Goal: Task Accomplishment & Management: Complete application form

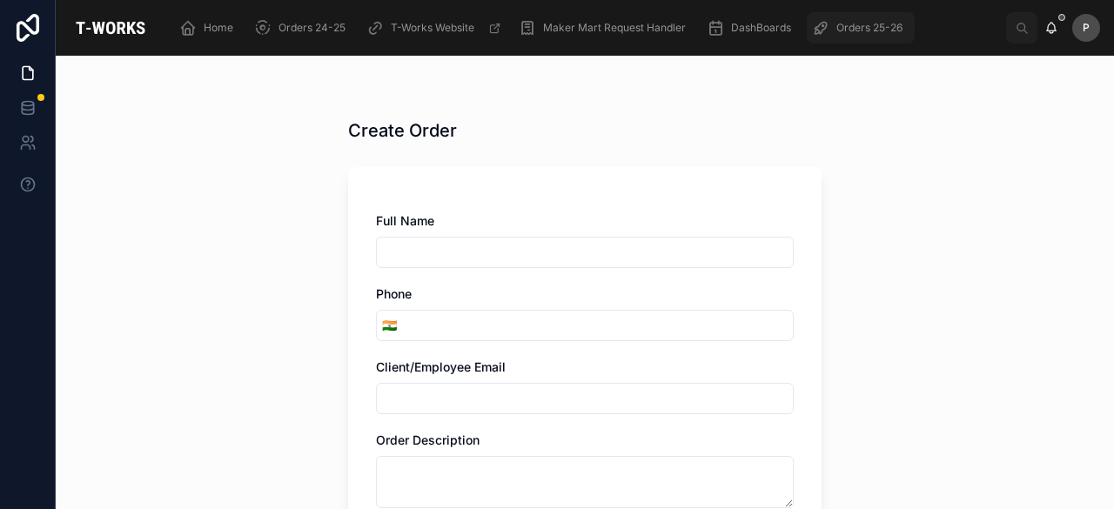
click at [858, 30] on span "Orders 25-26" at bounding box center [870, 28] width 66 height 14
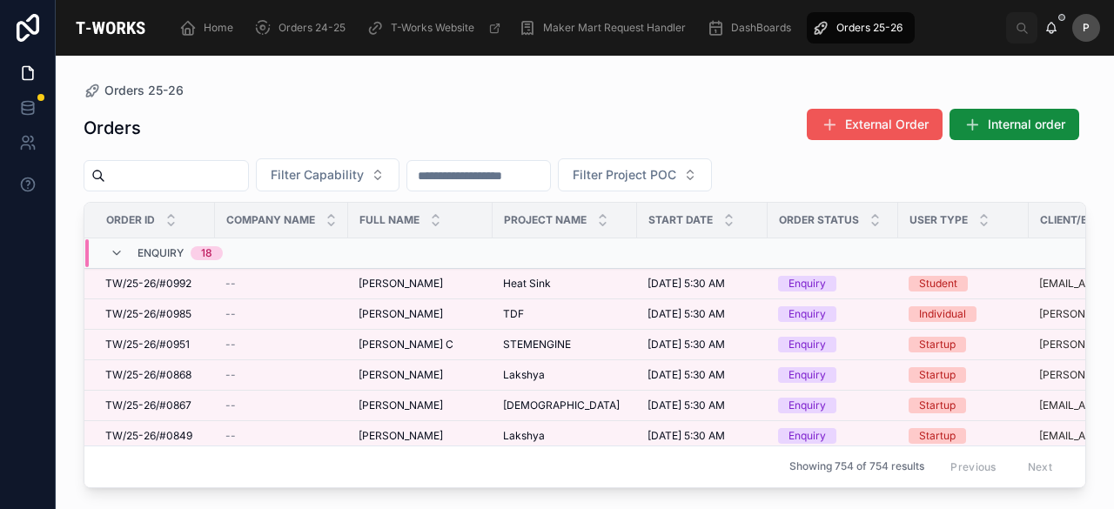
click at [869, 128] on span "External Order" at bounding box center [887, 124] width 84 height 17
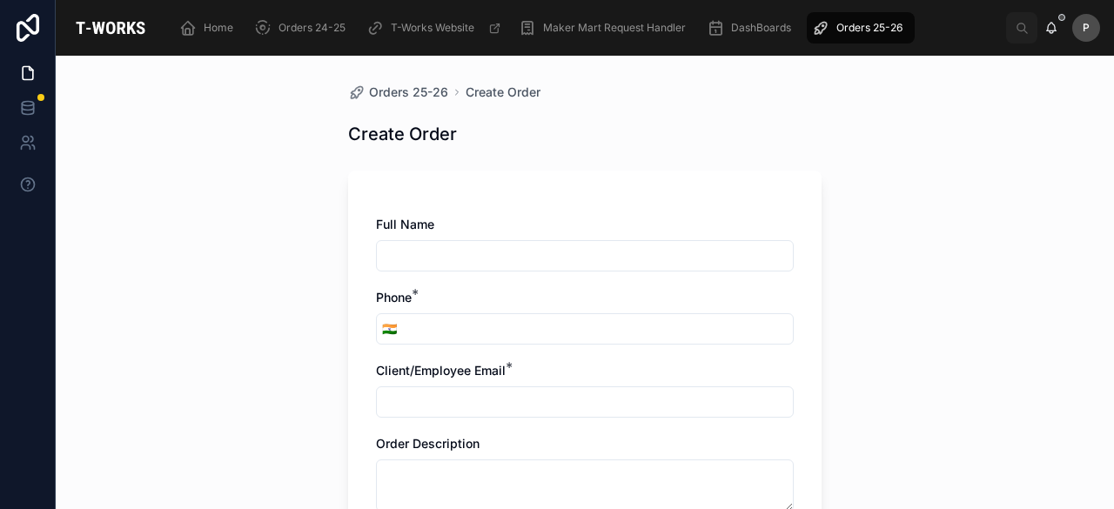
click at [869, 27] on span "Orders 25-26" at bounding box center [870, 28] width 66 height 14
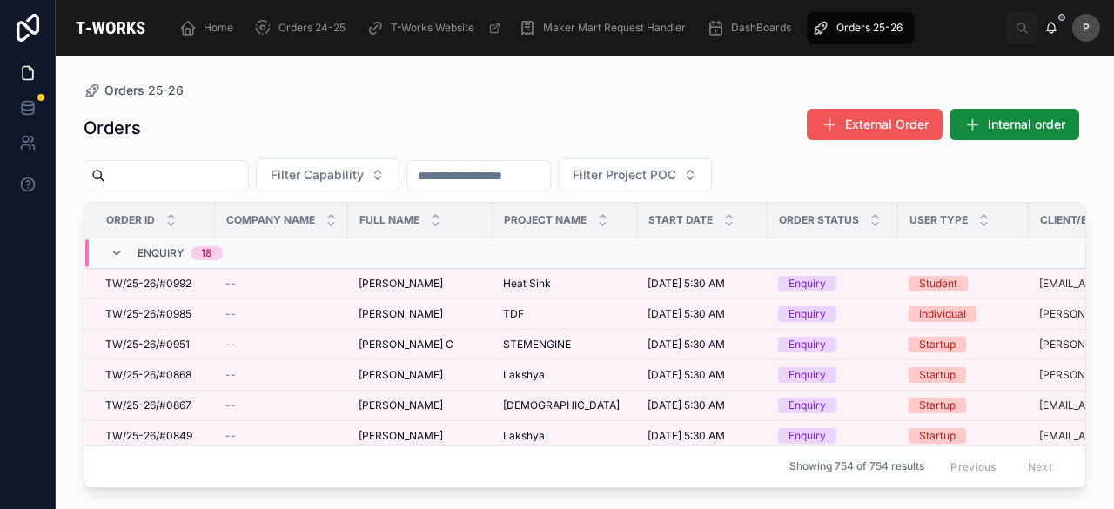
click at [865, 123] on span "External Order" at bounding box center [887, 124] width 84 height 17
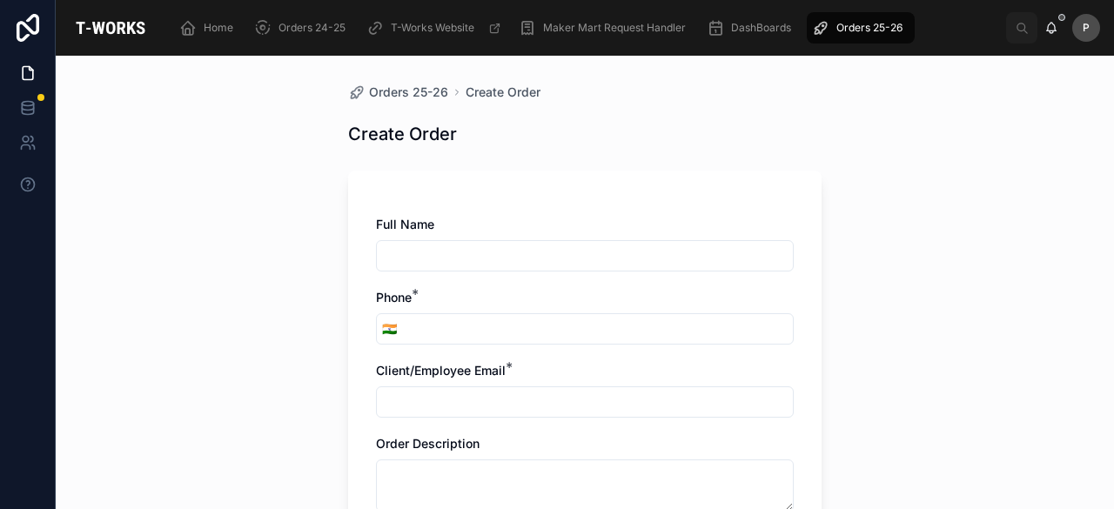
click at [475, 254] on input "text" at bounding box center [585, 256] width 416 height 24
type input "**********"
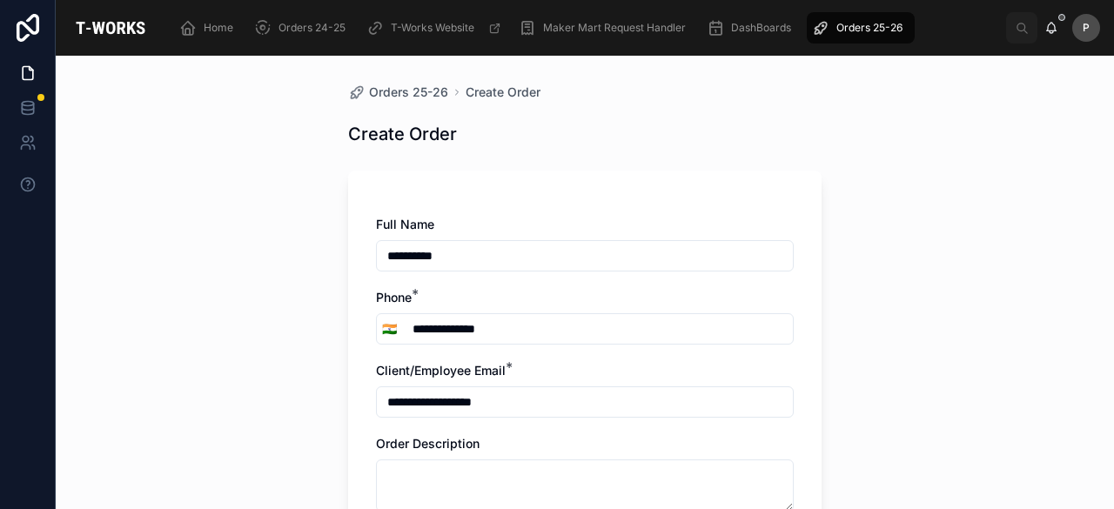
type input "**********"
type input "*********"
type input "******"
type input "**********"
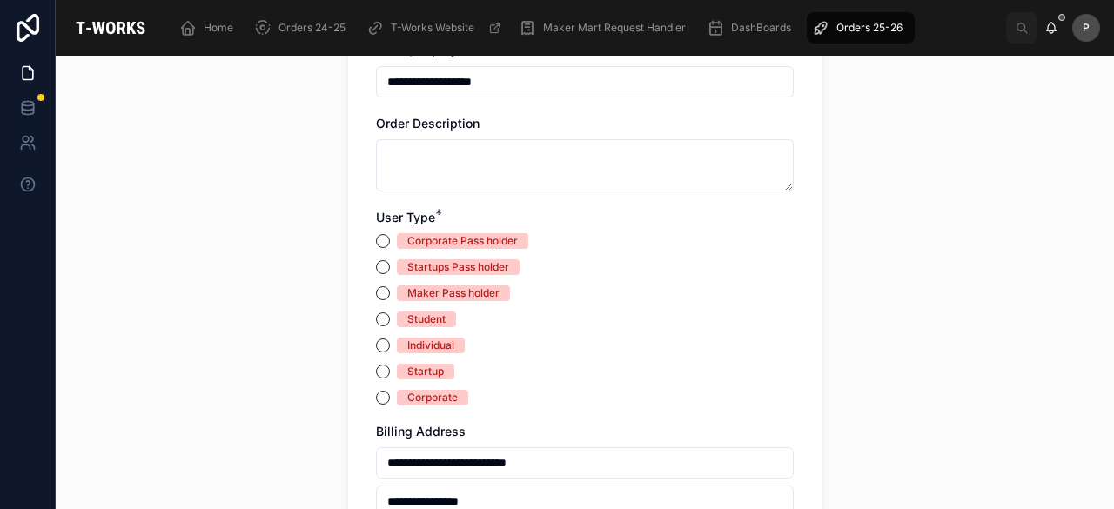
scroll to position [348, 0]
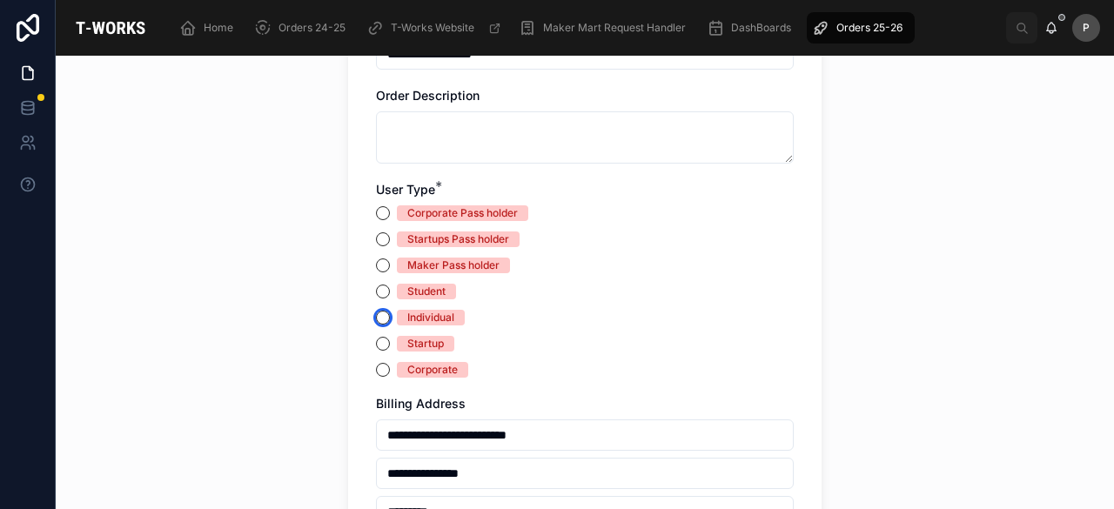
click at [376, 314] on button "Individual" at bounding box center [383, 318] width 14 height 14
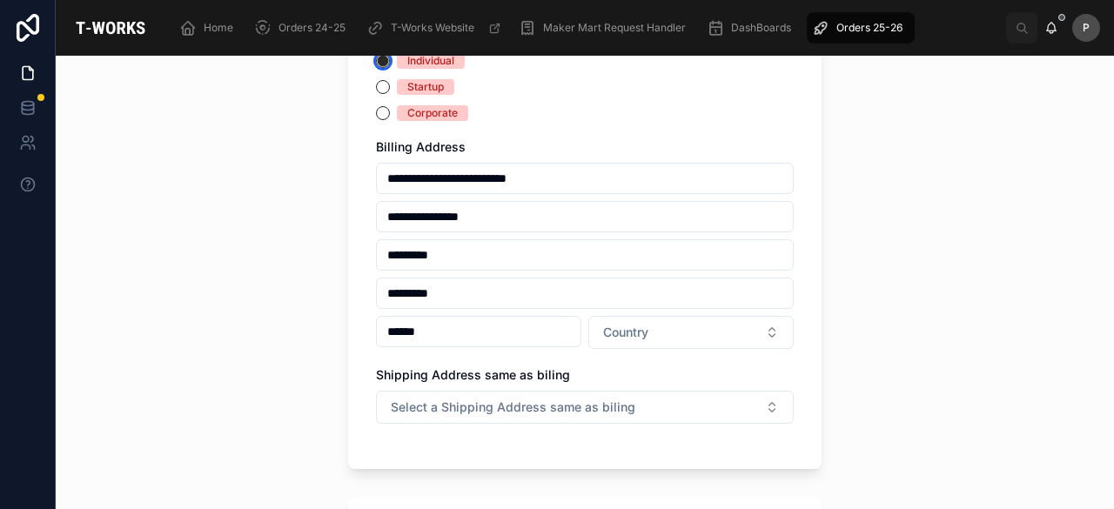
scroll to position [696, 0]
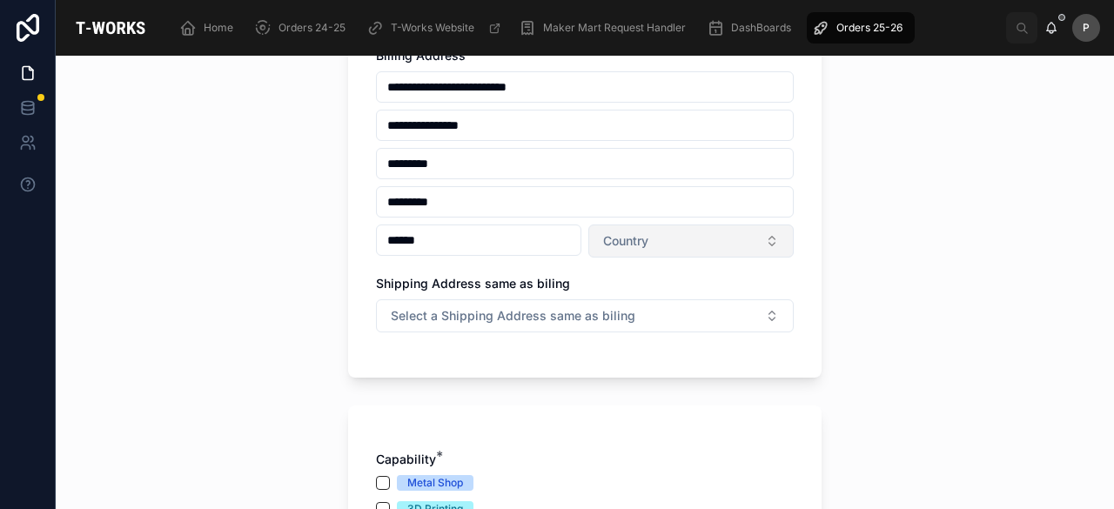
click at [635, 243] on span "Country" at bounding box center [625, 240] width 45 height 17
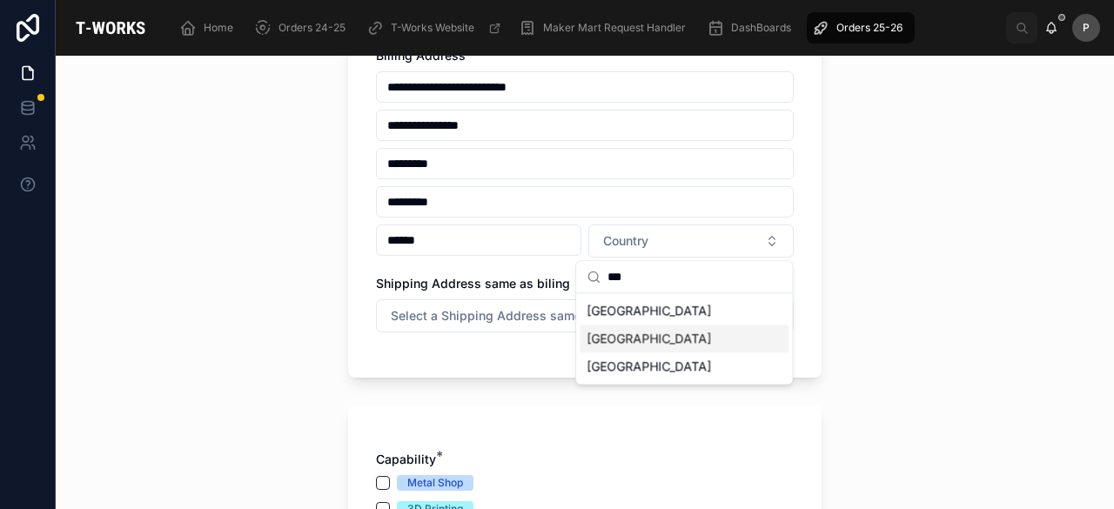
type input "***"
click at [609, 337] on div "[GEOGRAPHIC_DATA]" at bounding box center [684, 339] width 209 height 28
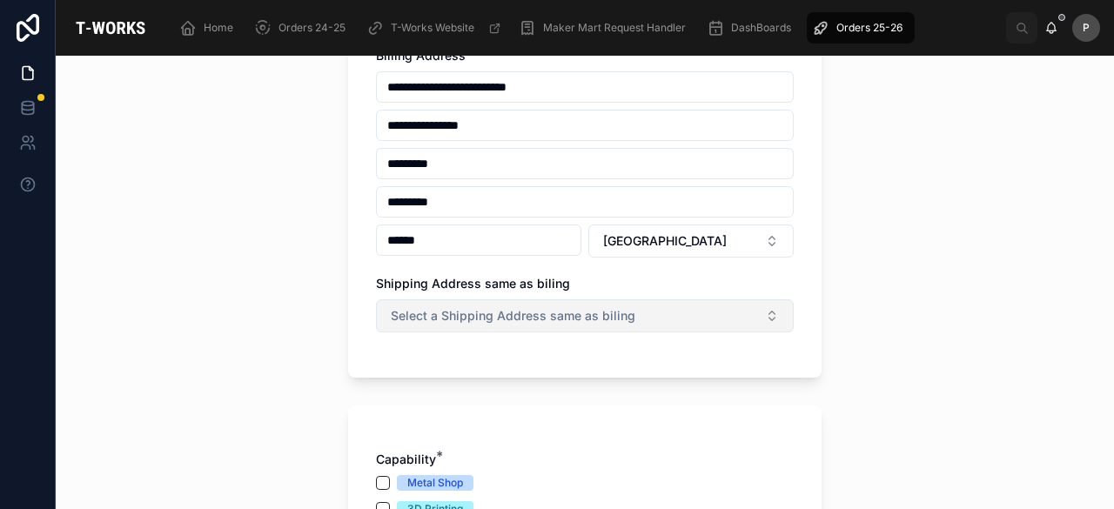
scroll to position [783, 0]
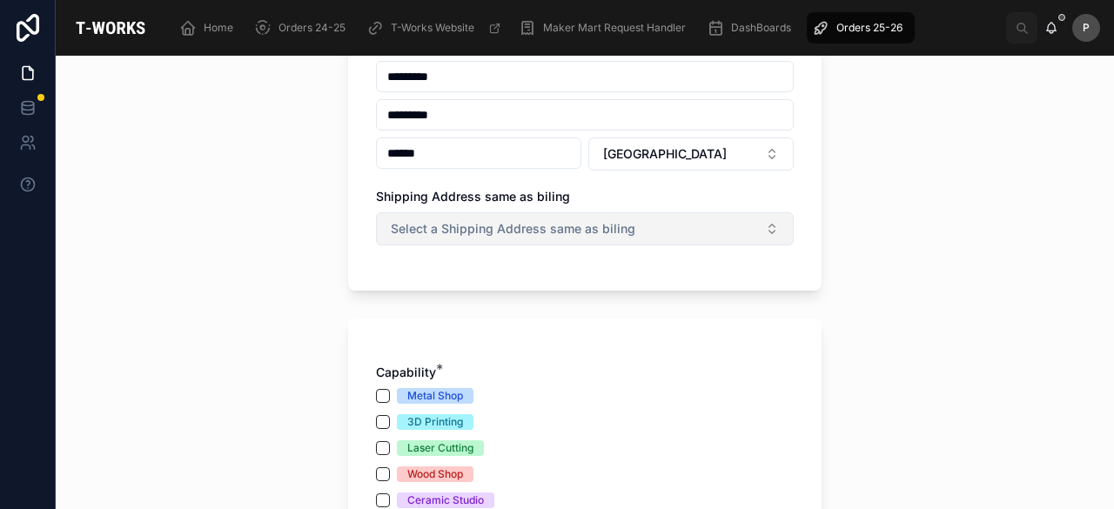
click at [484, 225] on span "Select a Shipping Address same as biling" at bounding box center [513, 228] width 245 height 17
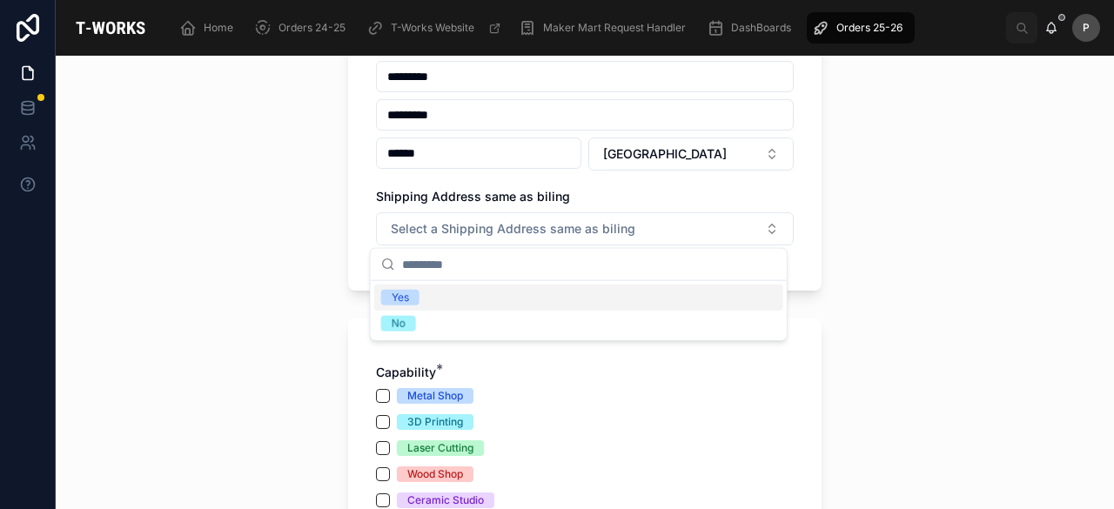
click at [387, 300] on span "Yes" at bounding box center [400, 298] width 38 height 16
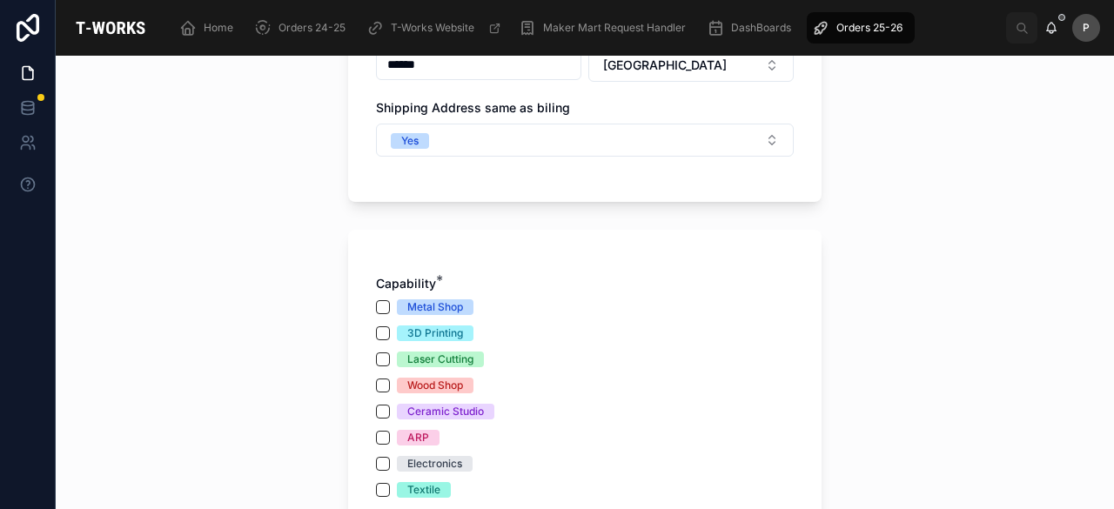
scroll to position [958, 0]
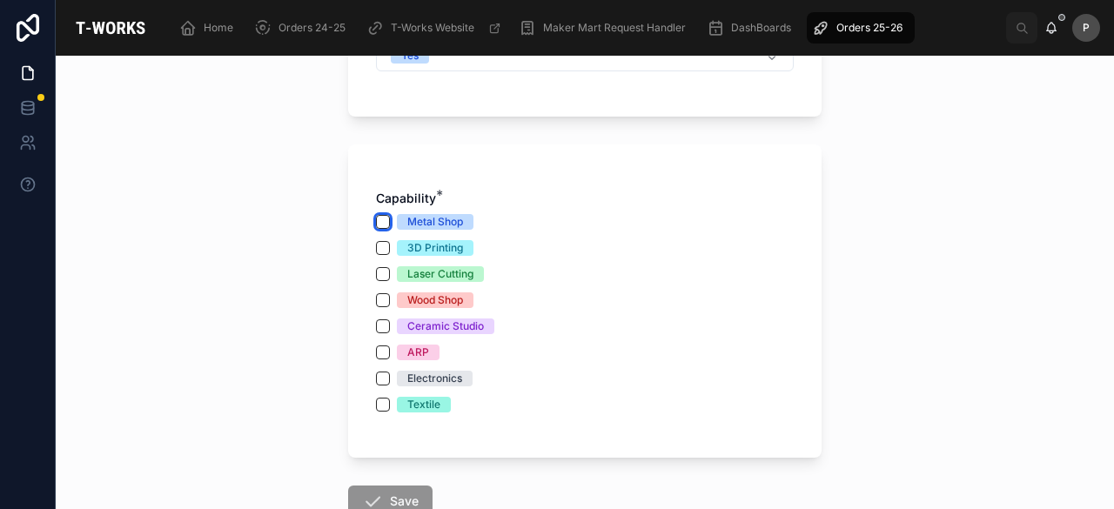
click at [376, 217] on button "Metal Shop" at bounding box center [383, 222] width 14 height 14
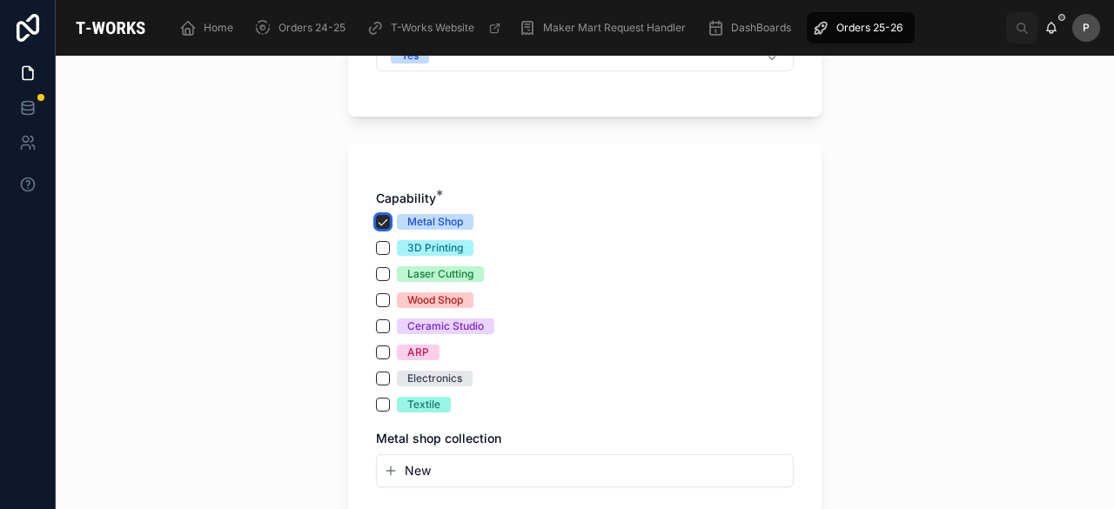
scroll to position [1132, 0]
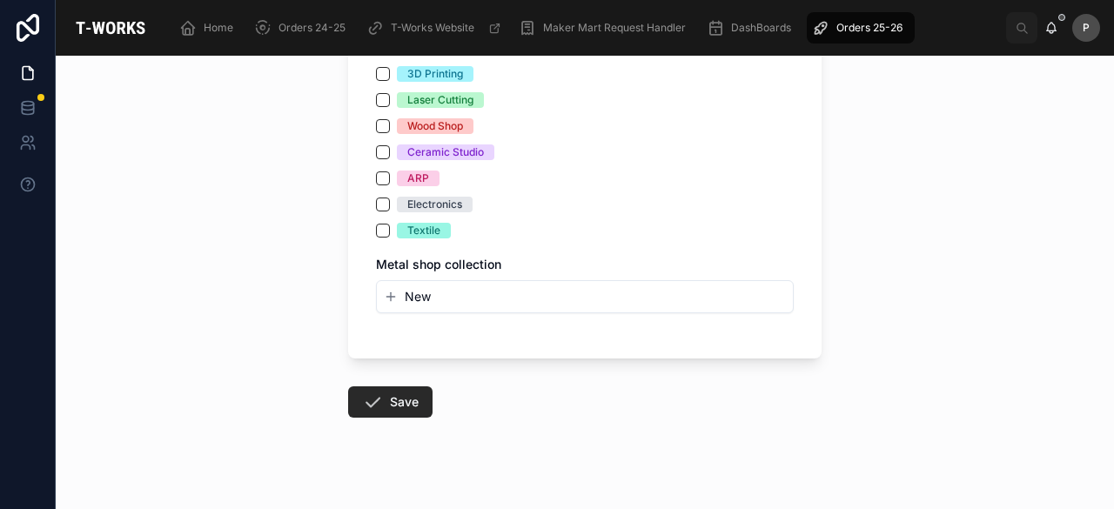
click at [417, 294] on span "New" at bounding box center [418, 296] width 26 height 17
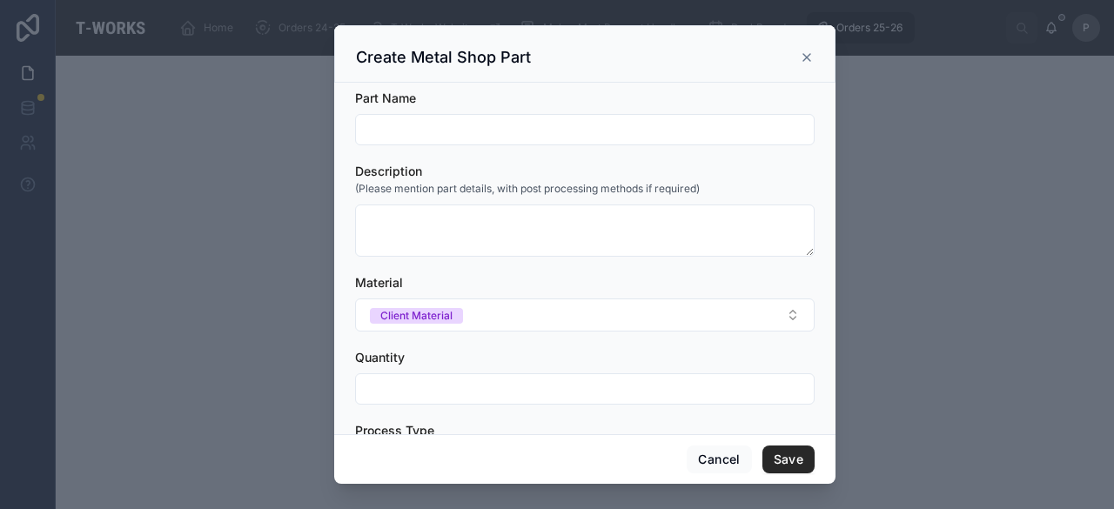
click at [414, 133] on input "text" at bounding box center [585, 130] width 458 height 24
paste input "**********"
type input "**********"
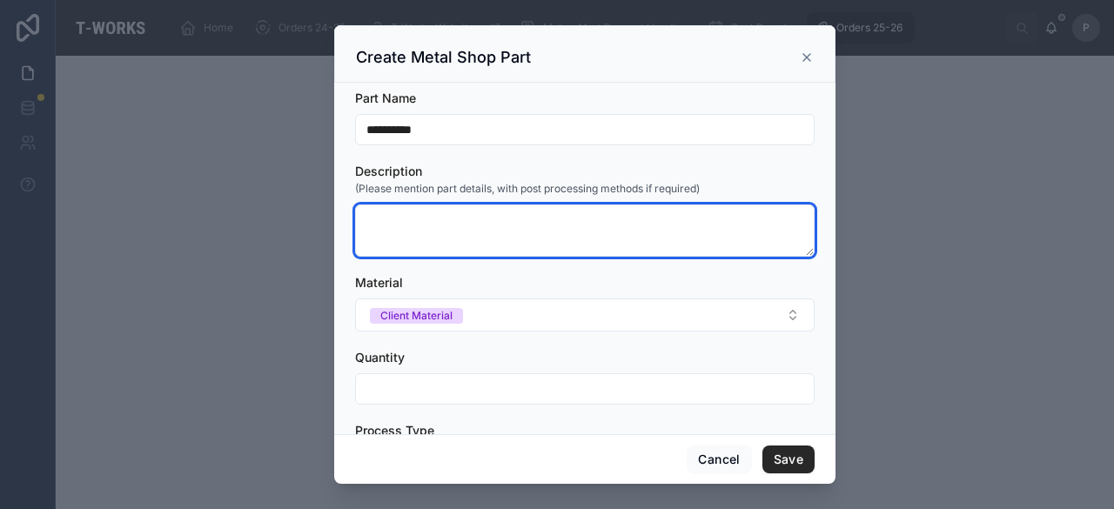
click at [414, 219] on textarea at bounding box center [585, 231] width 460 height 52
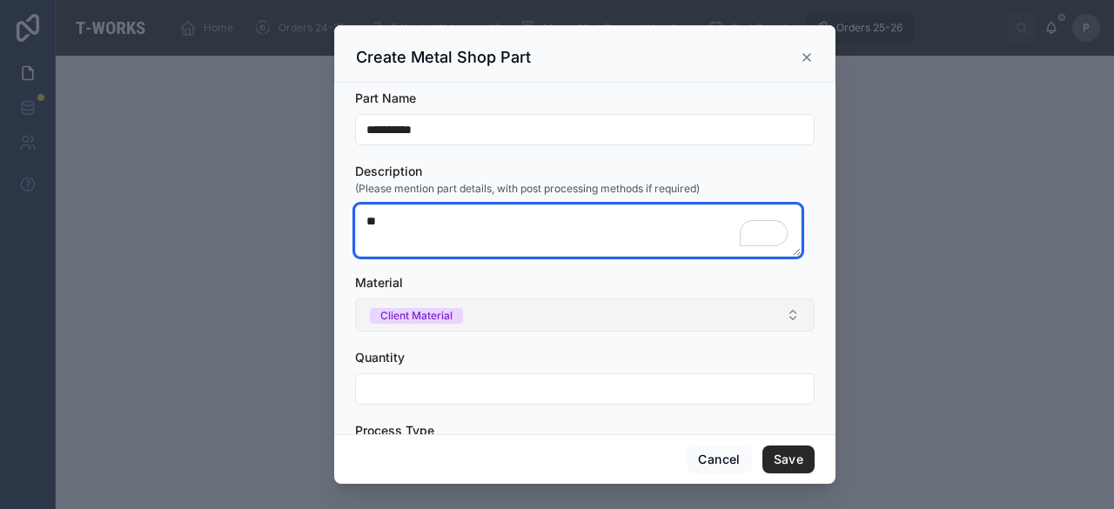
type textarea "**"
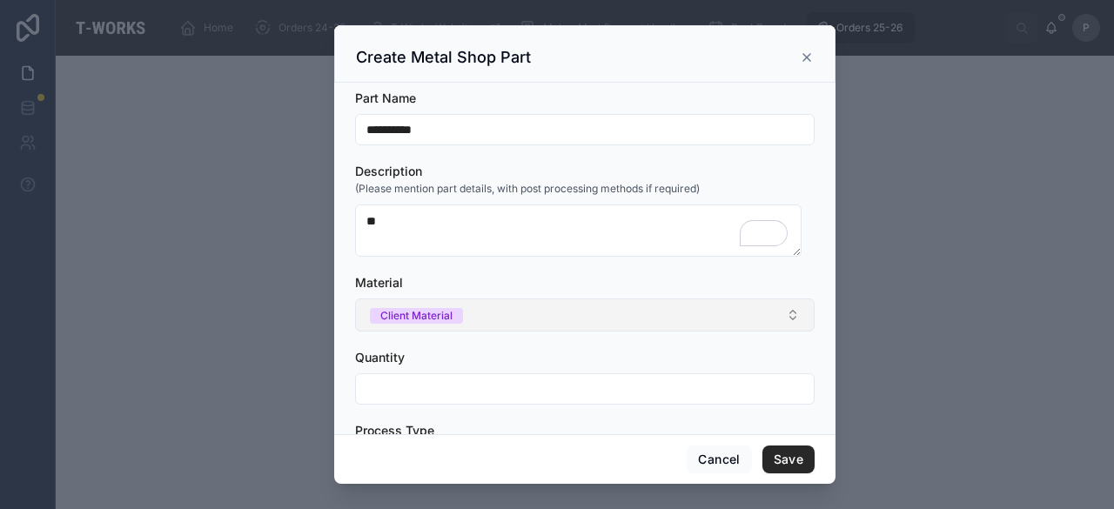
click at [418, 316] on div "Client Material" at bounding box center [416, 316] width 72 height 16
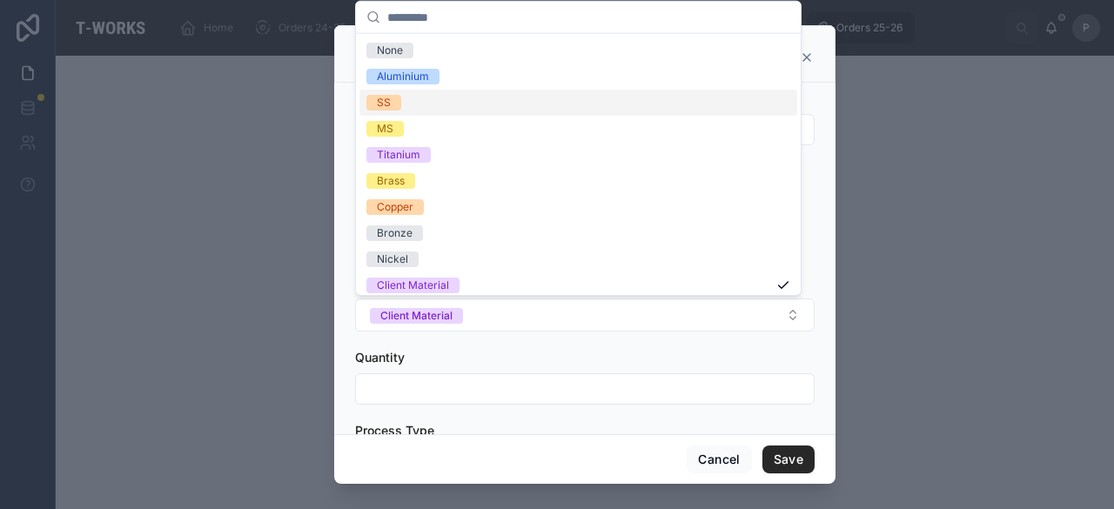
click at [891, 119] on div at bounding box center [557, 254] width 1114 height 509
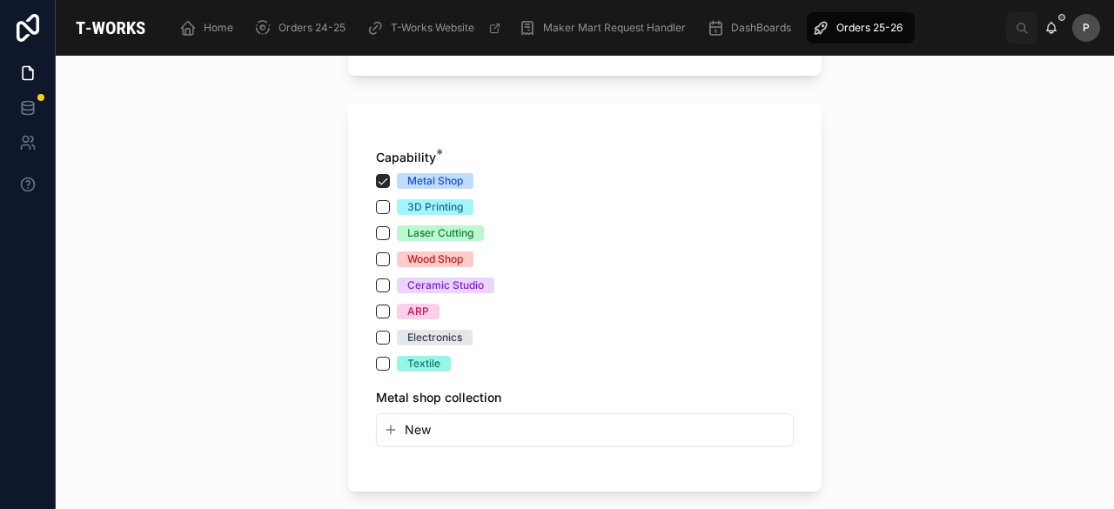
scroll to position [1149, 0]
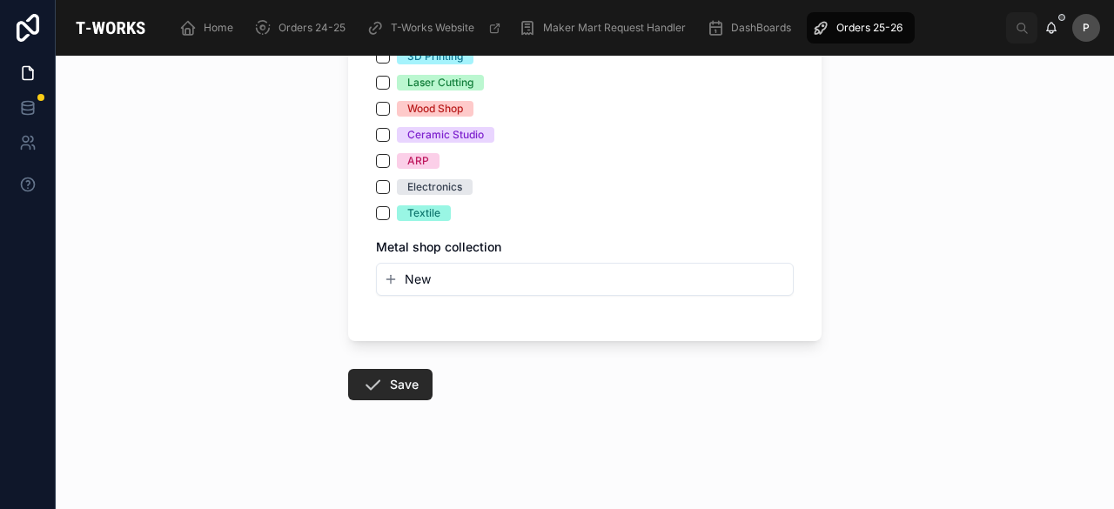
click at [405, 271] on span "New" at bounding box center [418, 279] width 26 height 17
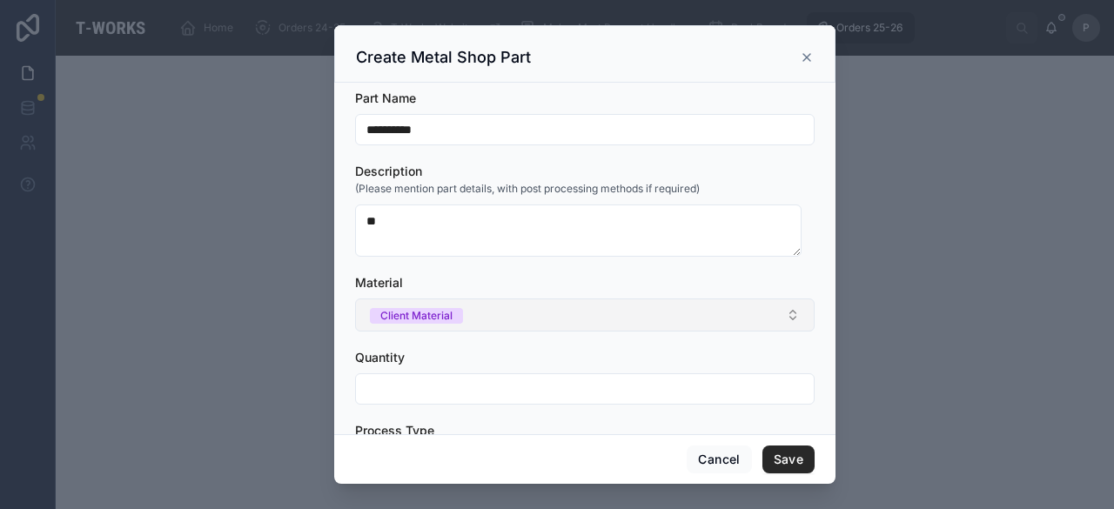
click at [419, 311] on div "Client Material" at bounding box center [416, 316] width 72 height 16
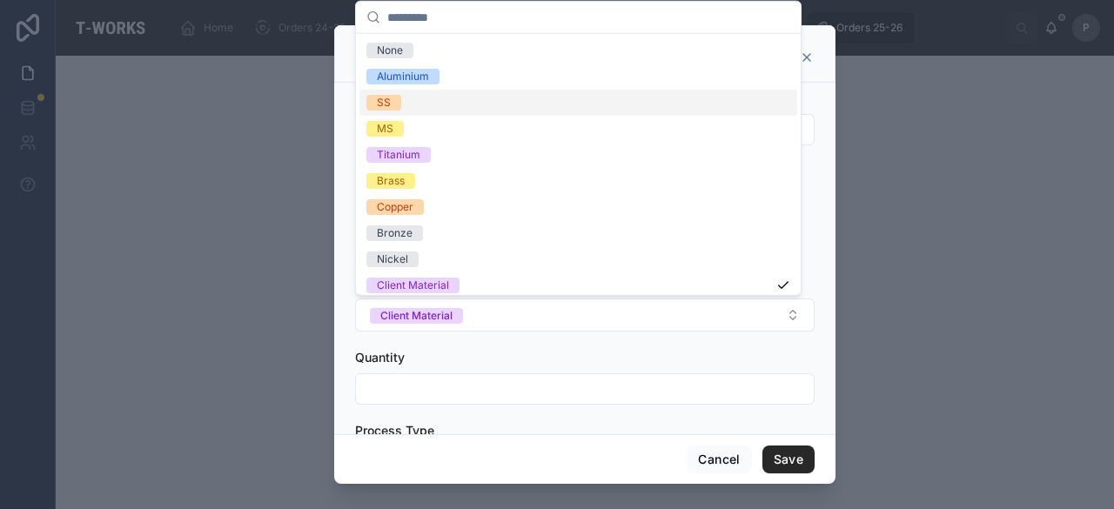
click at [388, 102] on div "SS" at bounding box center [384, 103] width 14 height 16
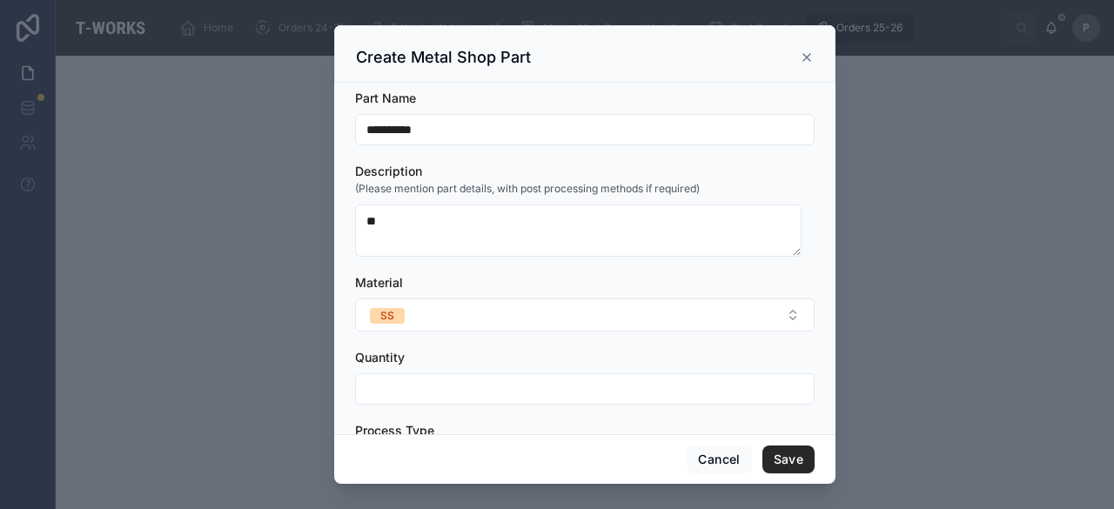
click at [407, 389] on input "text" at bounding box center [585, 389] width 458 height 24
type input "*"
click at [917, 319] on div at bounding box center [557, 254] width 1114 height 509
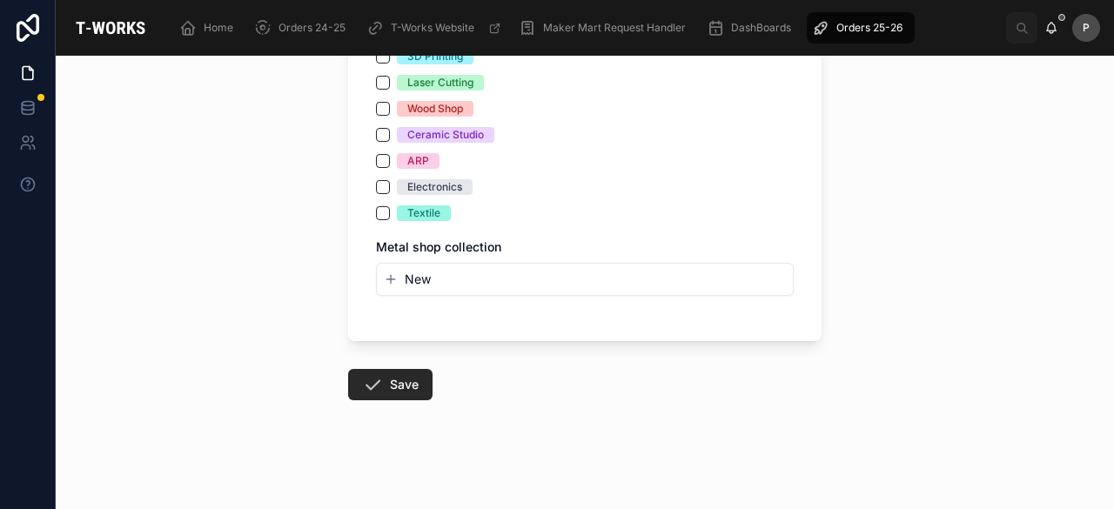
click at [405, 277] on span "New" at bounding box center [418, 279] width 26 height 17
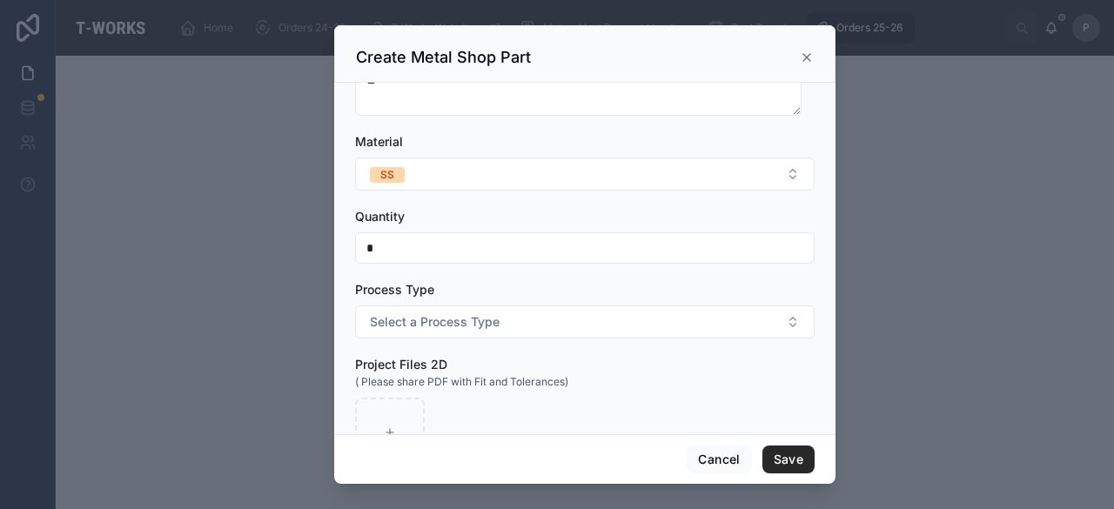
scroll to position [174, 0]
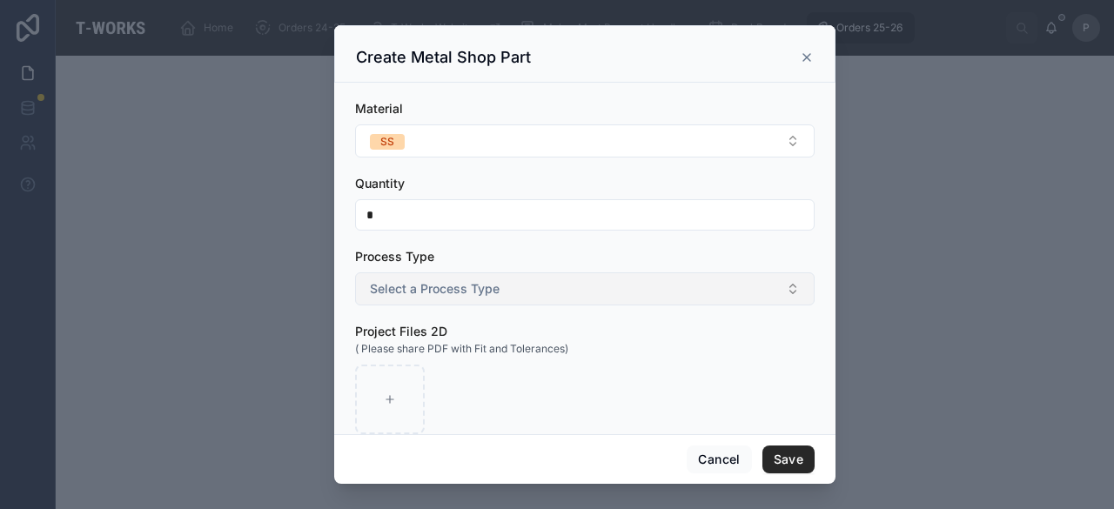
click at [437, 288] on span "Select a Process Type" at bounding box center [435, 288] width 130 height 17
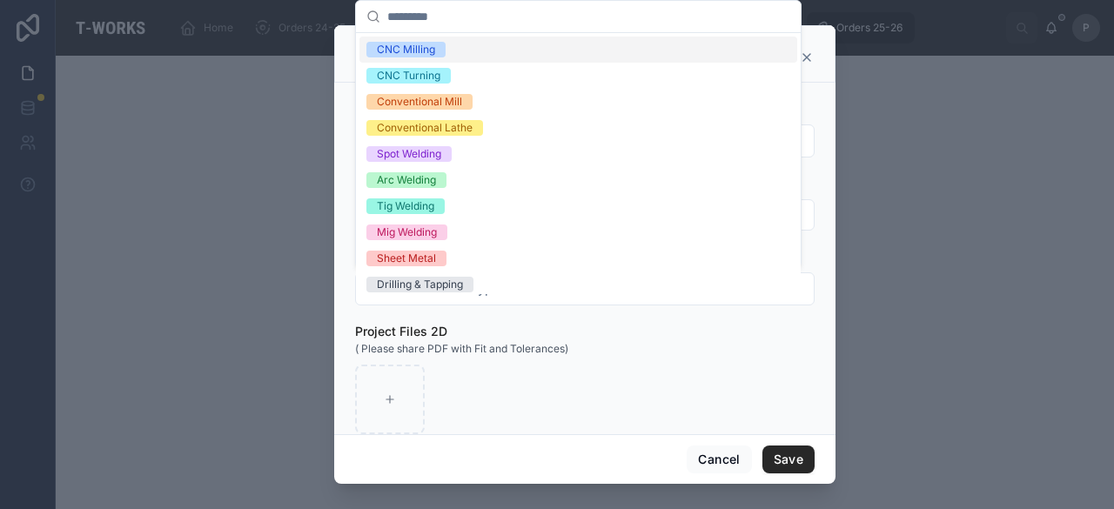
click at [421, 50] on div "CNC Milling" at bounding box center [406, 50] width 58 height 16
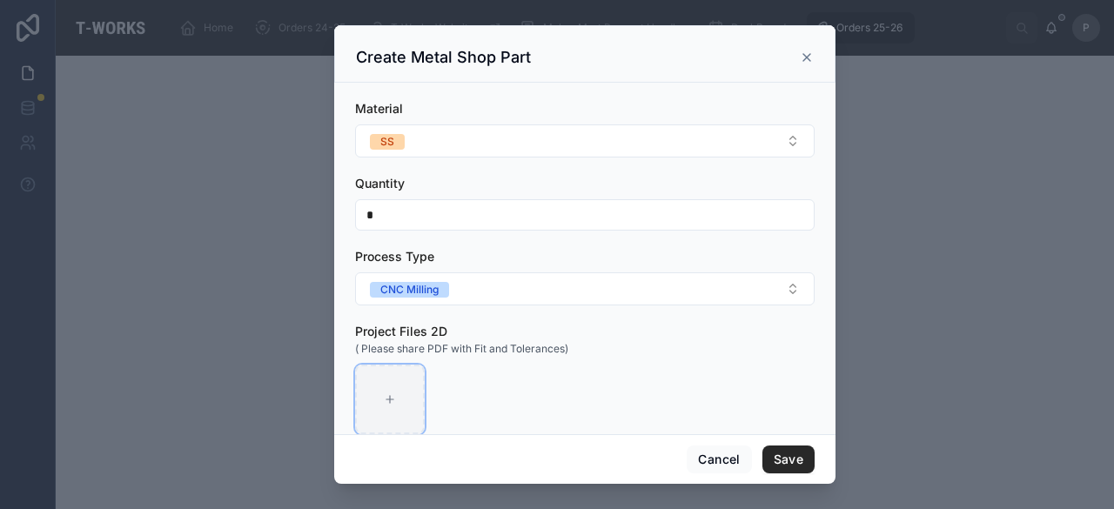
click at [409, 404] on div at bounding box center [390, 400] width 70 height 70
type input "**********"
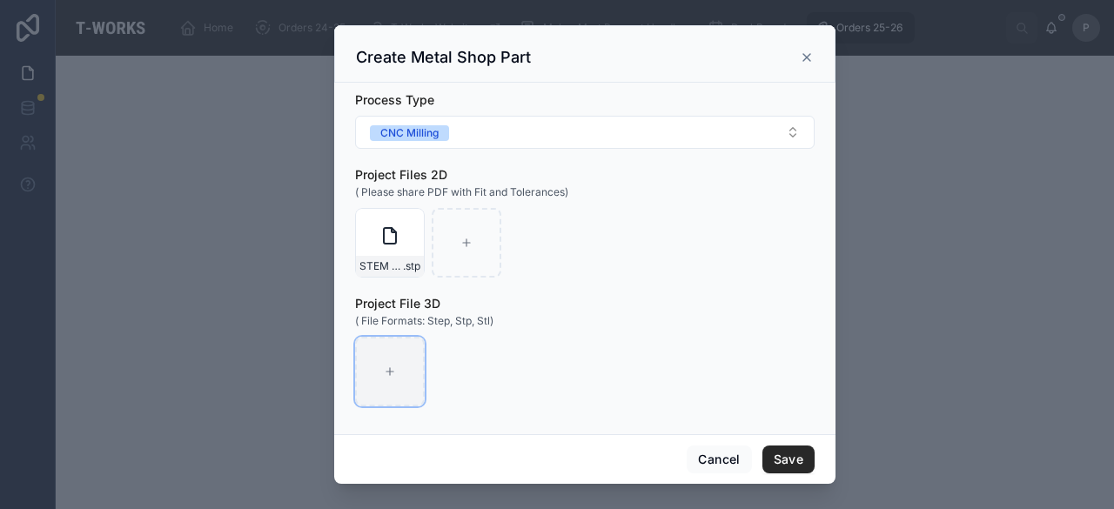
click at [405, 360] on div at bounding box center [390, 372] width 70 height 70
type input "**********"
click at [784, 458] on button "Save" at bounding box center [789, 460] width 52 height 28
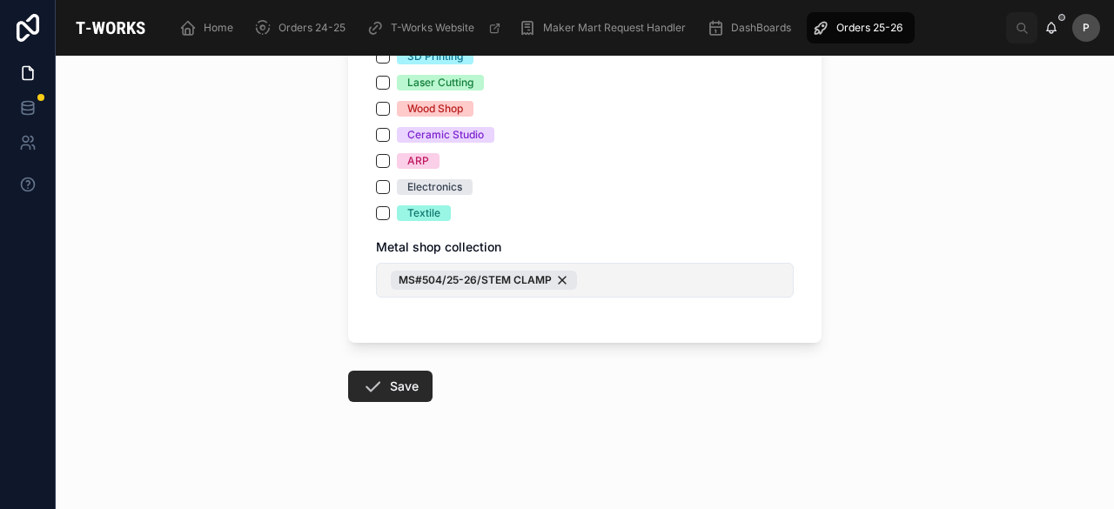
click at [689, 284] on button "MS#504/25-26/STEM CLAMP" at bounding box center [585, 280] width 418 height 35
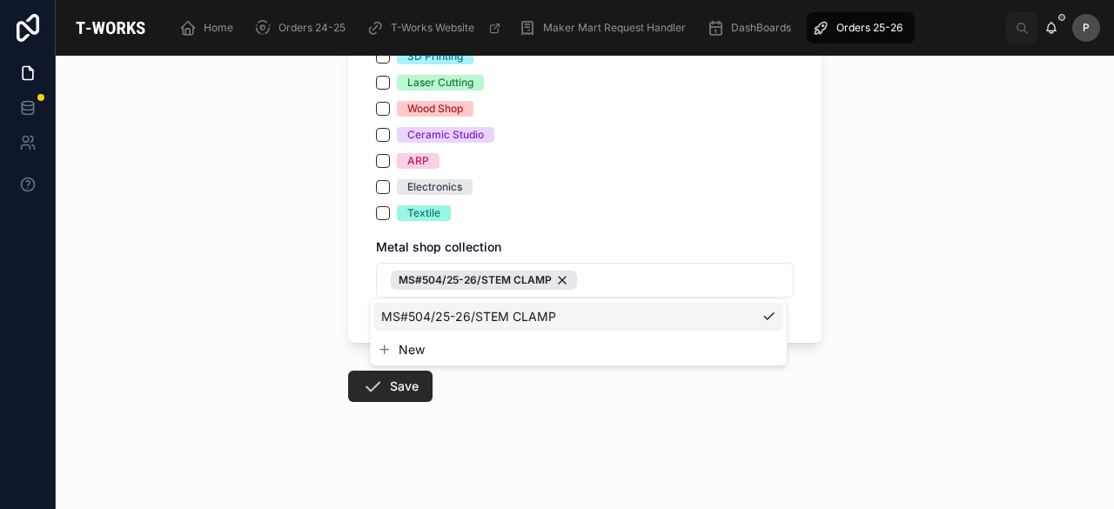
click at [416, 343] on span "New" at bounding box center [412, 349] width 26 height 17
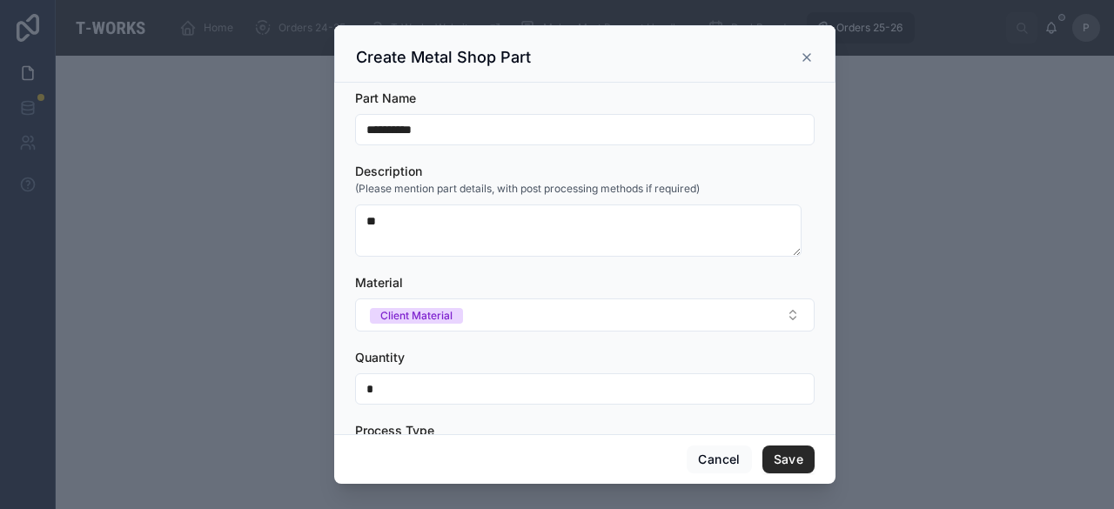
drag, startPoint x: 471, startPoint y: 127, endPoint x: 349, endPoint y: 124, distance: 121.9
click at [349, 124] on div "**********" at bounding box center [584, 259] width 501 height 352
paste input "*******"
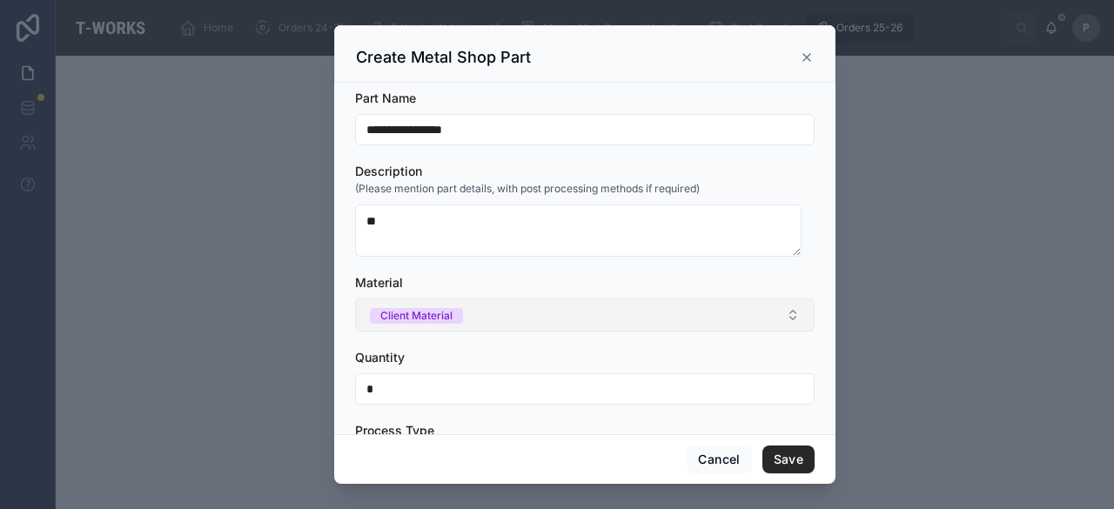
type input "**********"
click at [407, 314] on div "Client Material" at bounding box center [416, 316] width 72 height 16
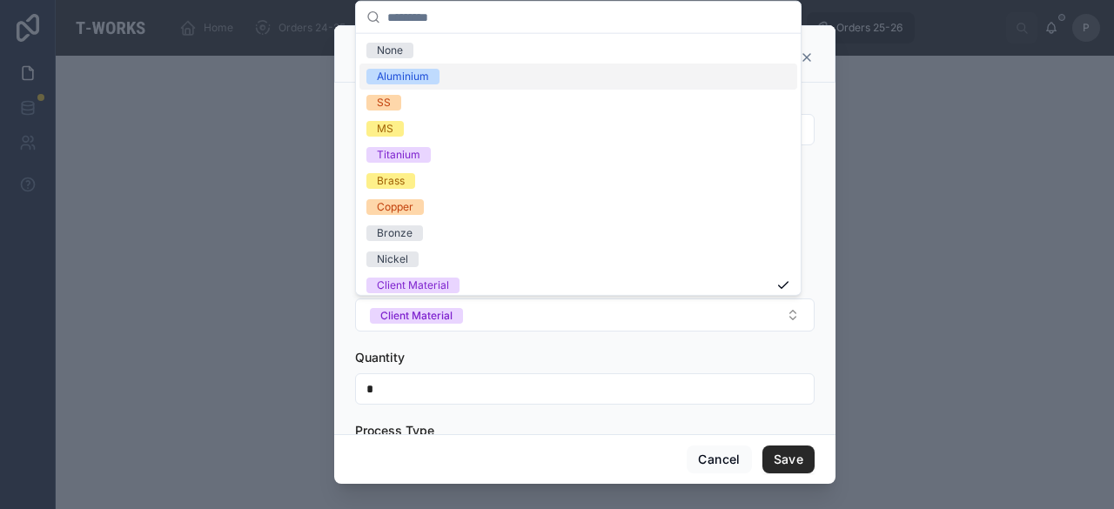
click at [400, 77] on div "Aluminium" at bounding box center [403, 77] width 52 height 16
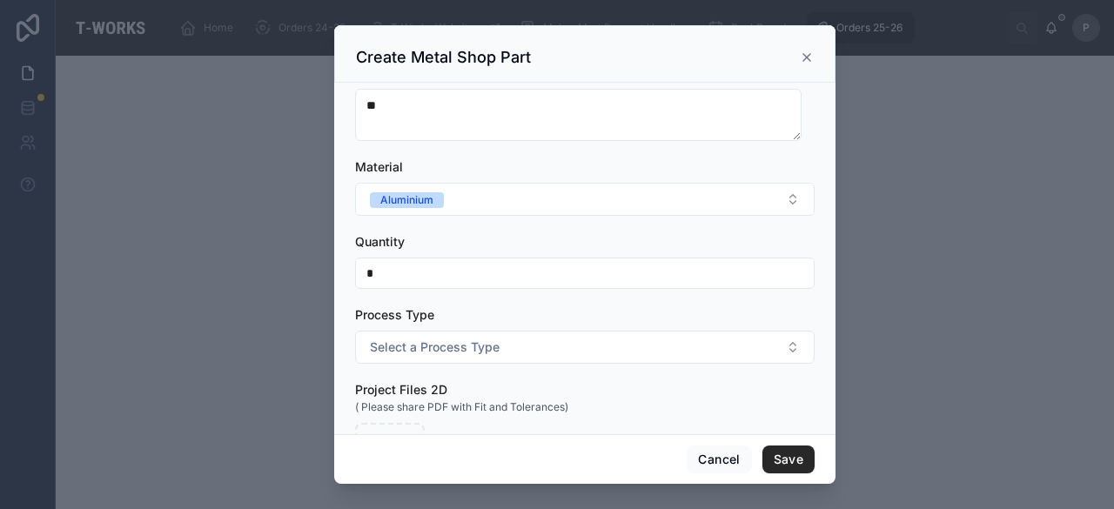
scroll to position [174, 0]
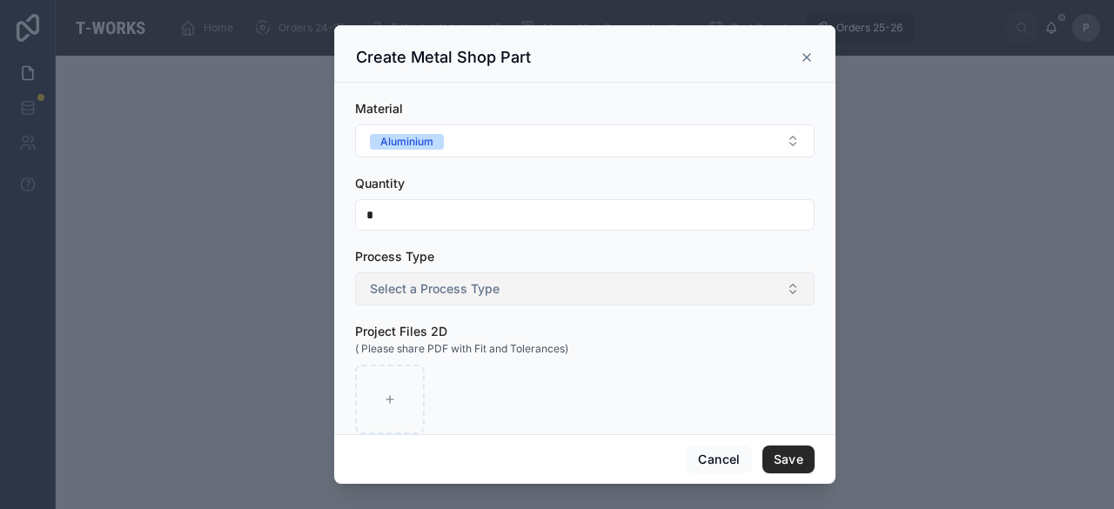
click at [426, 286] on span "Select a Process Type" at bounding box center [435, 288] width 130 height 17
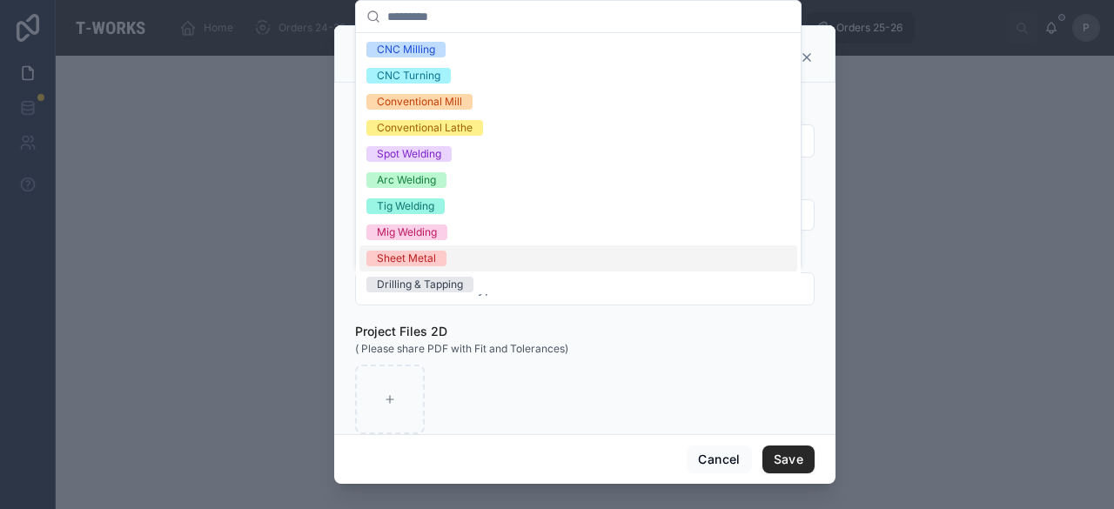
click at [420, 259] on div "Sheet Metal" at bounding box center [406, 259] width 59 height 16
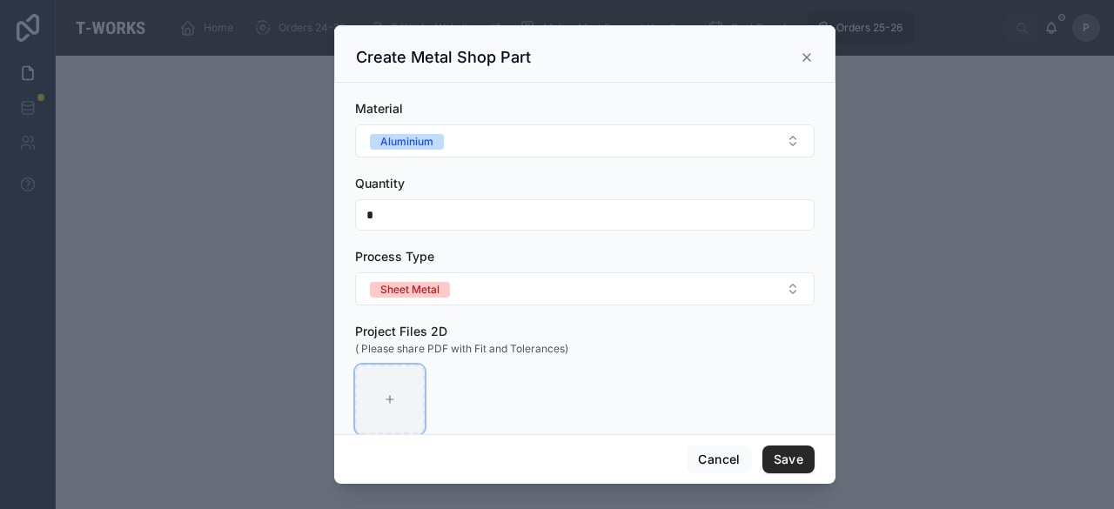
click at [409, 384] on div at bounding box center [390, 400] width 70 height 70
type input "**********"
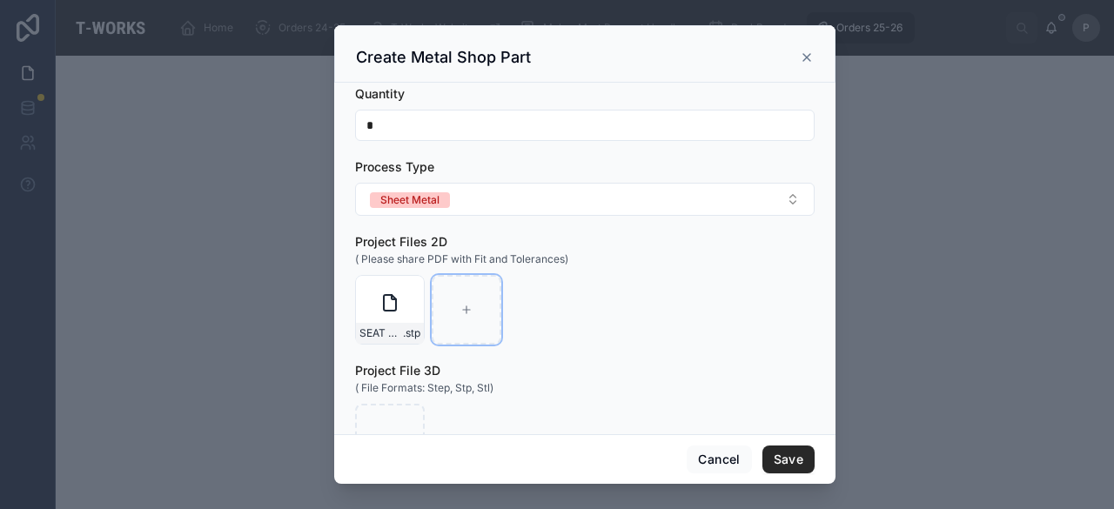
scroll to position [331, 0]
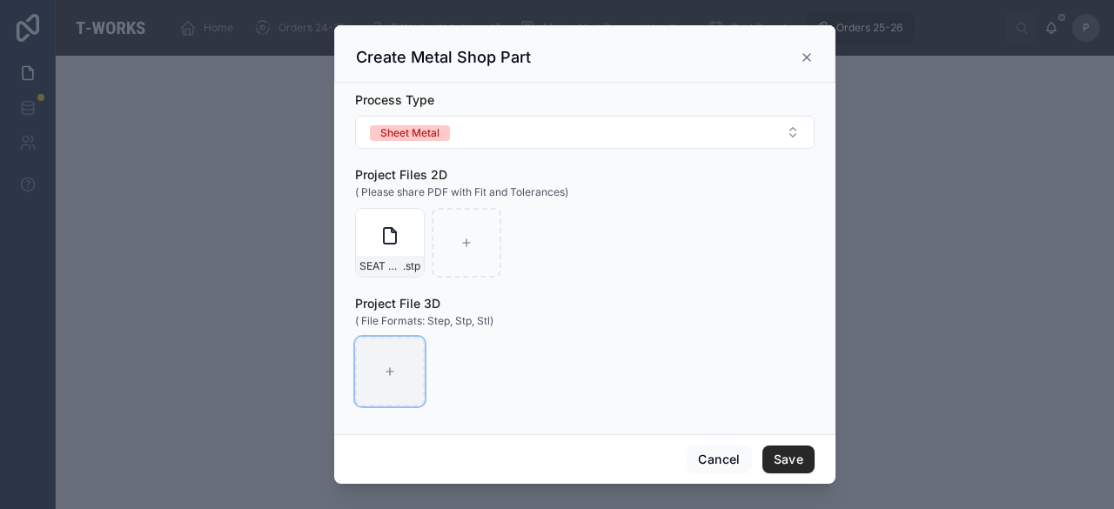
click at [409, 370] on div at bounding box center [390, 372] width 70 height 70
type input "**********"
click at [783, 455] on button "Save" at bounding box center [789, 460] width 52 height 28
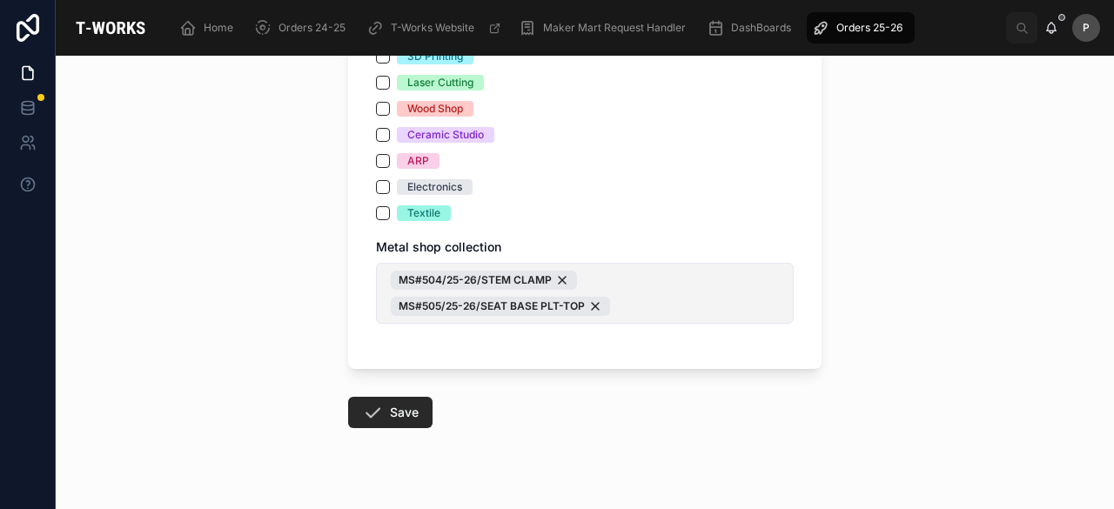
click at [716, 313] on button "MS#504/25-26/STEM CLAMP MS#505/25-26/SEAT BASE PLT-TOP" at bounding box center [585, 293] width 418 height 61
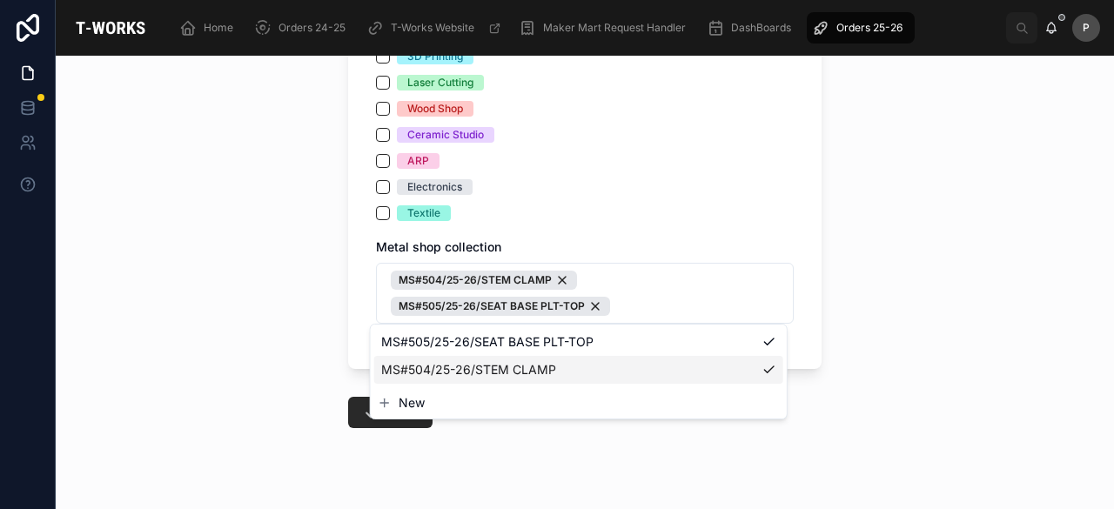
click at [407, 401] on span "New" at bounding box center [412, 402] width 26 height 17
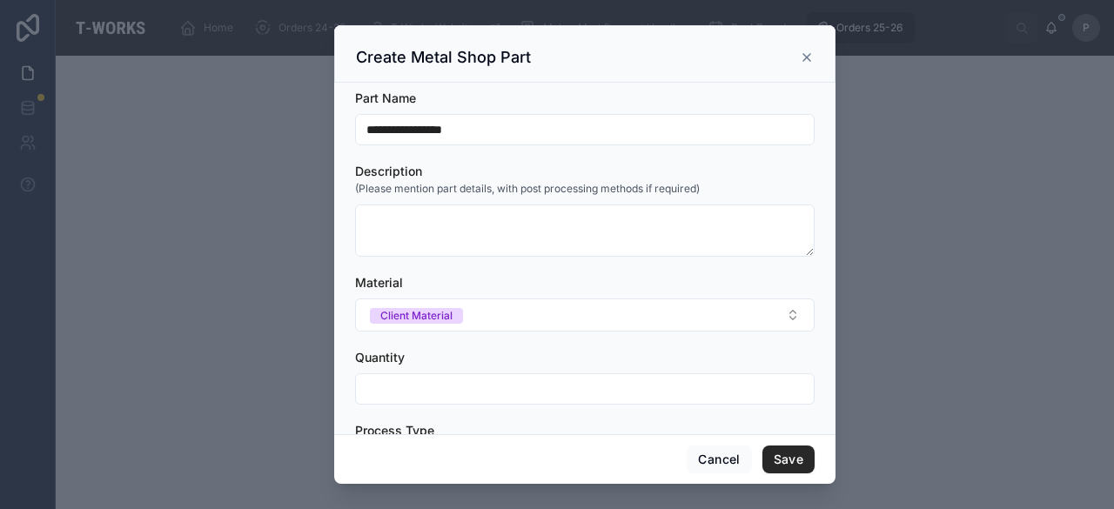
drag, startPoint x: 508, startPoint y: 128, endPoint x: 346, endPoint y: 140, distance: 162.4
click at [347, 140] on div "**********" at bounding box center [584, 259] width 501 height 352
paste input "***"
type input "**********"
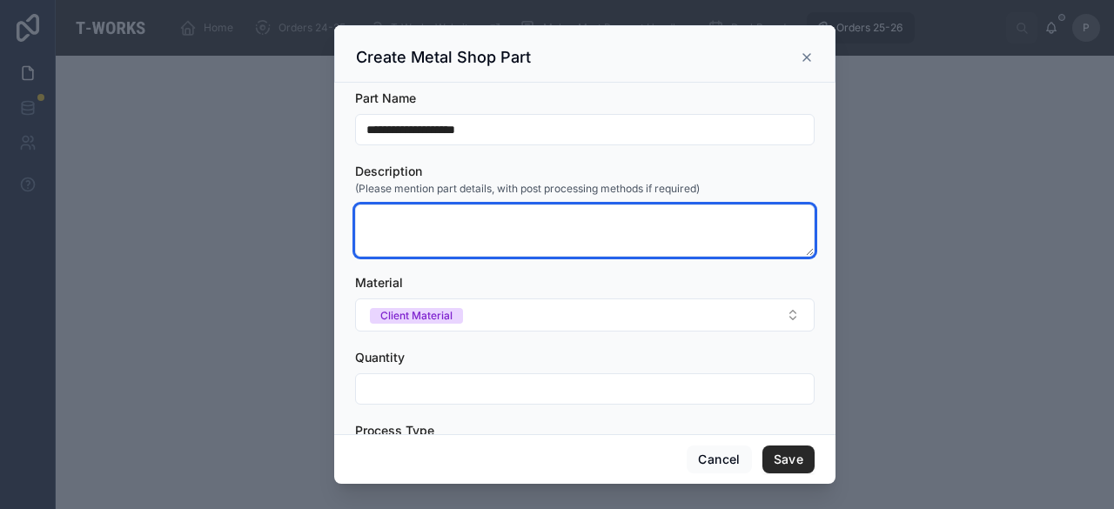
click at [423, 220] on textarea at bounding box center [585, 231] width 460 height 52
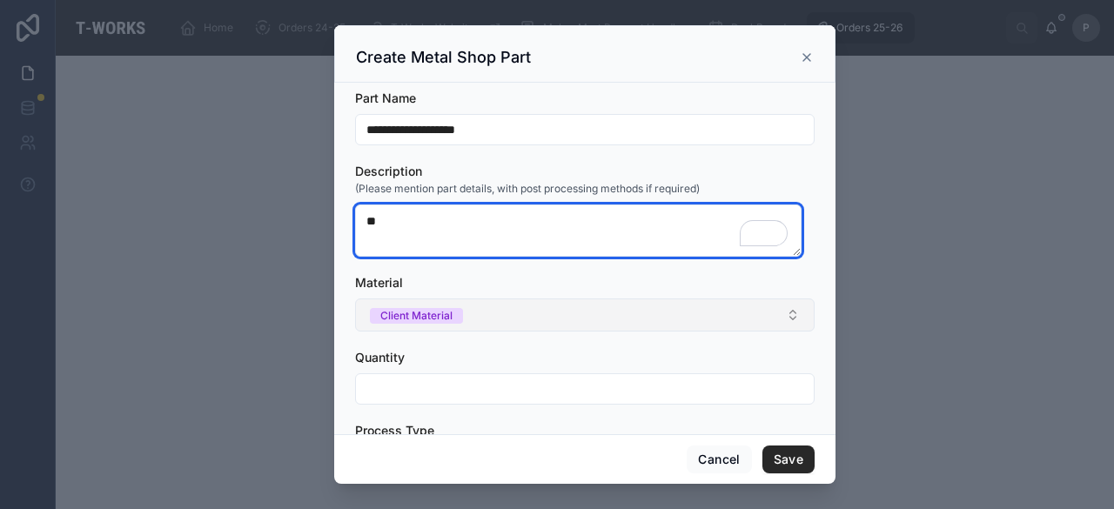
type textarea "**"
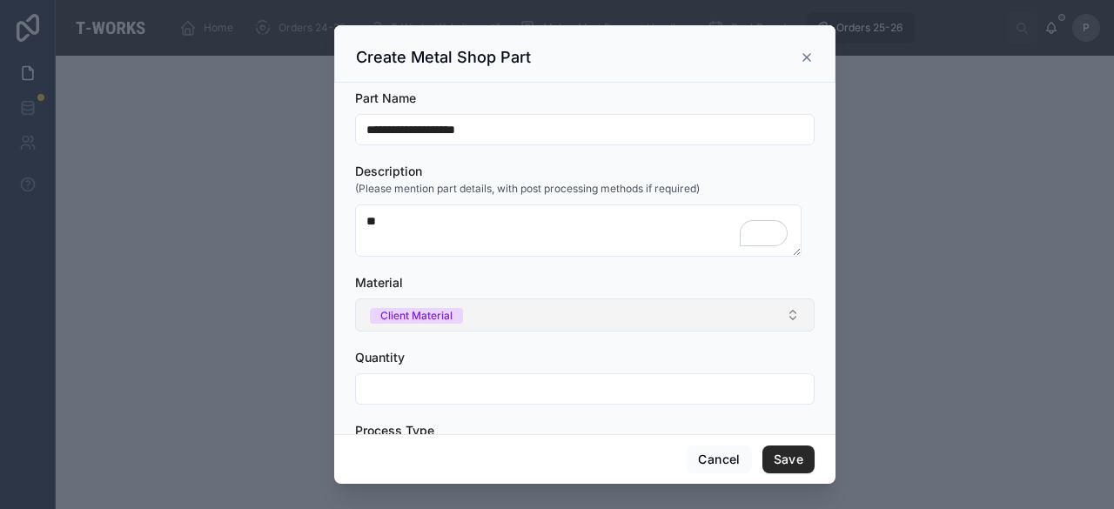
click at [407, 312] on div "Client Material" at bounding box center [416, 316] width 72 height 16
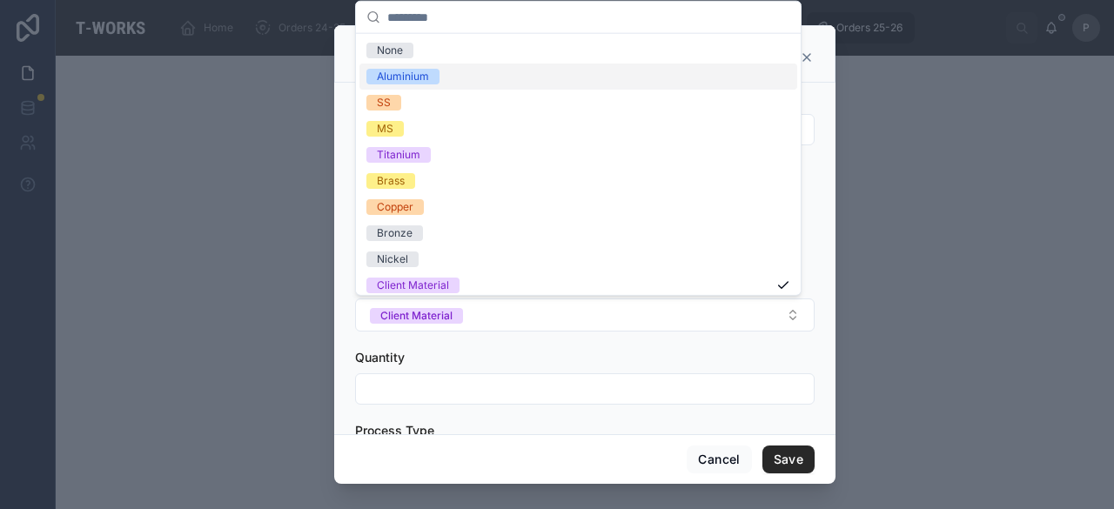
click at [410, 75] on div "Aluminium" at bounding box center [403, 77] width 52 height 16
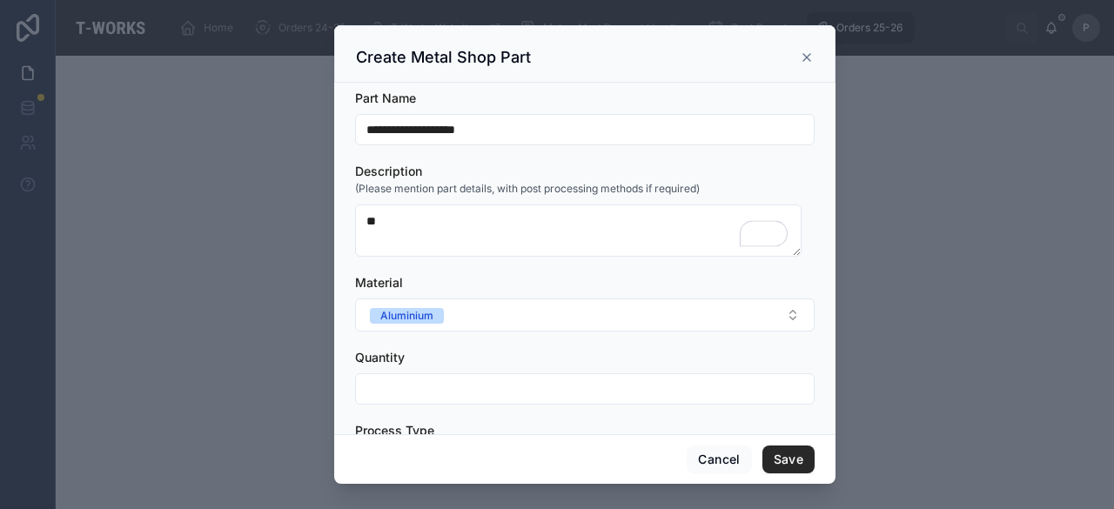
click at [399, 392] on input "text" at bounding box center [585, 389] width 458 height 24
type input "*"
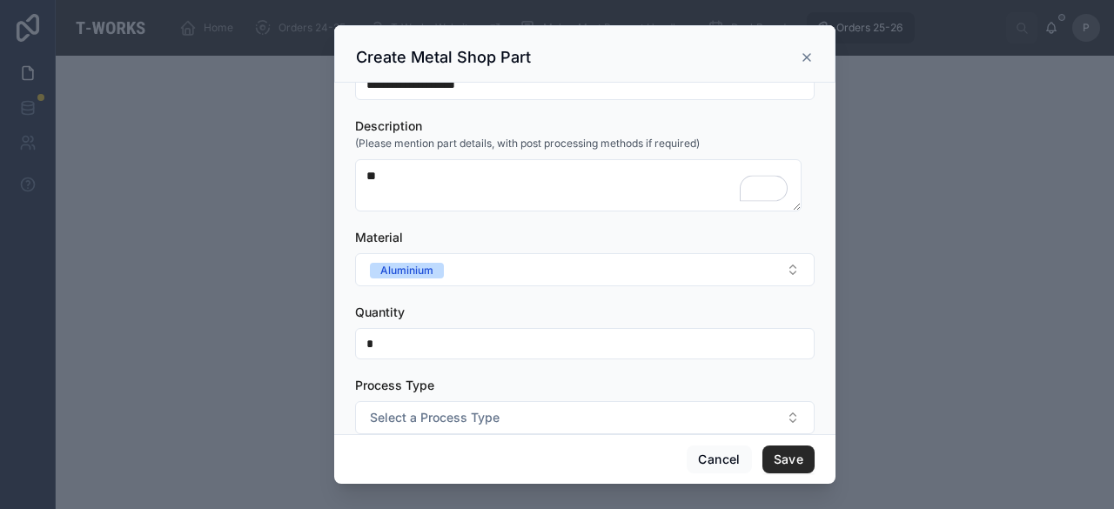
scroll to position [174, 0]
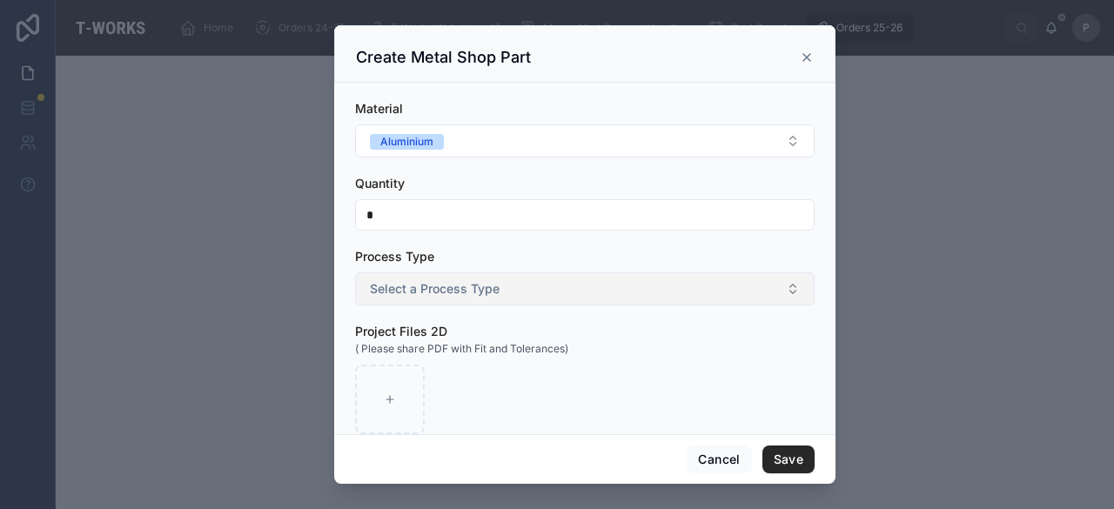
click at [423, 286] on span "Select a Process Type" at bounding box center [435, 288] width 130 height 17
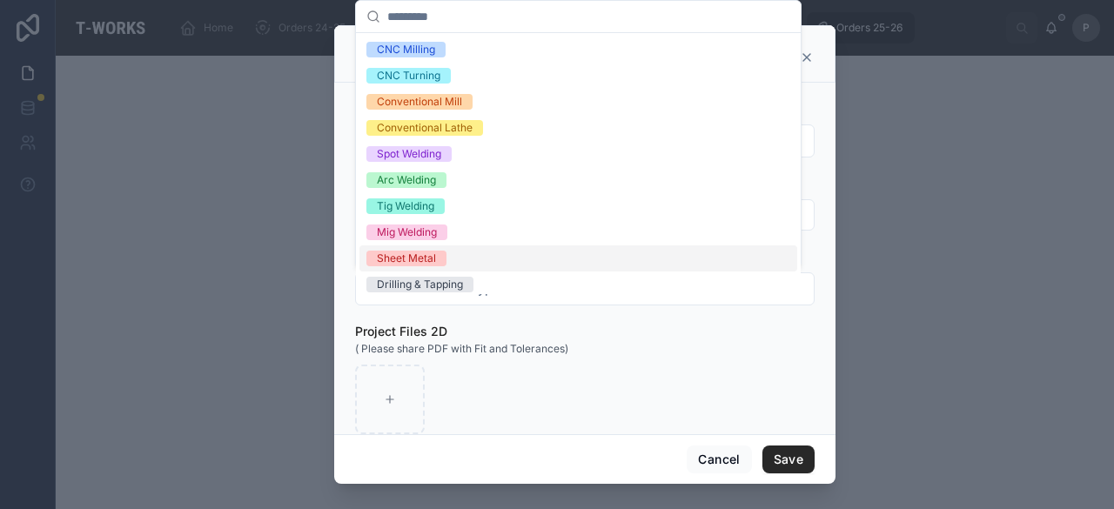
click at [420, 256] on div "Sheet Metal" at bounding box center [406, 259] width 59 height 16
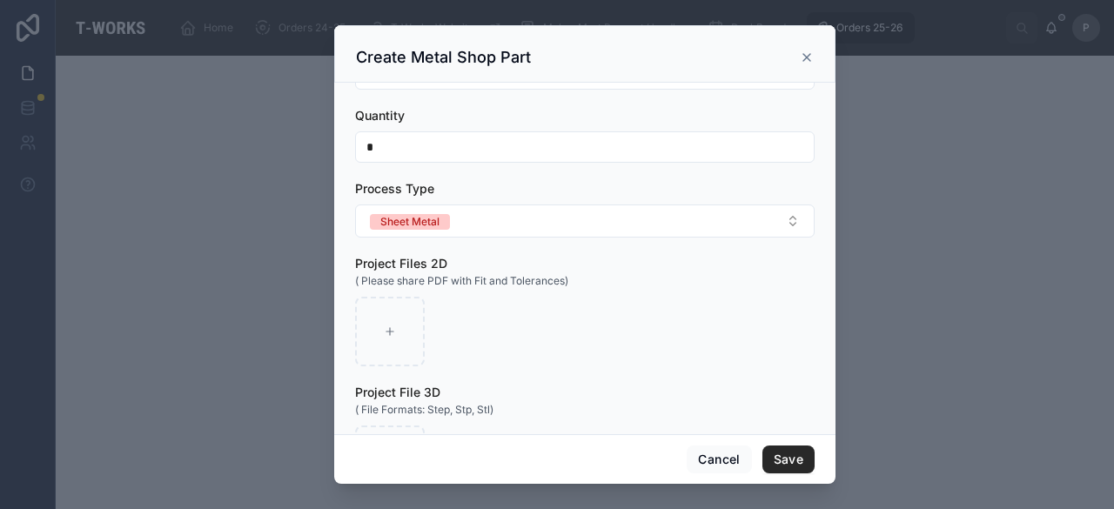
scroll to position [261, 0]
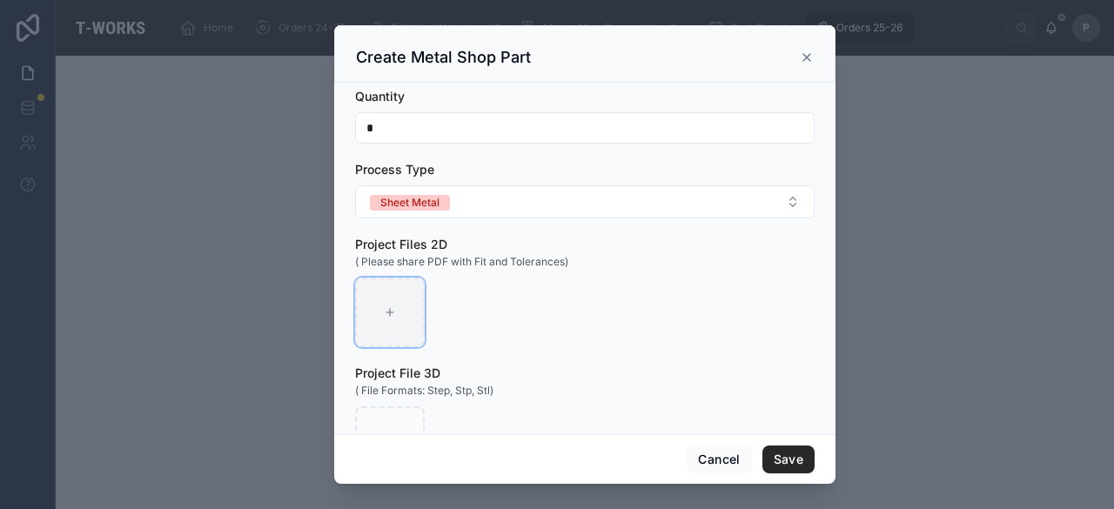
click at [404, 333] on div at bounding box center [390, 313] width 70 height 70
type input "**********"
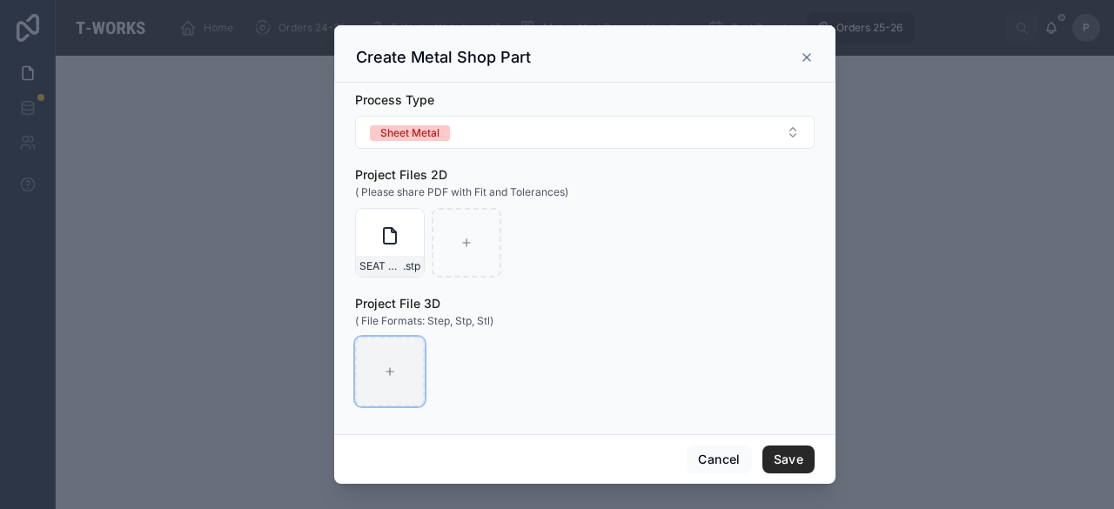
click at [407, 351] on div at bounding box center [390, 372] width 70 height 70
type input "**********"
click at [794, 454] on button "Save" at bounding box center [789, 460] width 52 height 28
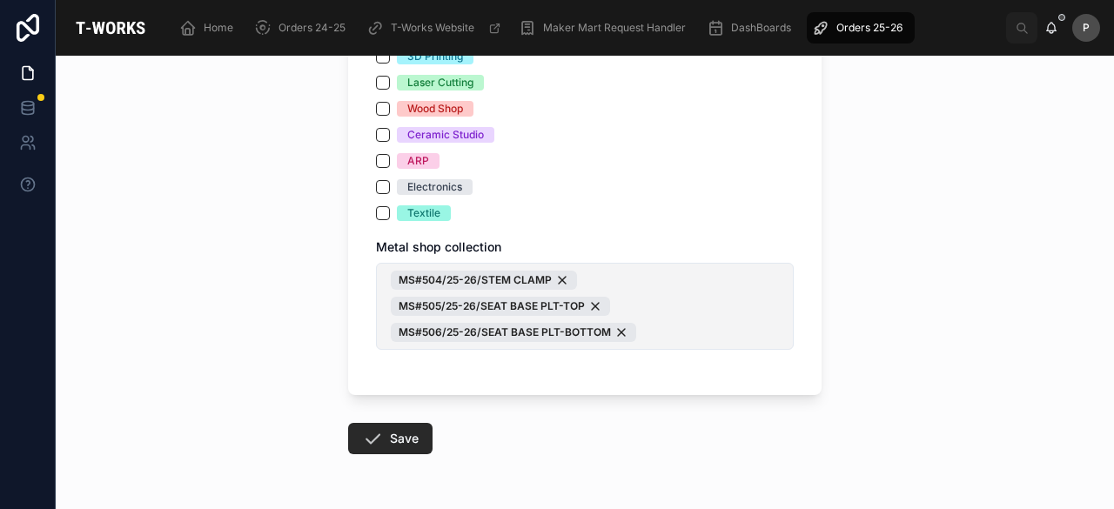
click at [712, 336] on span "MS#504/25-26/STEM CLAMP MS#505/25-26/SEAT BASE PLT-TOP MS#506/25-26/SEAT BASE P…" at bounding box center [585, 306] width 388 height 71
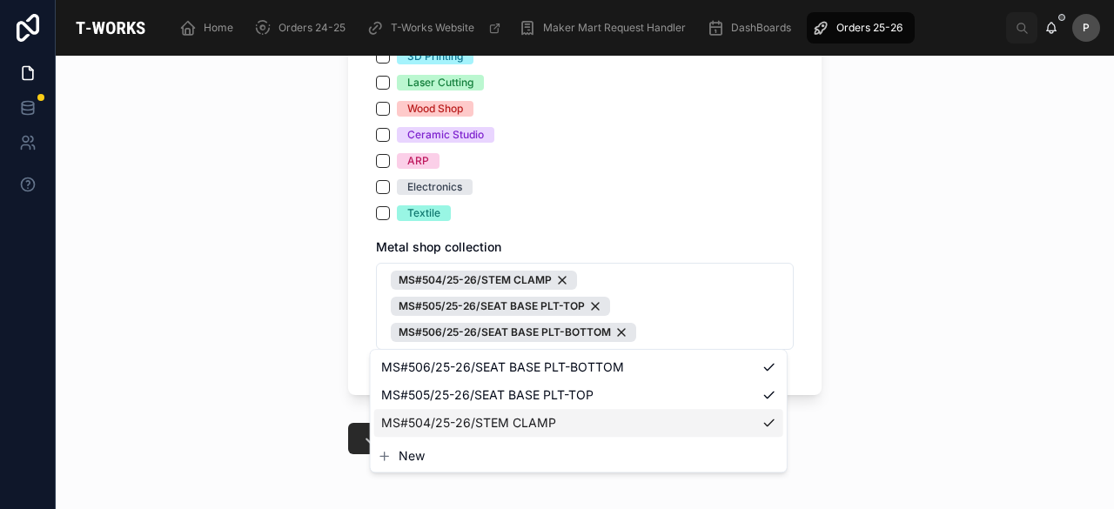
click at [409, 455] on span "New" at bounding box center [412, 455] width 26 height 17
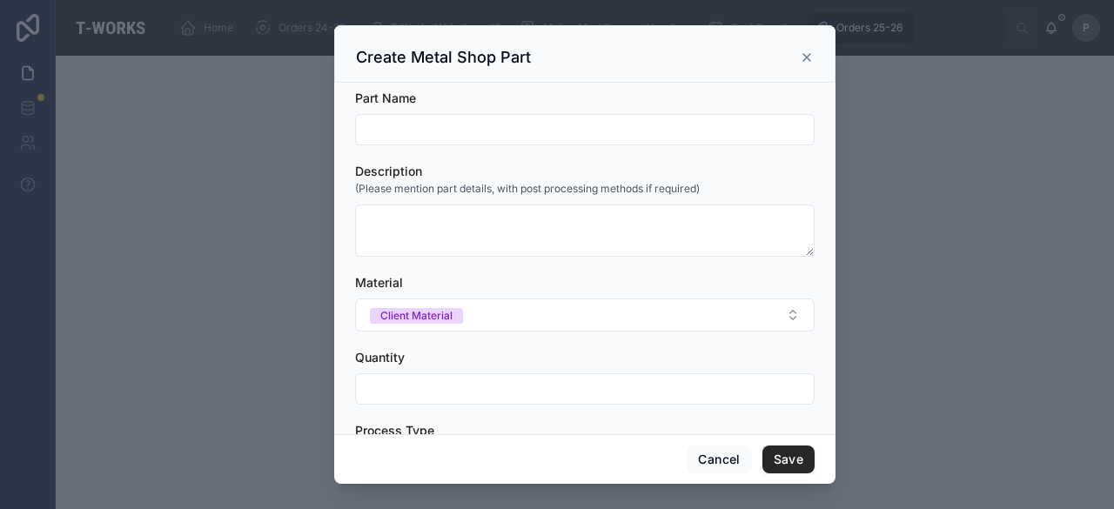
click at [455, 131] on input "text" at bounding box center [585, 130] width 458 height 24
paste input "**********"
type input "**********"
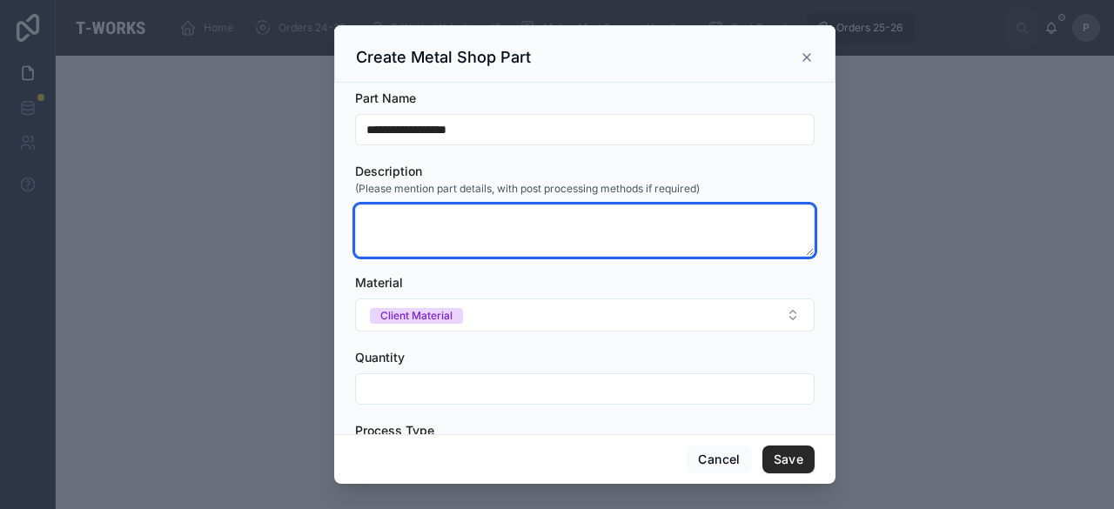
click at [402, 227] on textarea at bounding box center [585, 231] width 460 height 52
type textarea "*"
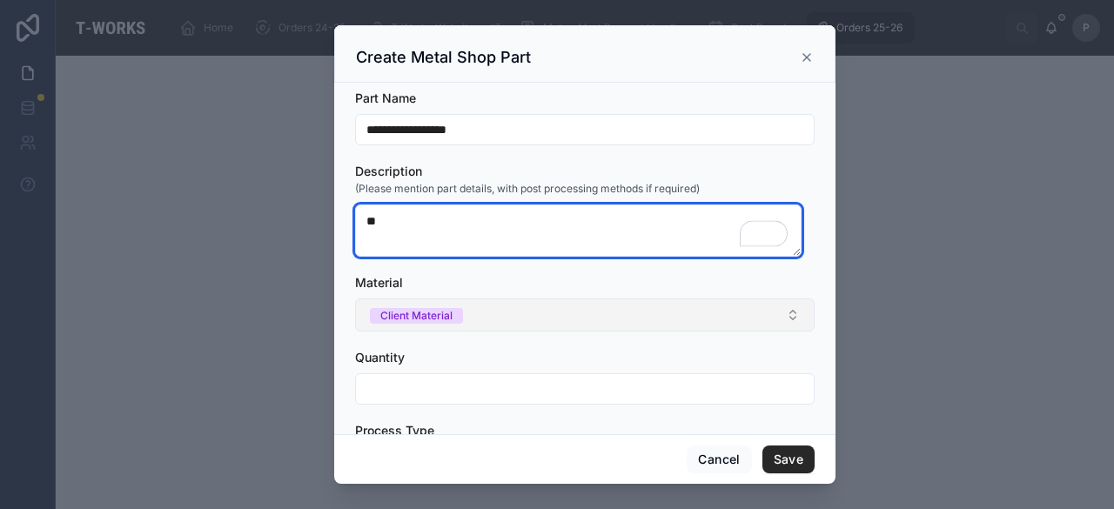
type textarea "**"
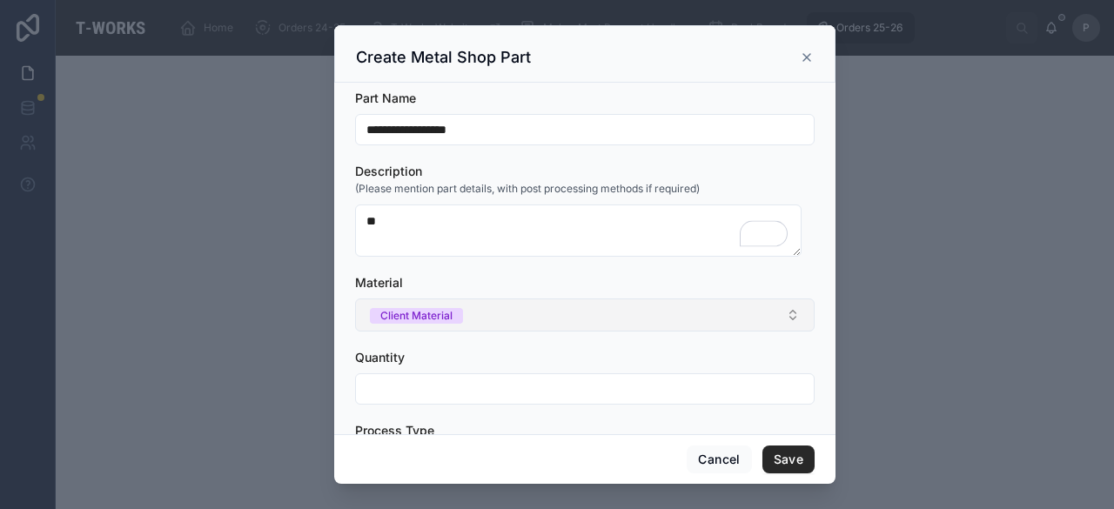
click at [426, 318] on div "Client Material" at bounding box center [416, 316] width 72 height 16
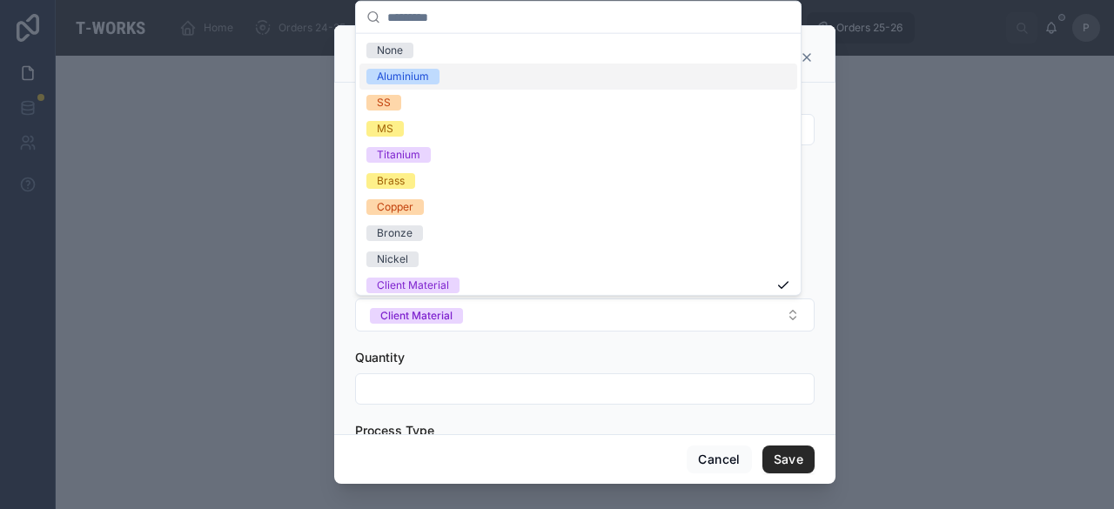
click at [422, 76] on div "Aluminium" at bounding box center [403, 77] width 52 height 16
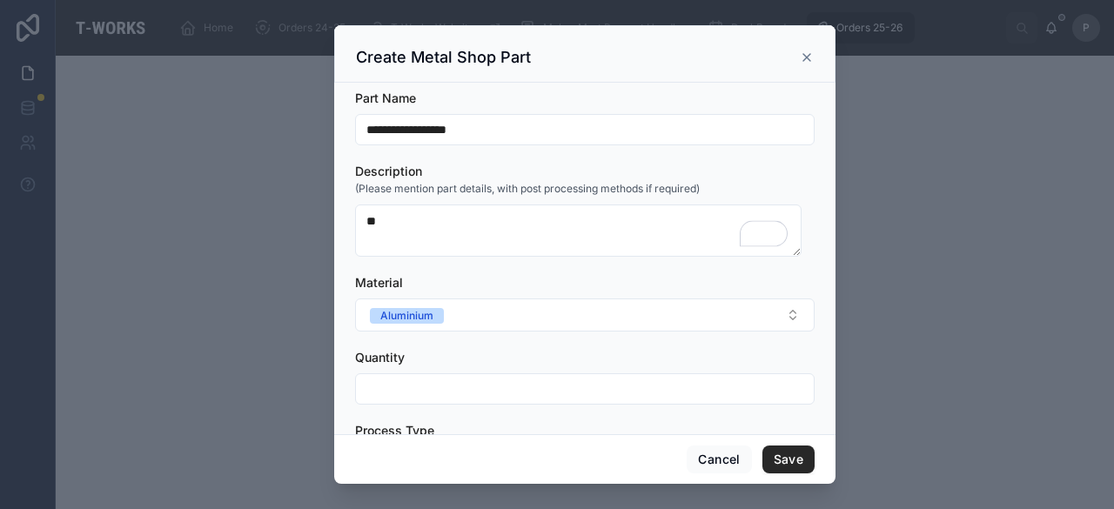
click at [407, 386] on input "text" at bounding box center [585, 389] width 458 height 24
type input "*"
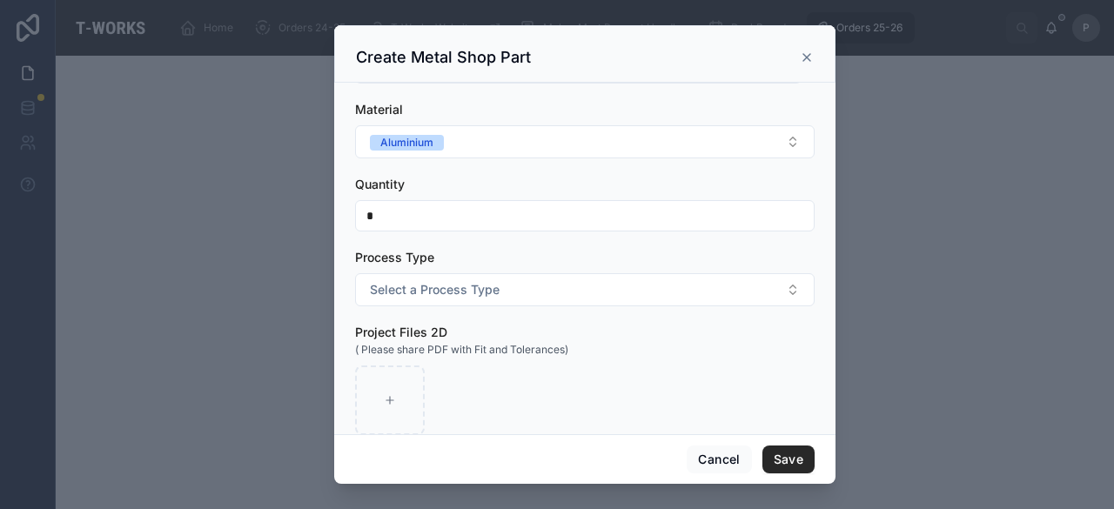
scroll to position [174, 0]
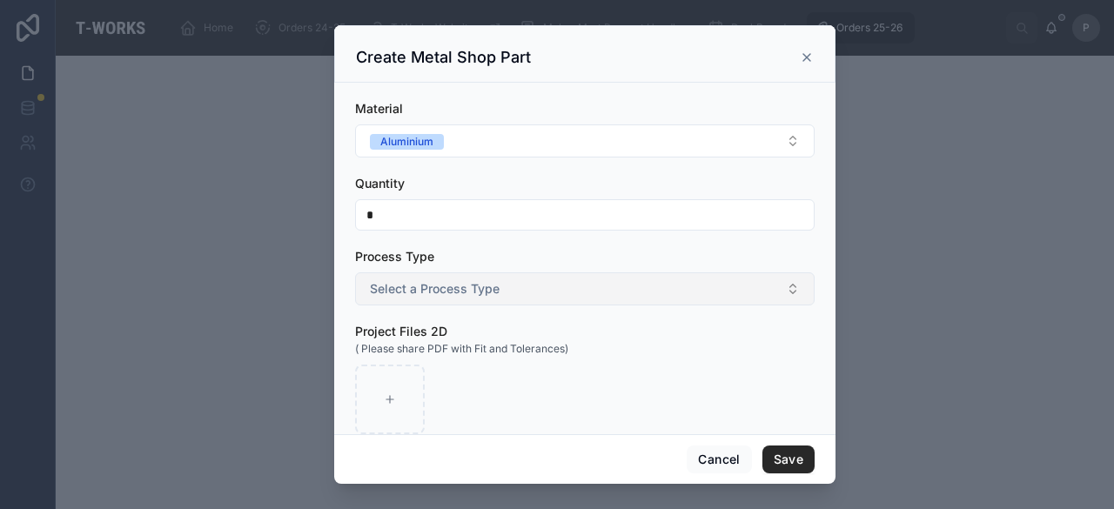
click at [408, 291] on span "Select a Process Type" at bounding box center [435, 288] width 130 height 17
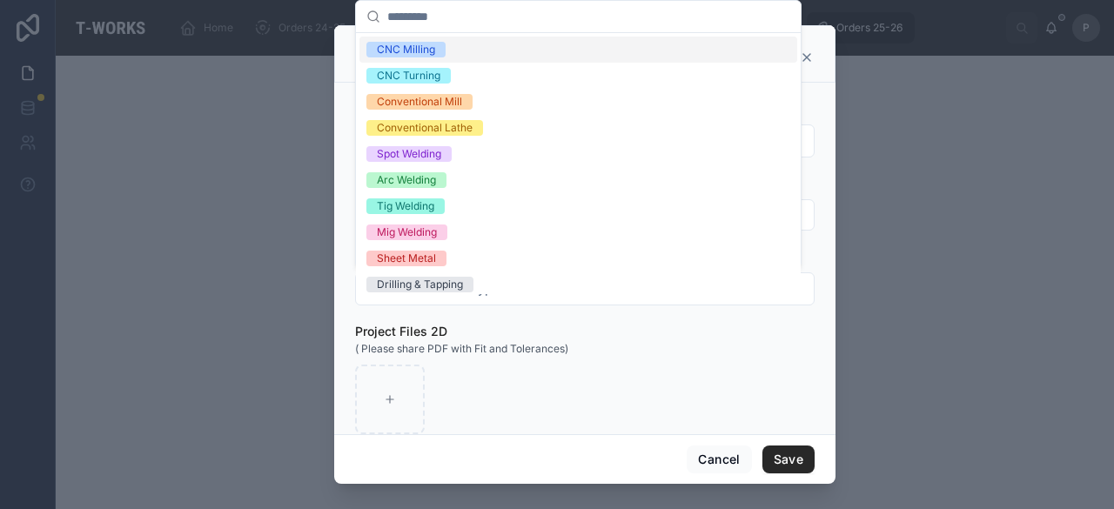
click at [426, 47] on div "CNC Milling" at bounding box center [406, 50] width 58 height 16
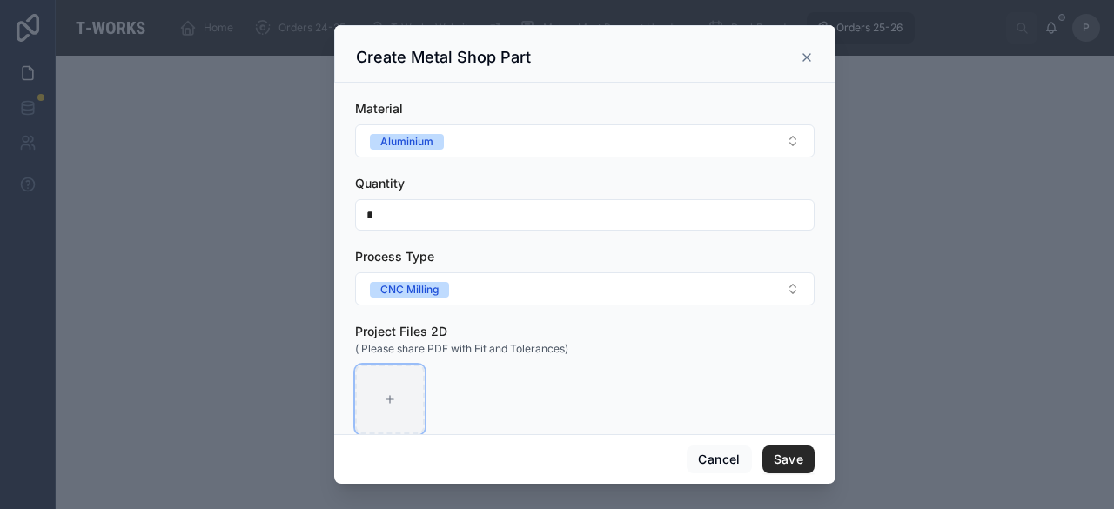
click at [400, 396] on div at bounding box center [390, 400] width 70 height 70
type input "**********"
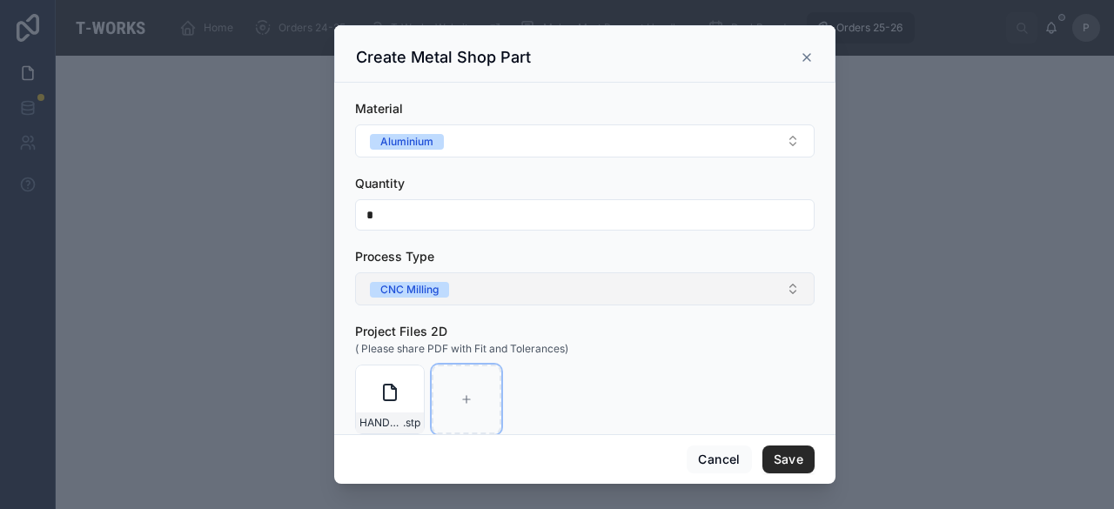
scroll to position [331, 0]
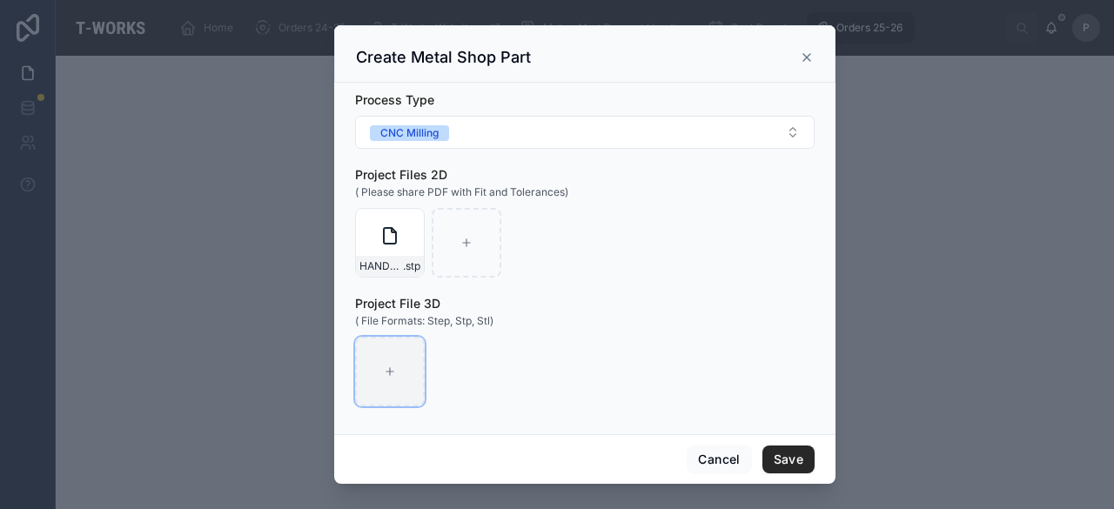
click at [413, 356] on div at bounding box center [390, 372] width 70 height 70
type input "**********"
click at [790, 454] on button "Save" at bounding box center [789, 460] width 52 height 28
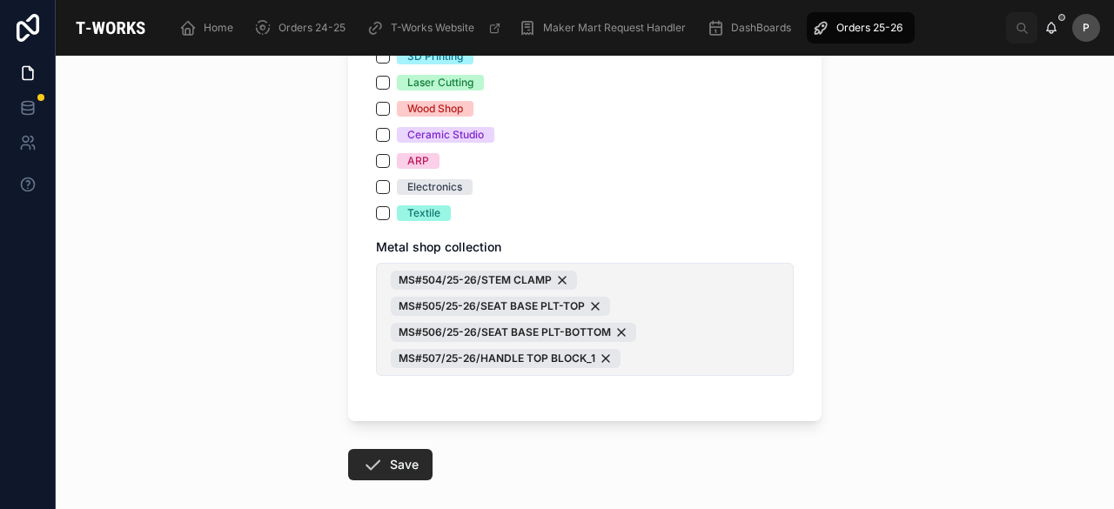
click at [723, 361] on span "MS#504/25-26/STEM CLAMP MS#505/25-26/SEAT BASE PLT-TOP MS#506/25-26/SEAT BASE P…" at bounding box center [585, 319] width 388 height 97
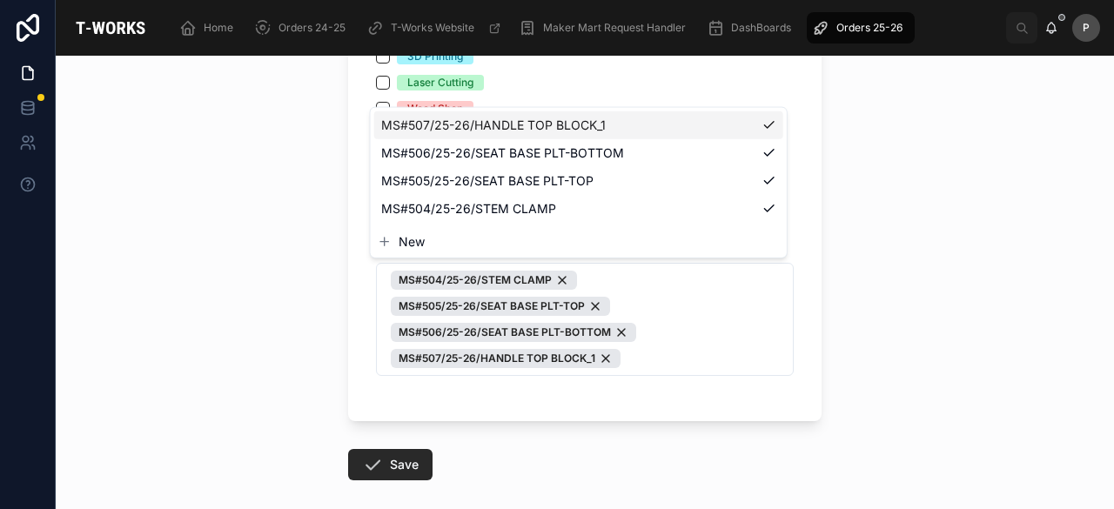
click at [420, 238] on span "New" at bounding box center [412, 241] width 26 height 17
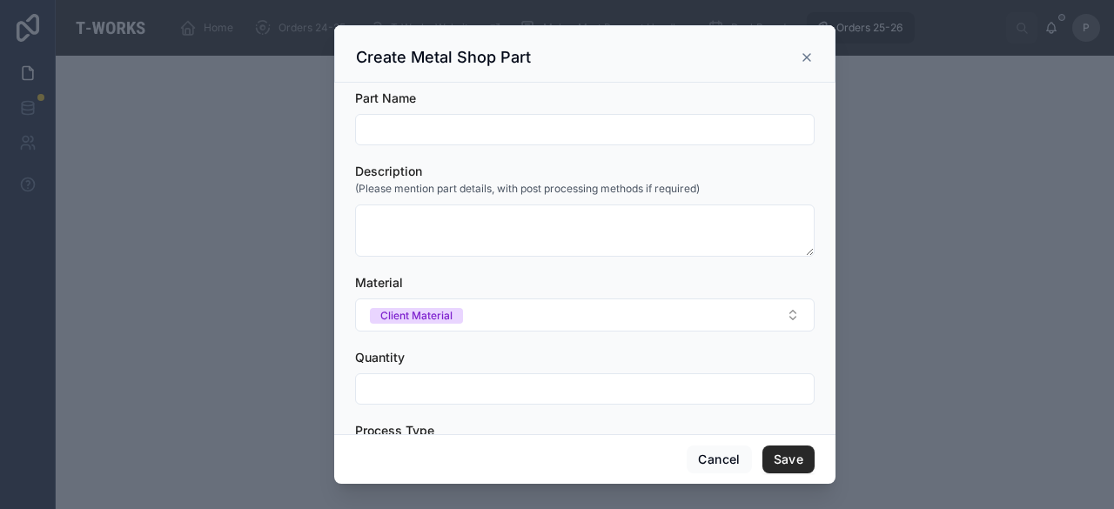
click at [434, 132] on input "text" at bounding box center [585, 130] width 458 height 24
paste input "**********"
type input "**********"
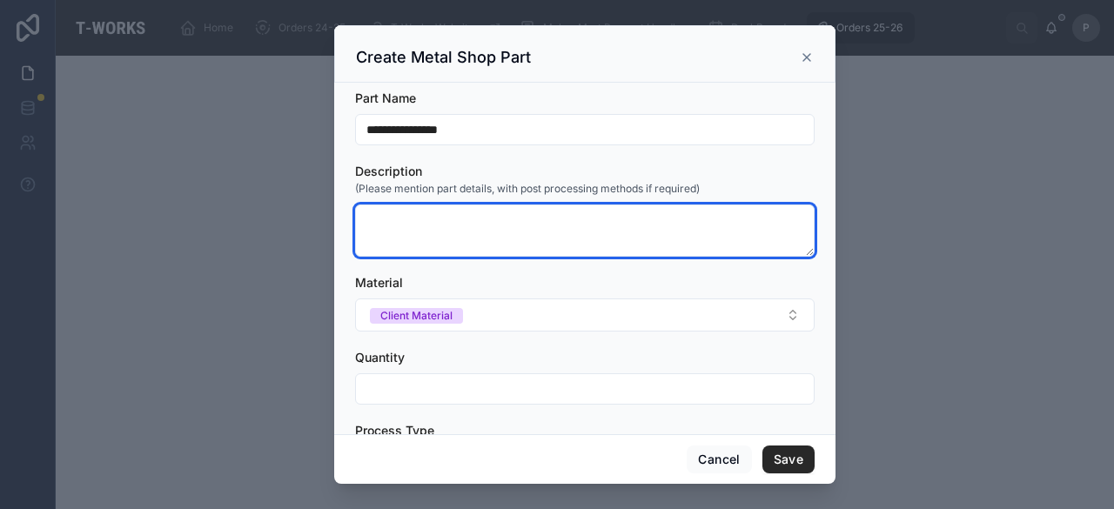
click at [427, 220] on textarea at bounding box center [585, 231] width 460 height 52
type textarea "*"
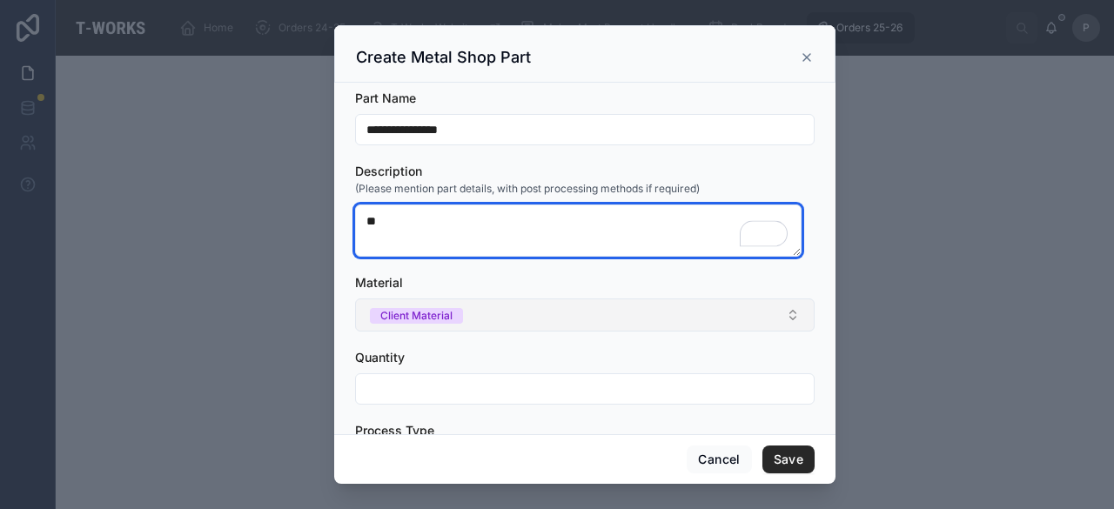
type textarea "**"
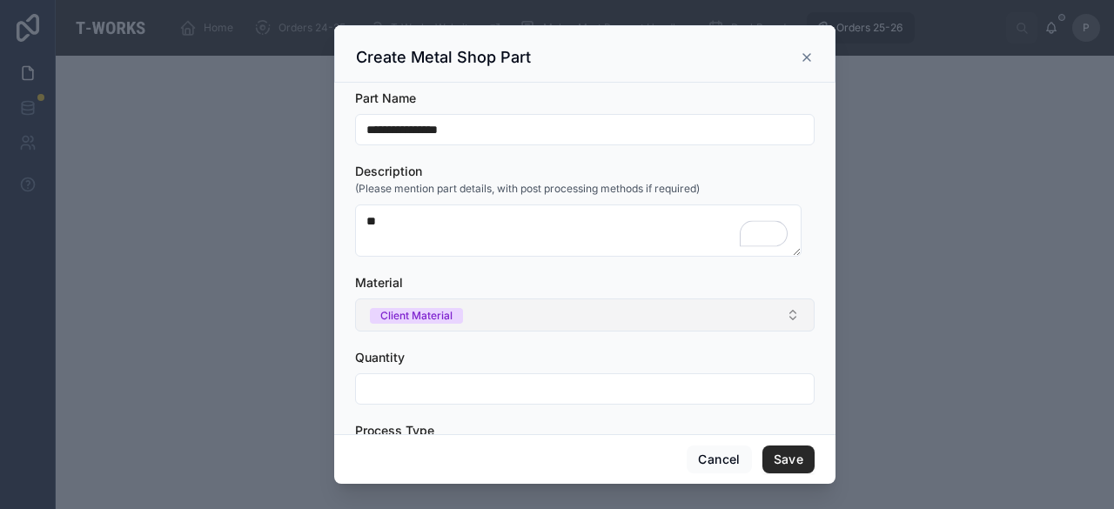
click at [401, 313] on div "Client Material" at bounding box center [416, 316] width 72 height 16
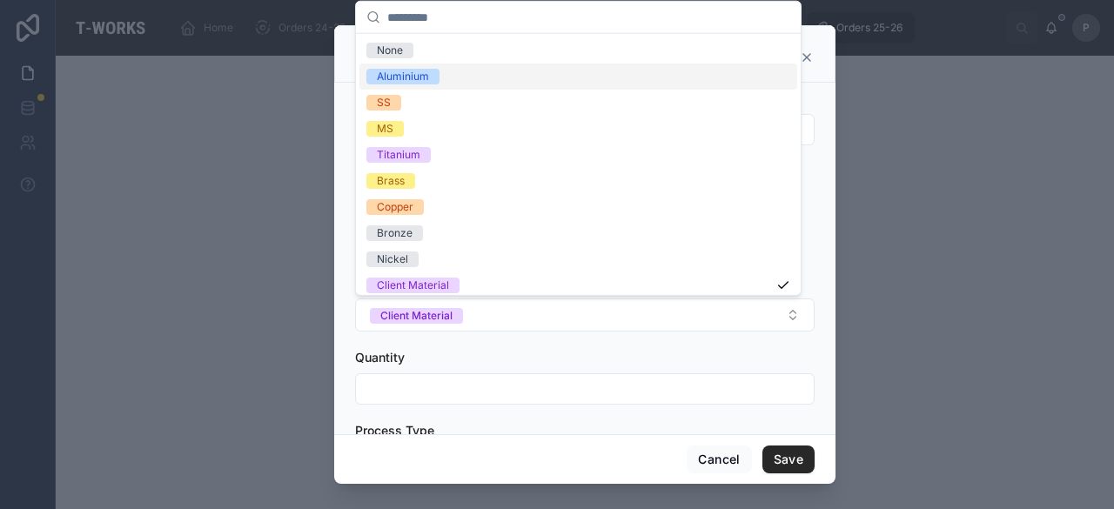
click at [406, 74] on div "Aluminium" at bounding box center [403, 77] width 52 height 16
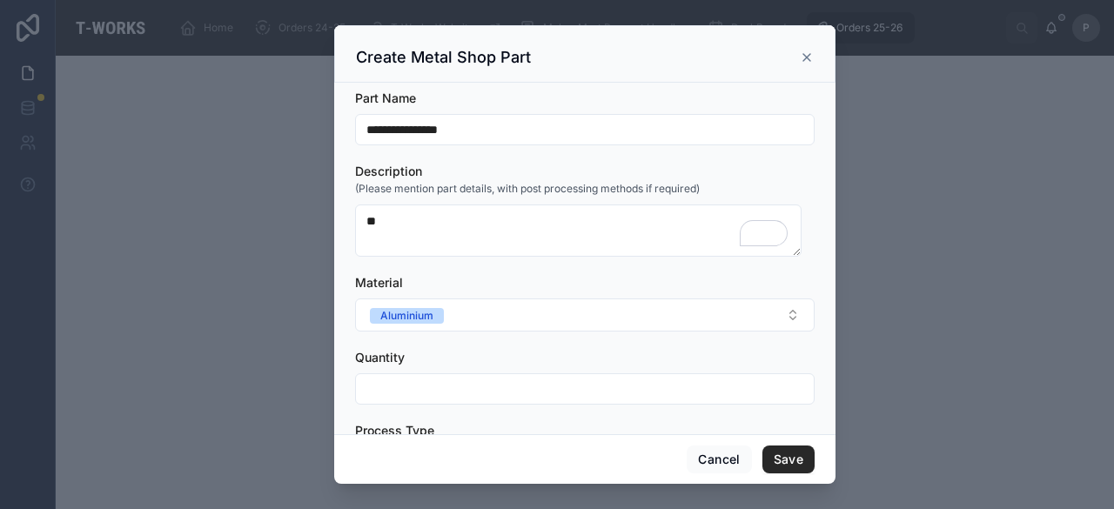
click at [383, 390] on input "text" at bounding box center [585, 389] width 458 height 24
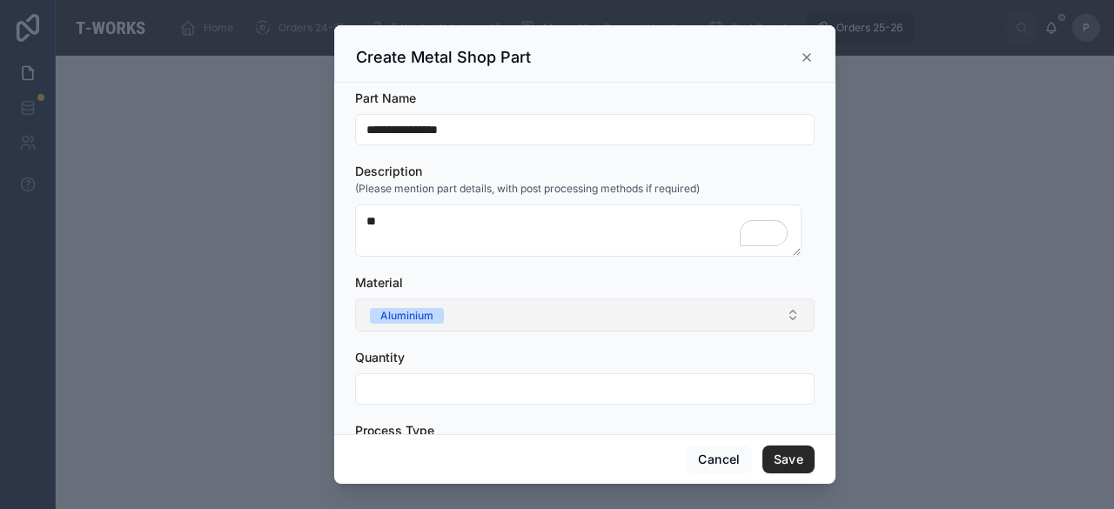
type input "*"
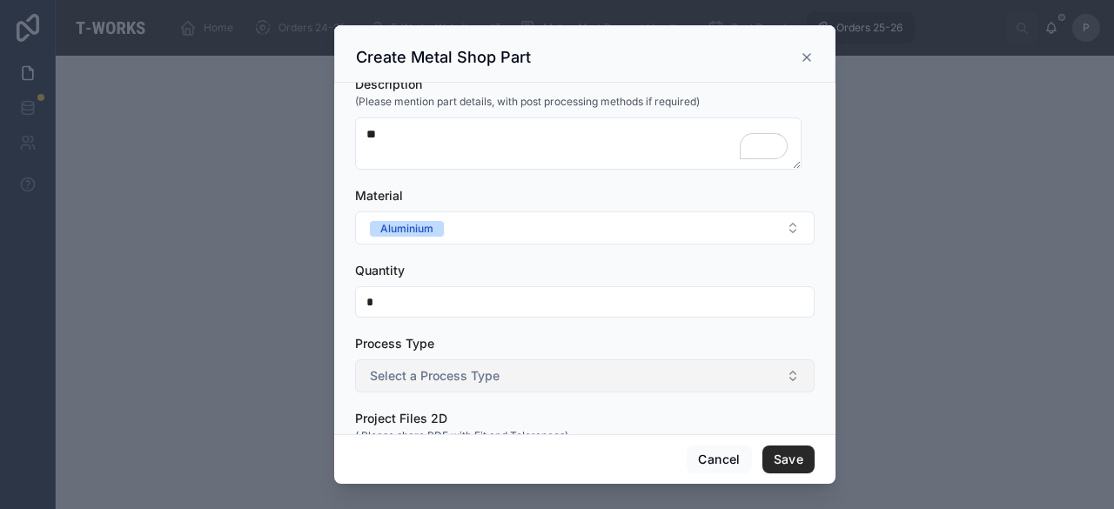
click at [407, 376] on span "Select a Process Type" at bounding box center [435, 375] width 130 height 17
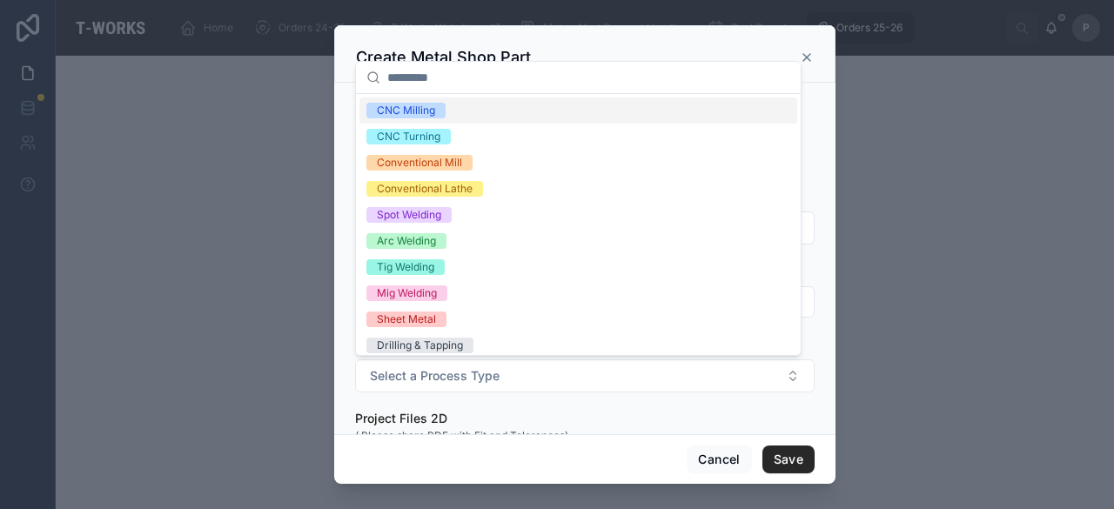
click at [425, 107] on div "CNC Milling" at bounding box center [406, 111] width 58 height 16
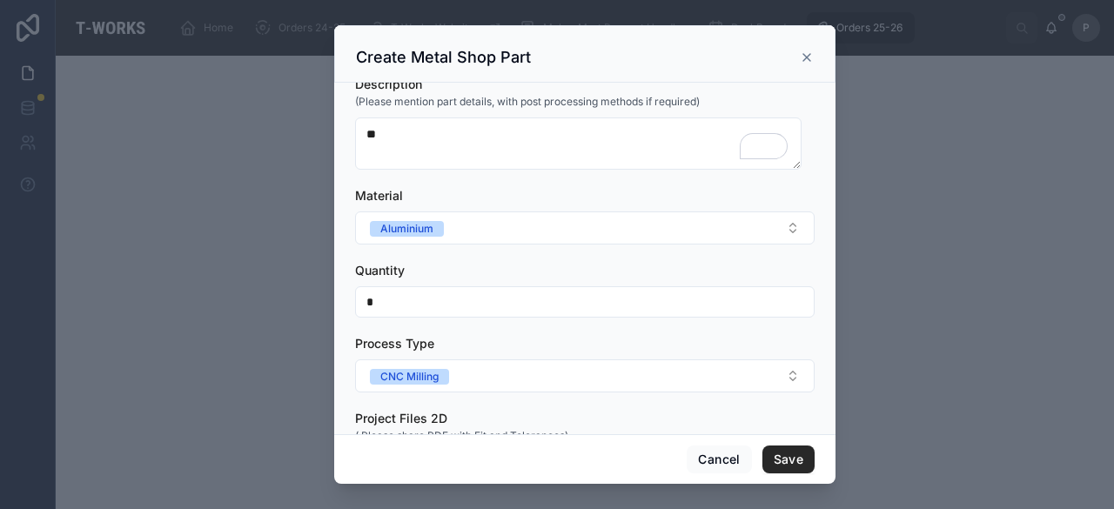
scroll to position [261, 0]
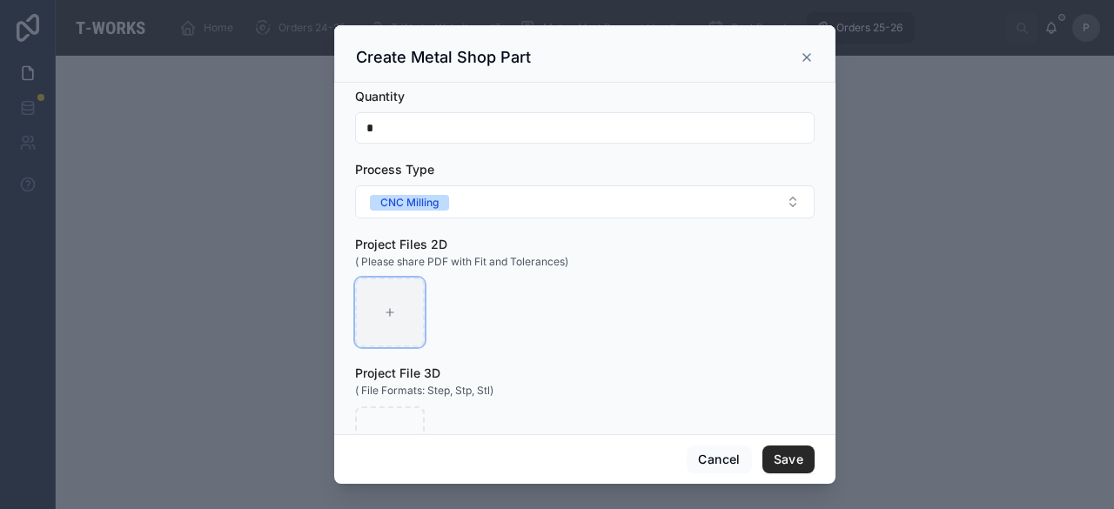
click at [404, 324] on div at bounding box center [390, 313] width 70 height 70
type input "**********"
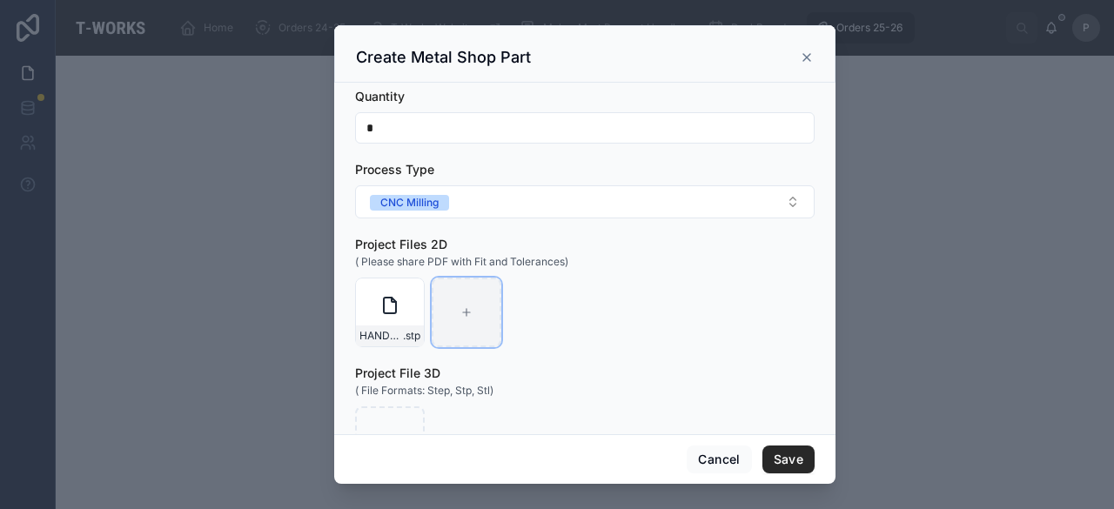
scroll to position [331, 0]
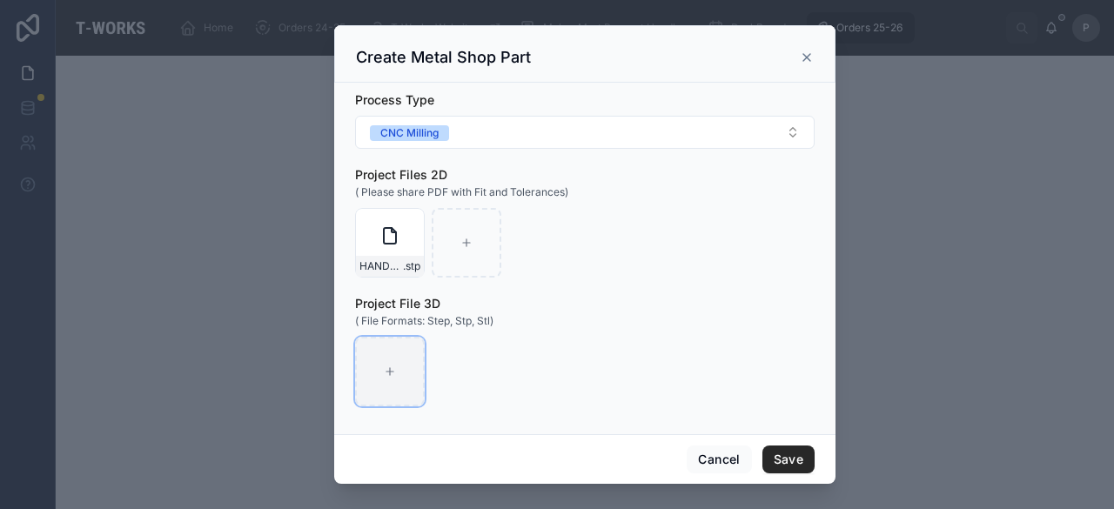
click at [404, 366] on div at bounding box center [390, 372] width 70 height 70
type input "**********"
click at [782, 459] on button "Save" at bounding box center [789, 460] width 52 height 28
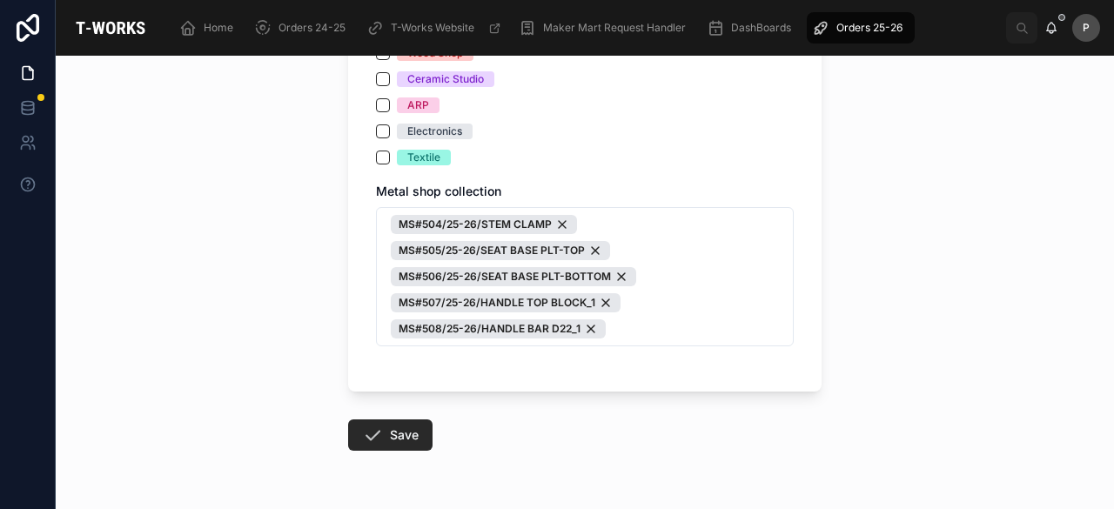
scroll to position [1253, 0]
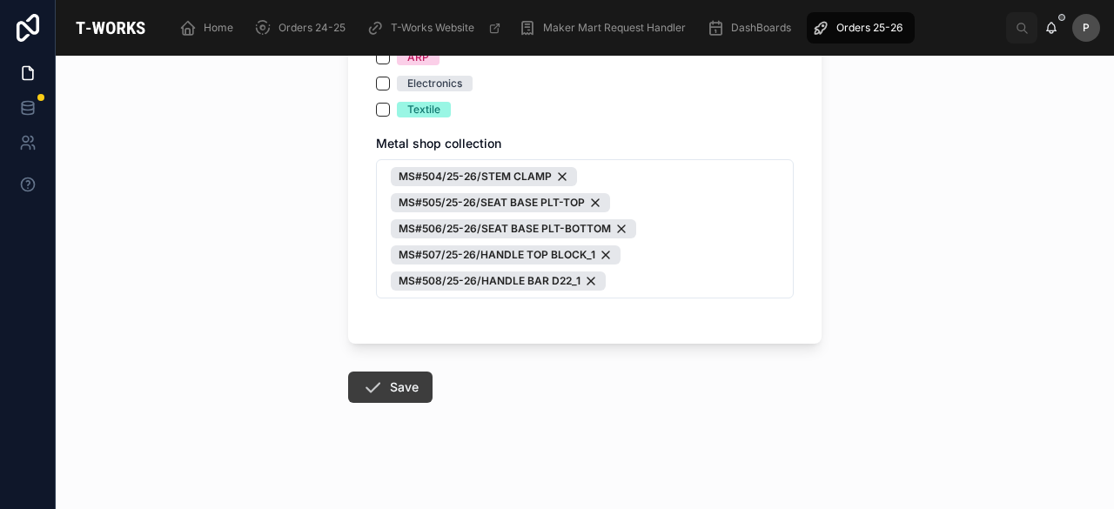
click at [388, 387] on button "Save" at bounding box center [390, 387] width 84 height 31
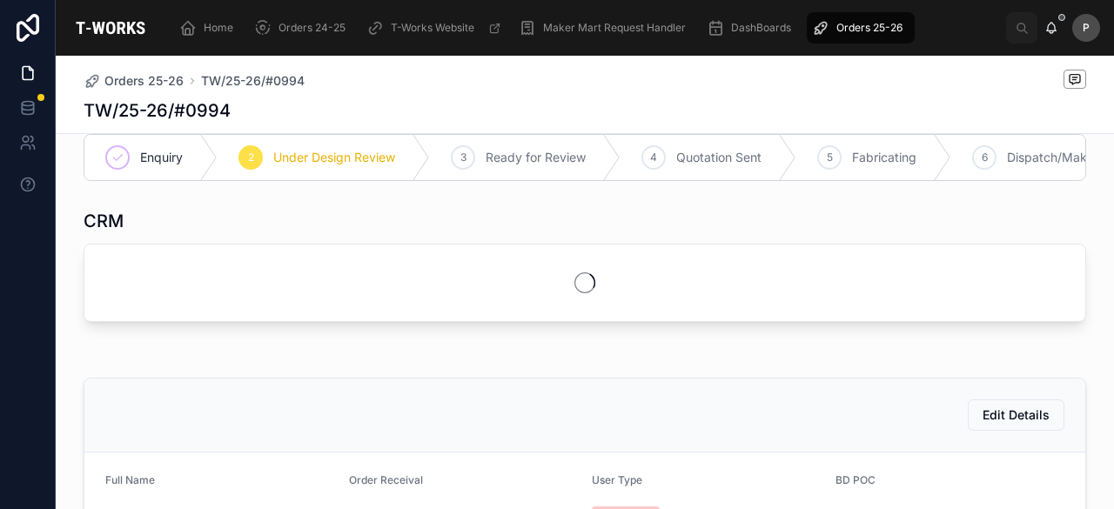
scroll to position [31, 0]
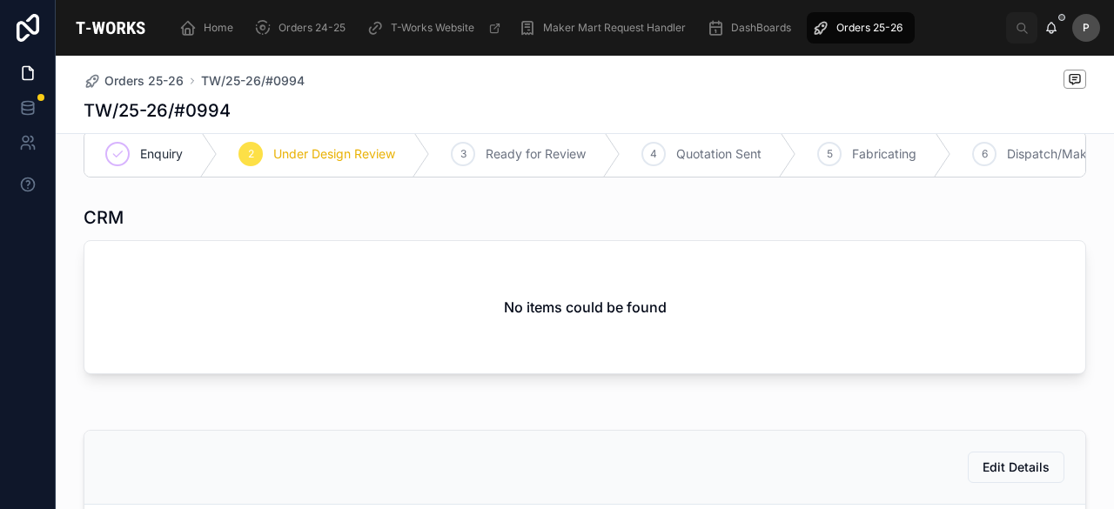
click at [891, 19] on div "Orders 25-26" at bounding box center [860, 28] width 97 height 28
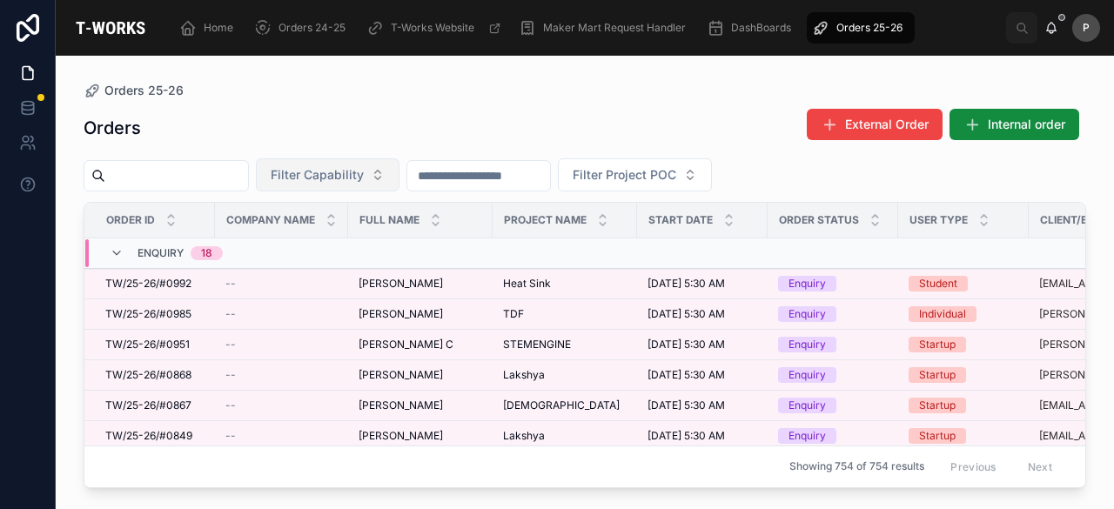
click at [400, 177] on button "Filter Capability" at bounding box center [328, 174] width 144 height 33
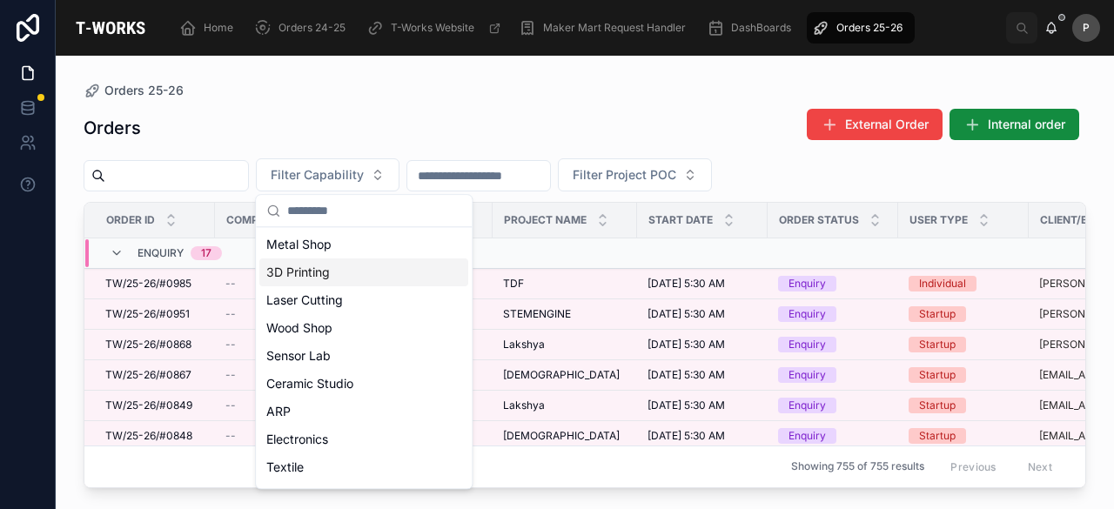
click at [340, 269] on div "3D Printing" at bounding box center [363, 273] width 209 height 28
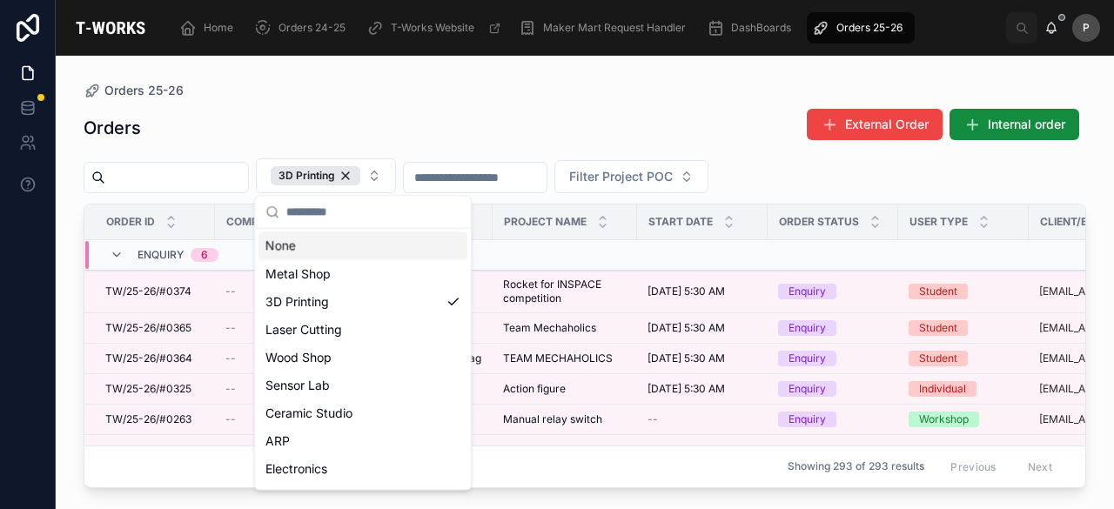
click at [491, 112] on div "Orders External Order Internal order" at bounding box center [585, 128] width 1003 height 40
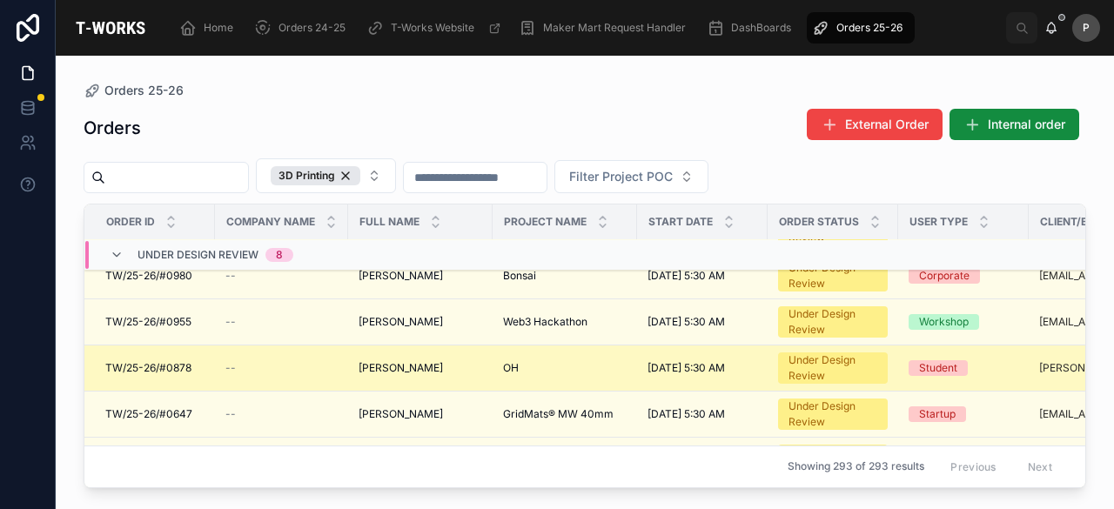
scroll to position [260, 0]
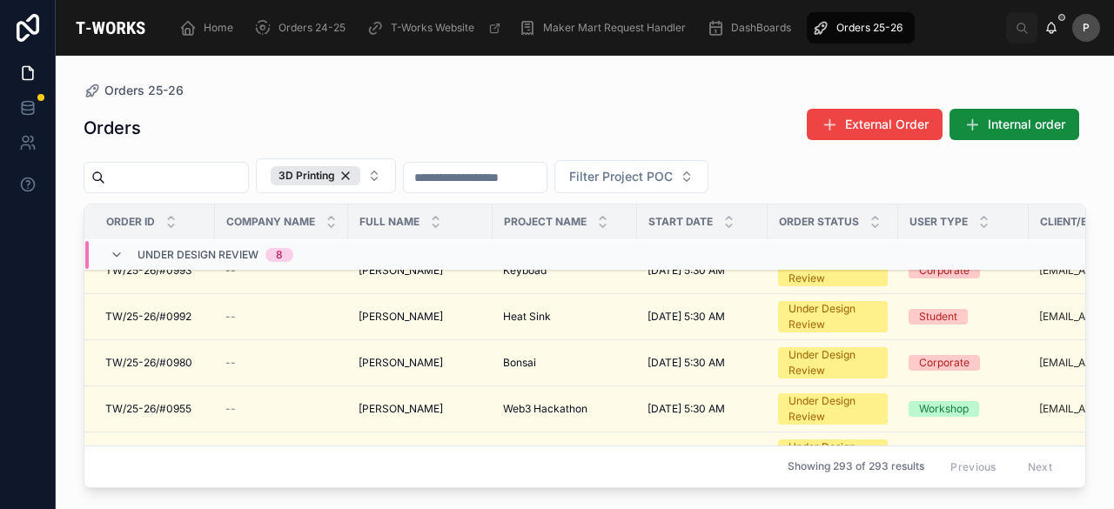
click at [521, 98] on div "Orders External Order Internal order 3D Printing Filter Project POC Order ID Co…" at bounding box center [585, 292] width 1003 height 391
click at [195, 172] on input "text" at bounding box center [176, 177] width 143 height 24
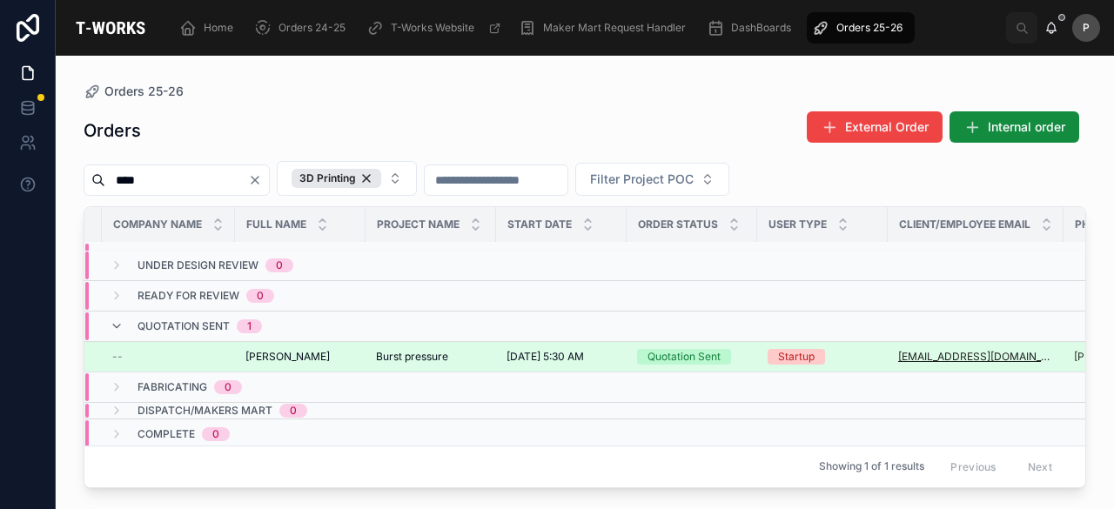
scroll to position [34, 113]
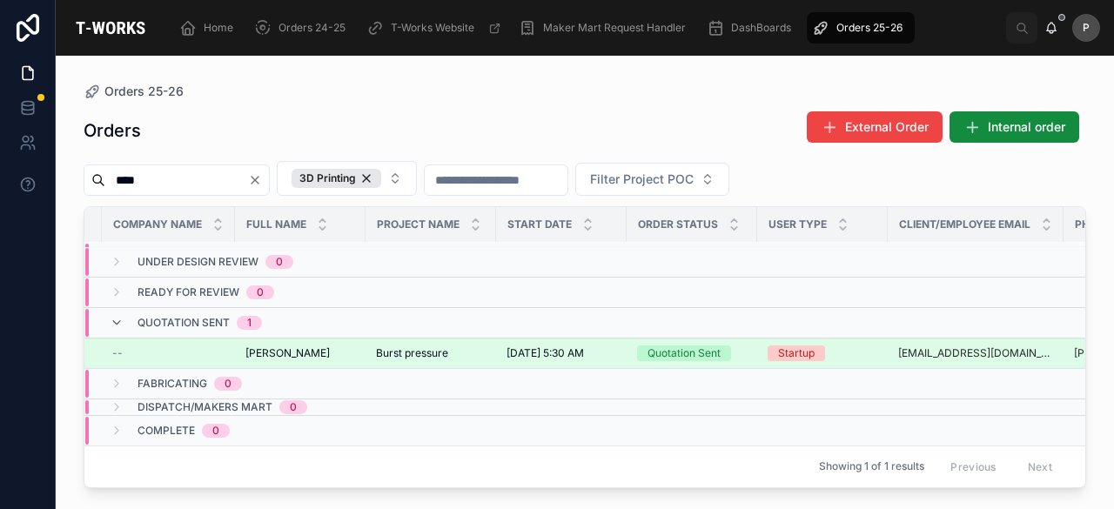
type input "****"
click at [696, 346] on div "Quotation Sent" at bounding box center [684, 354] width 73 height 16
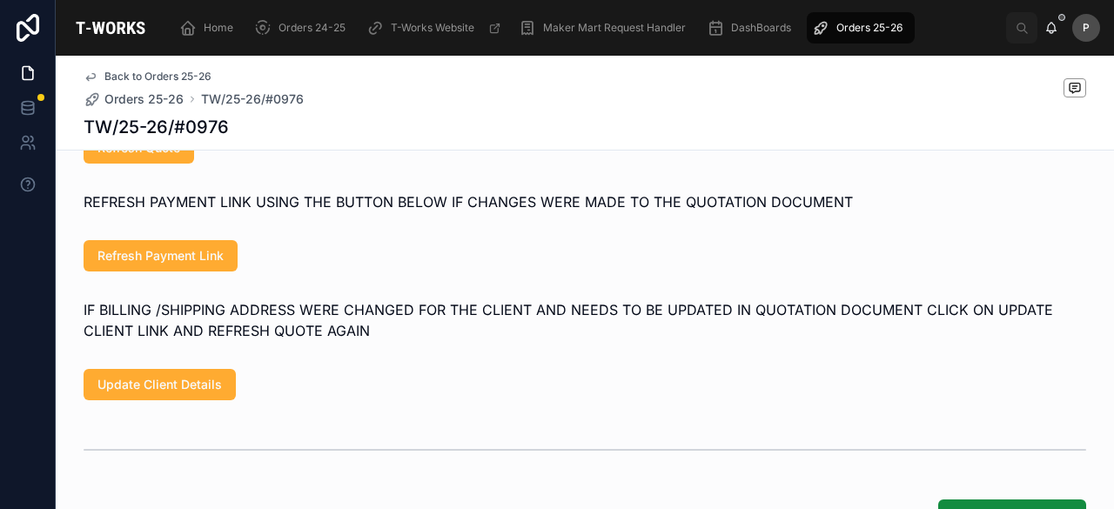
scroll to position [1480, 0]
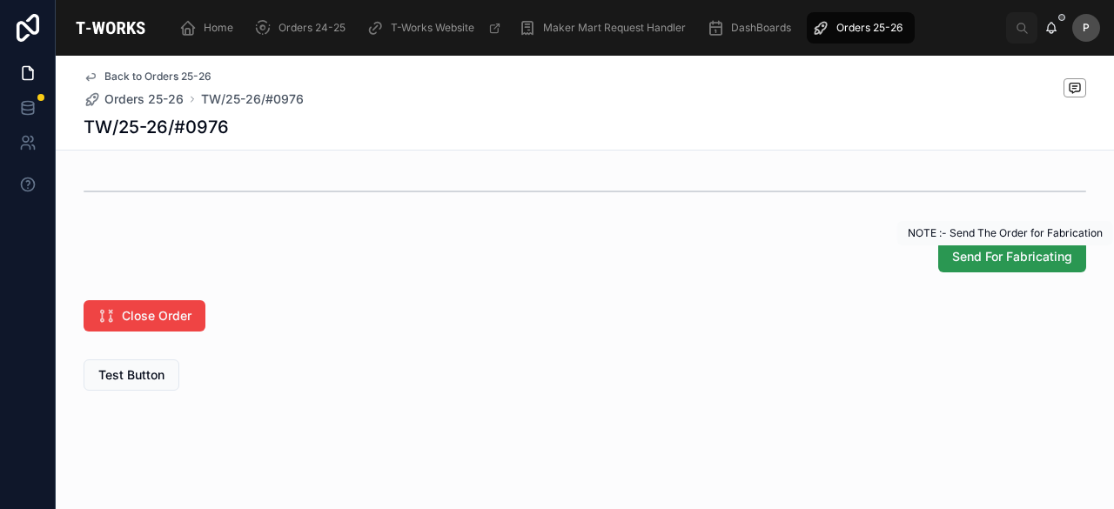
click at [976, 266] on span "Send For Fabricating" at bounding box center [1012, 256] width 120 height 17
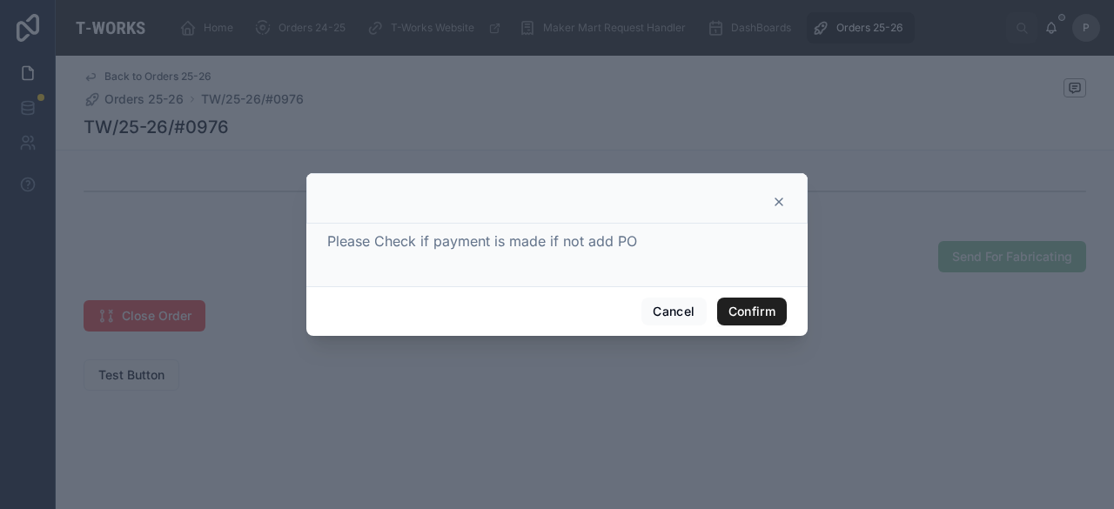
click at [754, 306] on button "Confirm" at bounding box center [752, 312] width 70 height 28
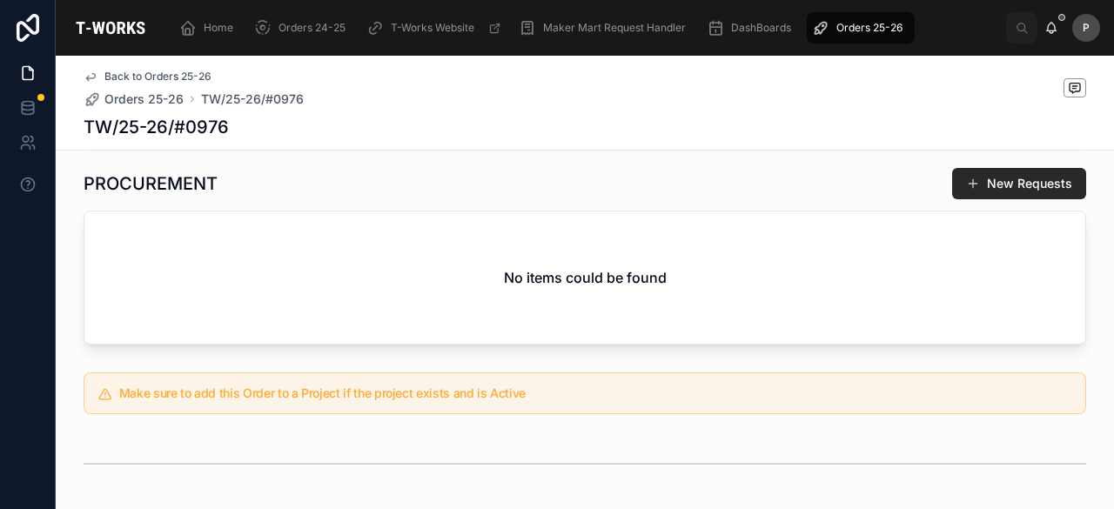
scroll to position [141, 0]
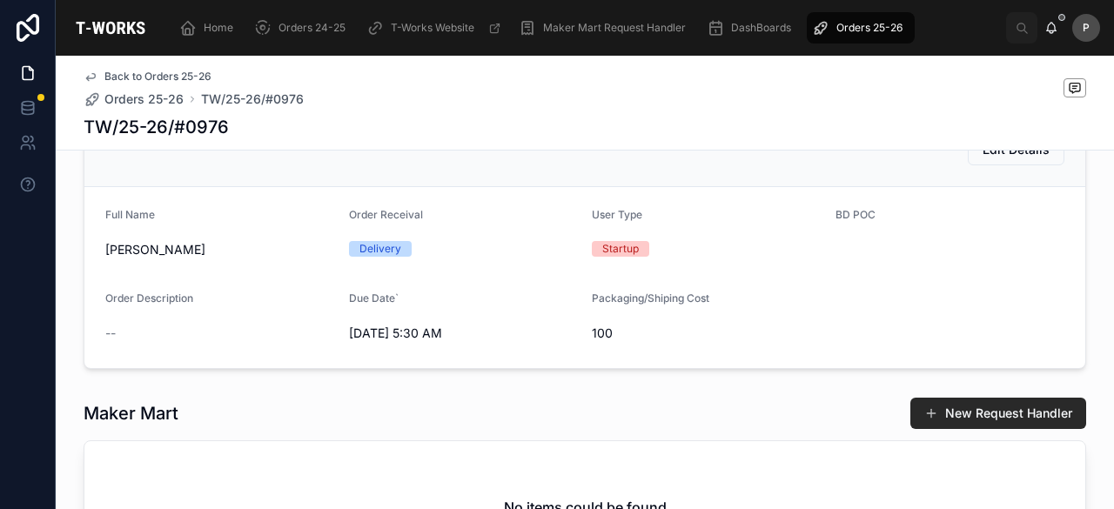
drag, startPoint x: 857, startPoint y: 23, endPoint x: 736, endPoint y: 54, distance: 125.0
click at [857, 23] on span "Orders 25-26" at bounding box center [870, 28] width 66 height 14
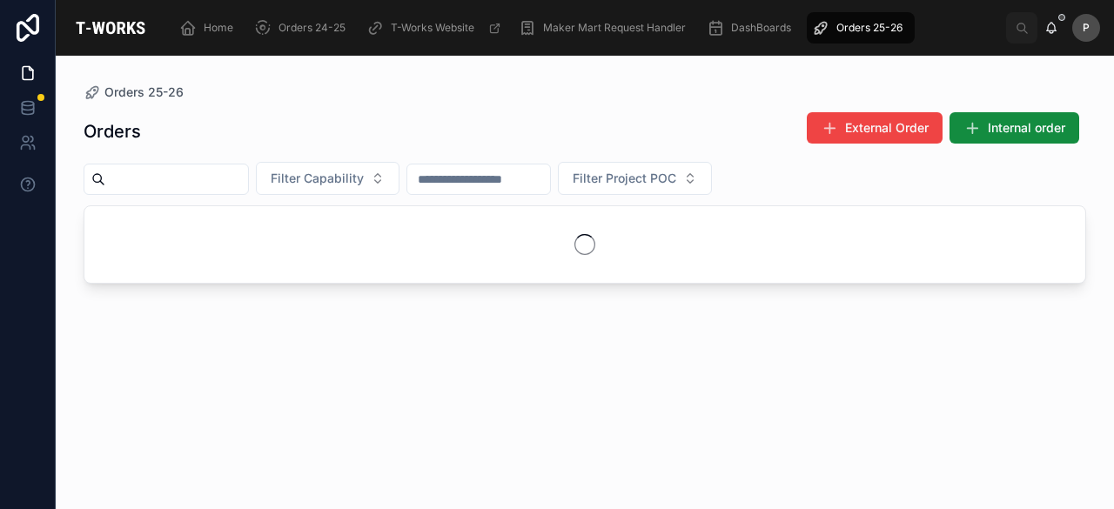
click at [248, 171] on input "text" at bounding box center [176, 179] width 143 height 24
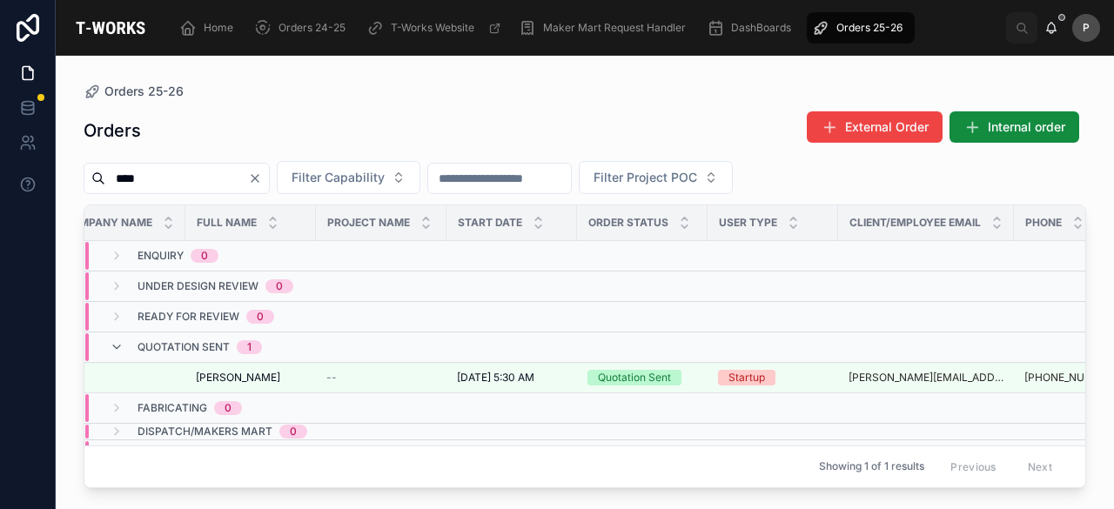
scroll to position [0, 164]
type input "****"
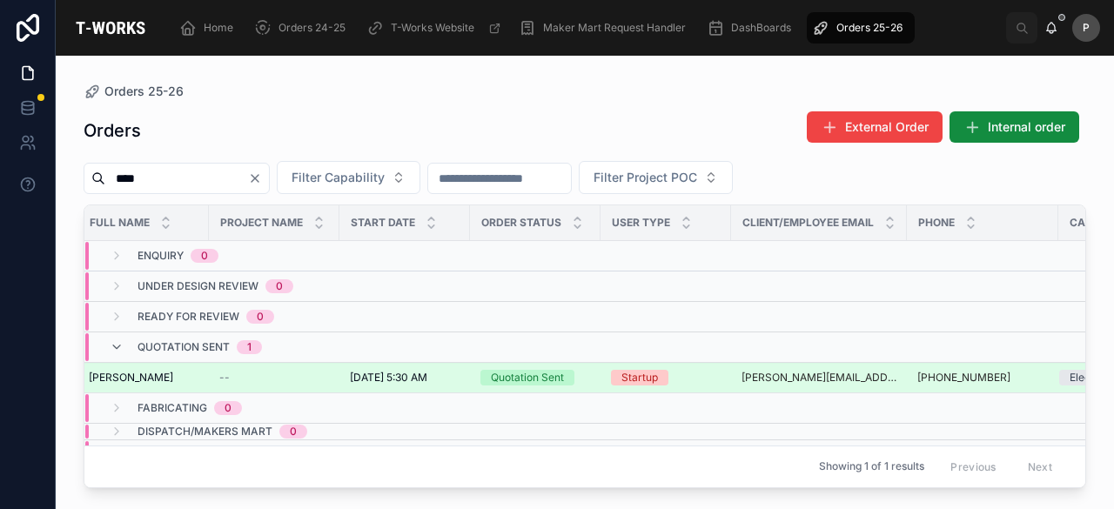
click at [526, 370] on div "Quotation Sent" at bounding box center [527, 378] width 73 height 16
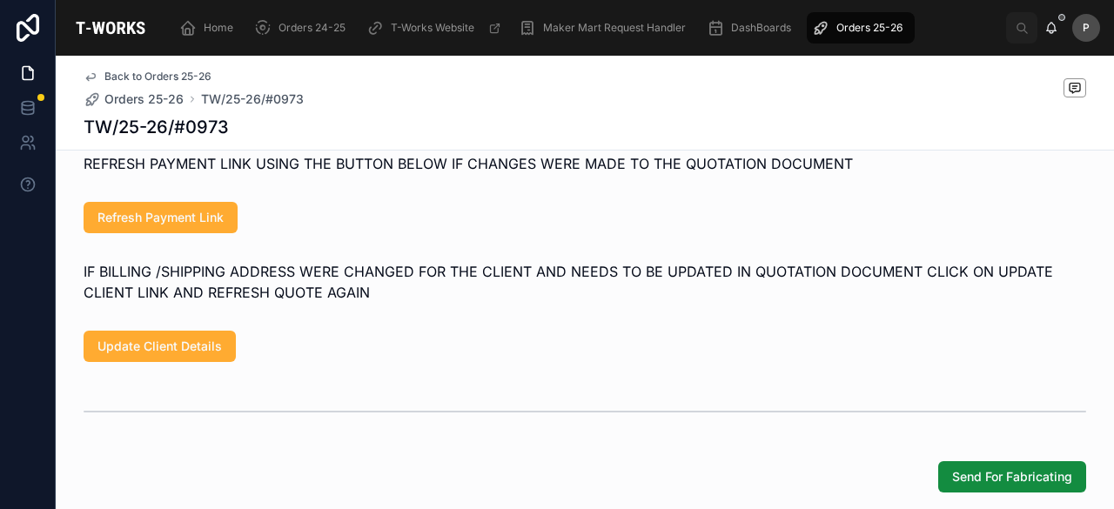
scroll to position [1393, 0]
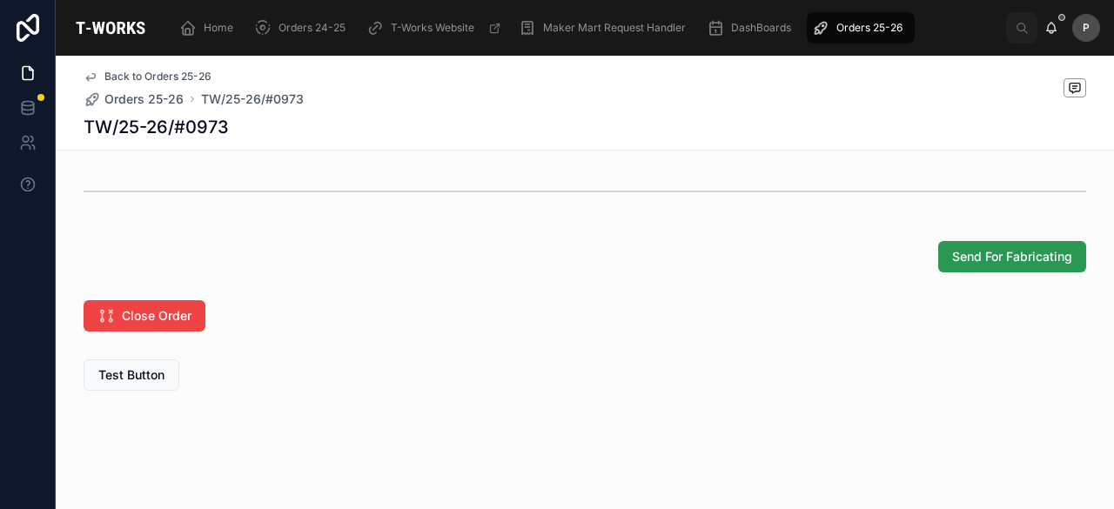
click at [987, 266] on span "Send For Fabricating" at bounding box center [1012, 256] width 120 height 17
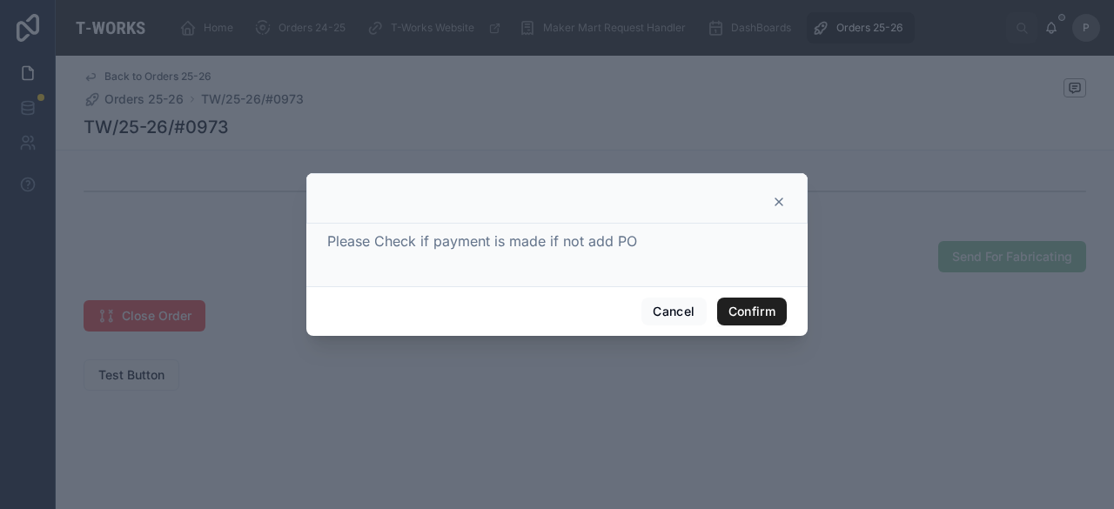
click at [736, 306] on button "Confirm" at bounding box center [752, 312] width 70 height 28
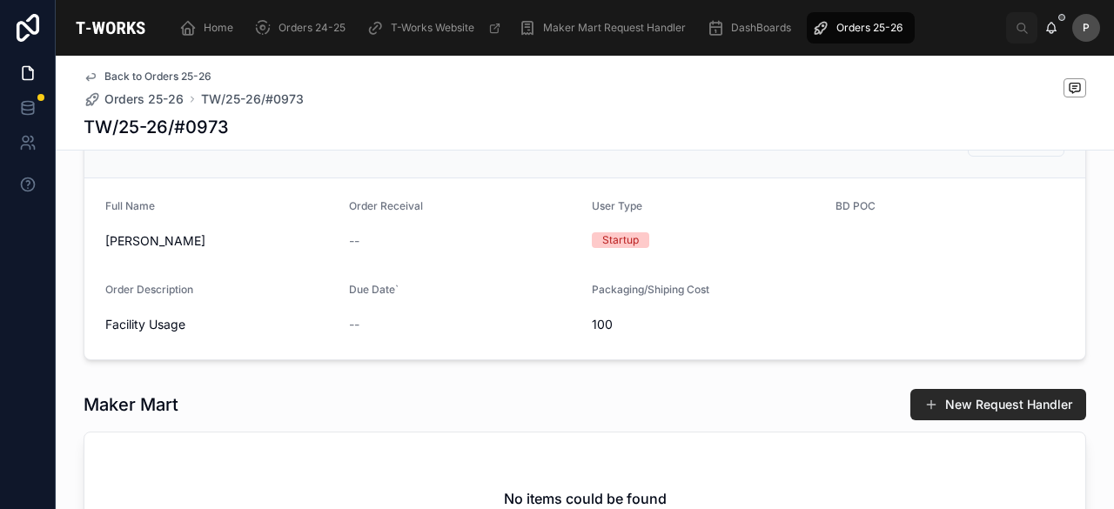
scroll to position [0, 0]
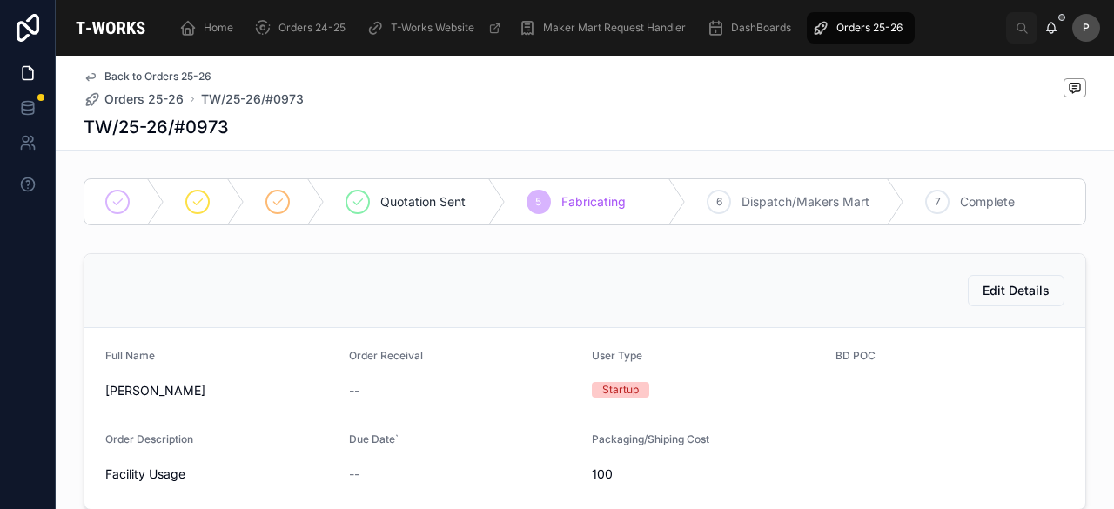
click at [400, 208] on span "Quotation Sent" at bounding box center [422, 201] width 85 height 17
click at [444, 198] on span "Quotation Sent" at bounding box center [422, 201] width 85 height 17
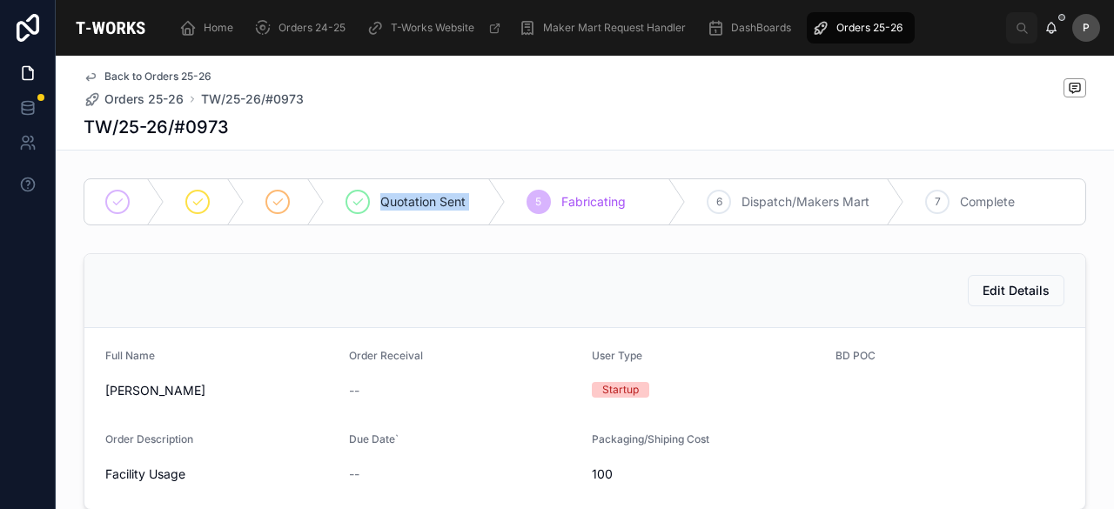
click at [444, 198] on span "Quotation Sent" at bounding box center [422, 201] width 85 height 17
click at [420, 203] on span "Quotation Sent" at bounding box center [422, 201] width 85 height 17
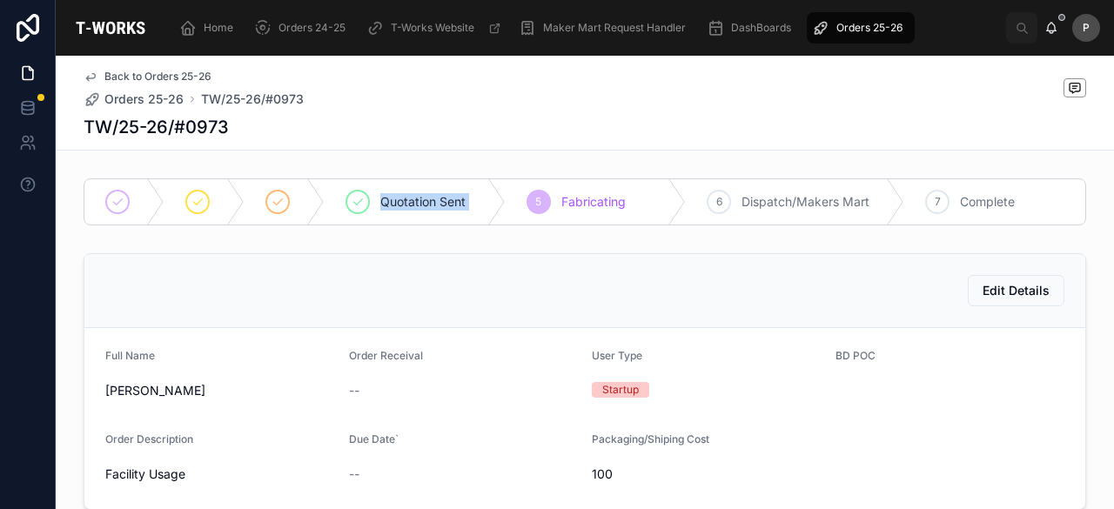
click at [420, 203] on span "Quotation Sent" at bounding box center [422, 201] width 85 height 17
click at [490, 256] on div "Edit Details" at bounding box center [584, 291] width 1001 height 74
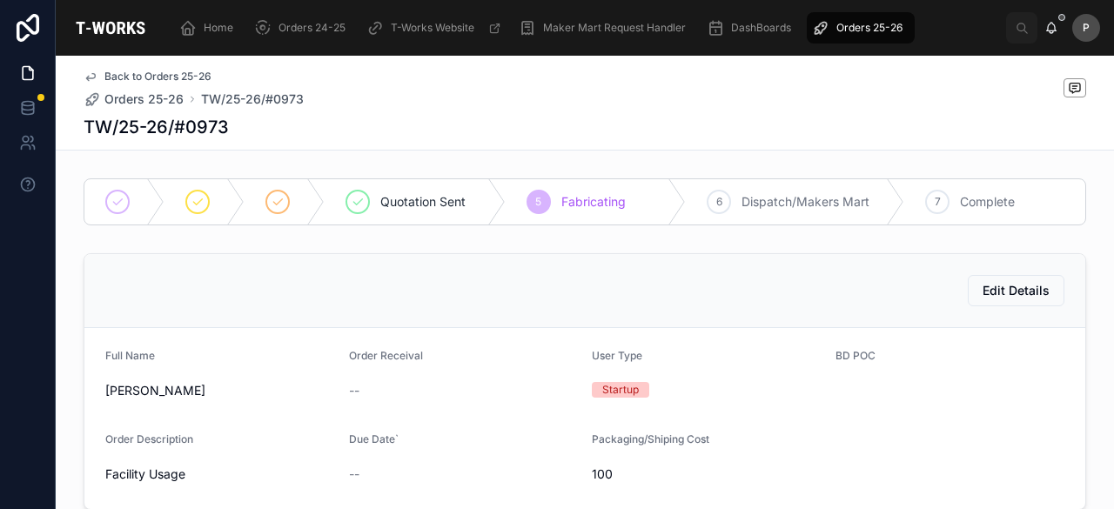
click at [848, 25] on span "Orders 25-26" at bounding box center [870, 28] width 66 height 14
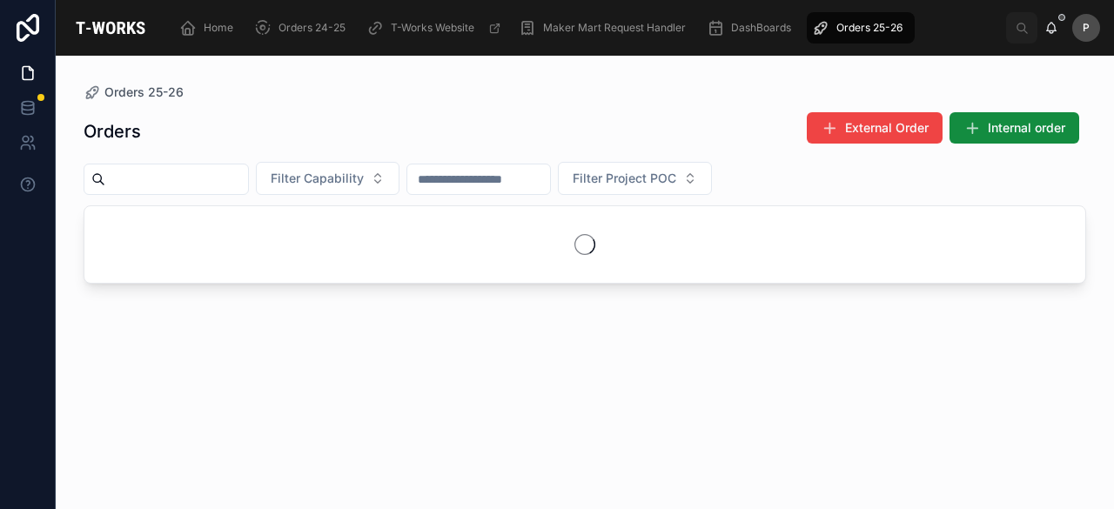
click at [222, 181] on input "text" at bounding box center [176, 179] width 143 height 24
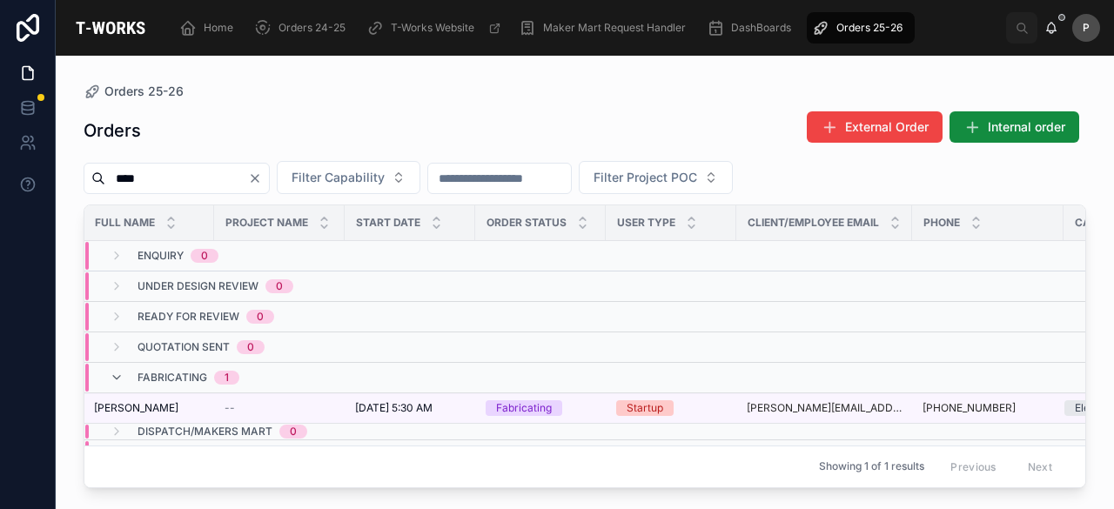
scroll to position [0, 272]
type input "****"
click at [262, 171] on icon "Clear" at bounding box center [255, 178] width 14 height 14
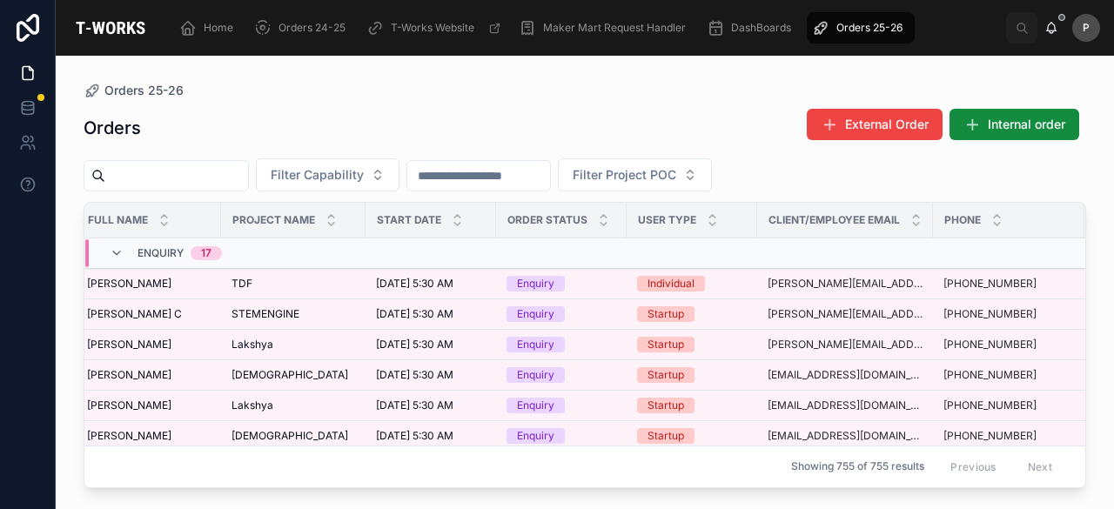
click at [217, 187] on input "text" at bounding box center [176, 176] width 143 height 24
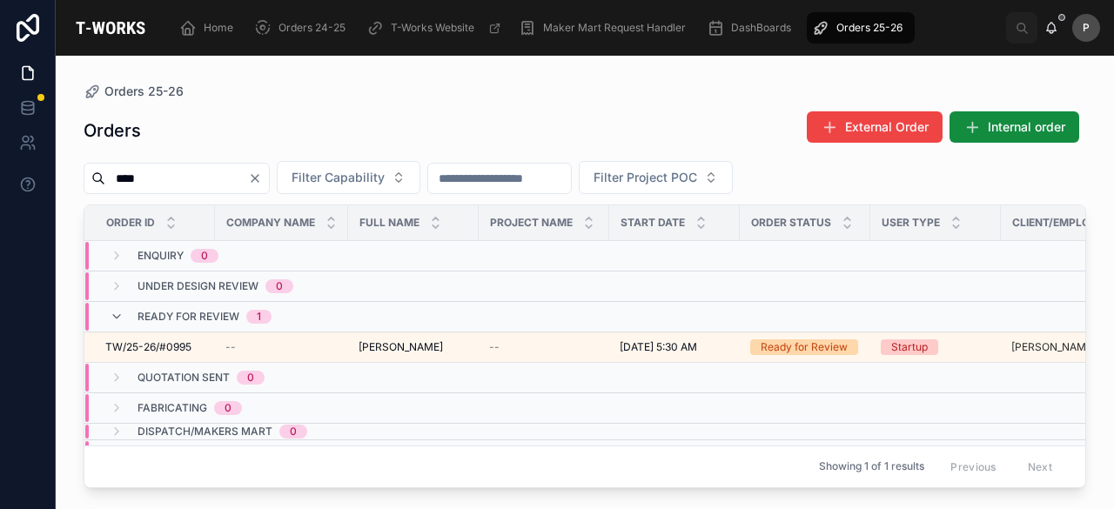
scroll to position [0, 64]
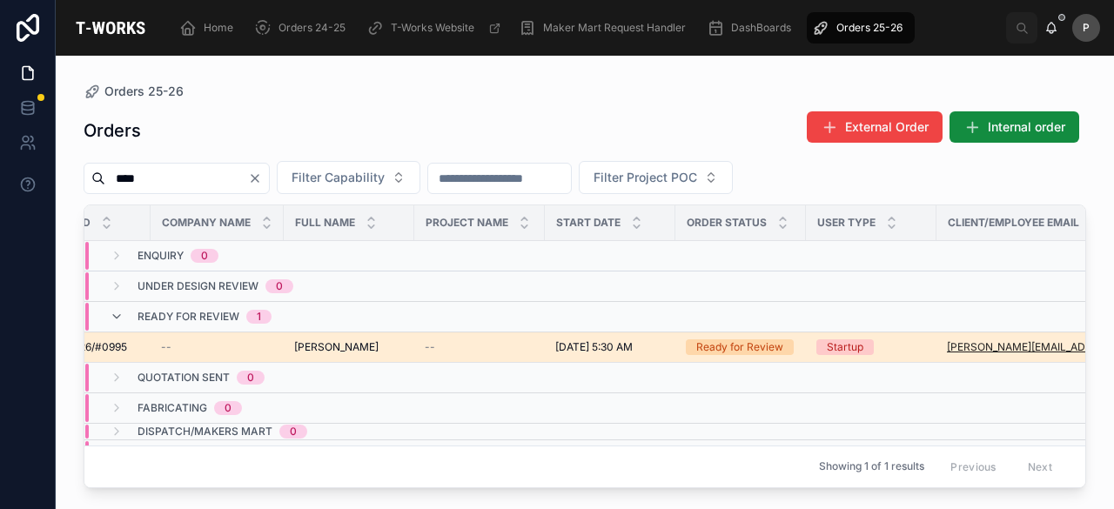
type input "****"
click at [733, 343] on div "Ready for Review" at bounding box center [739, 348] width 87 height 16
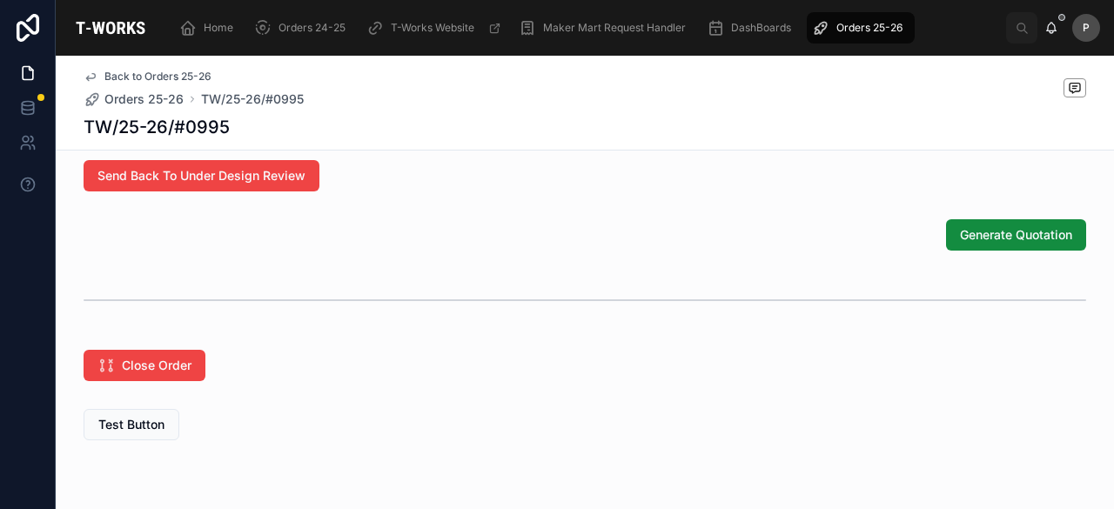
scroll to position [1180, 0]
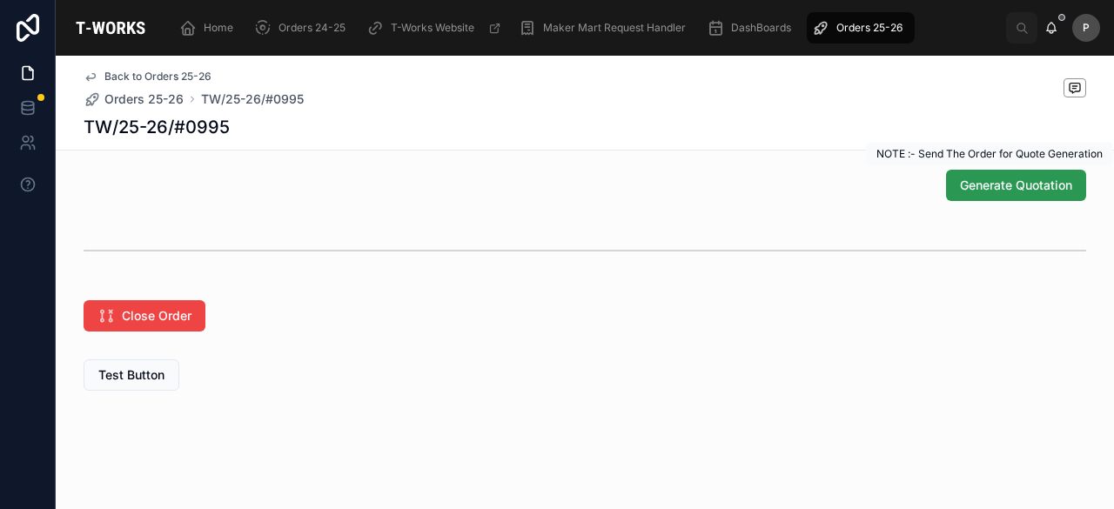
click at [992, 190] on span "Generate Quotation" at bounding box center [1016, 185] width 112 height 17
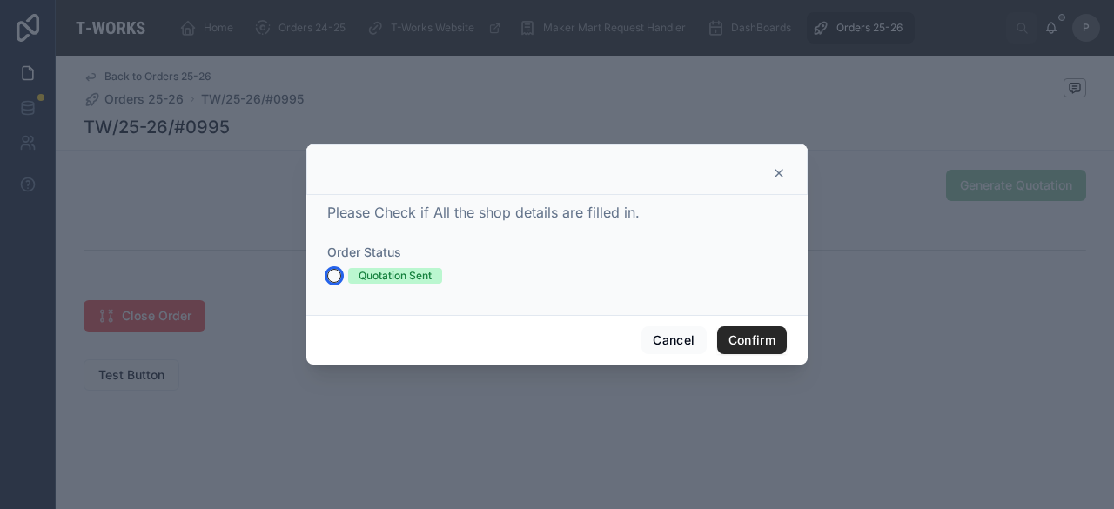
click at [329, 274] on button "Quotation Sent" at bounding box center [334, 276] width 14 height 14
click at [742, 339] on button "Confirm" at bounding box center [752, 340] width 70 height 28
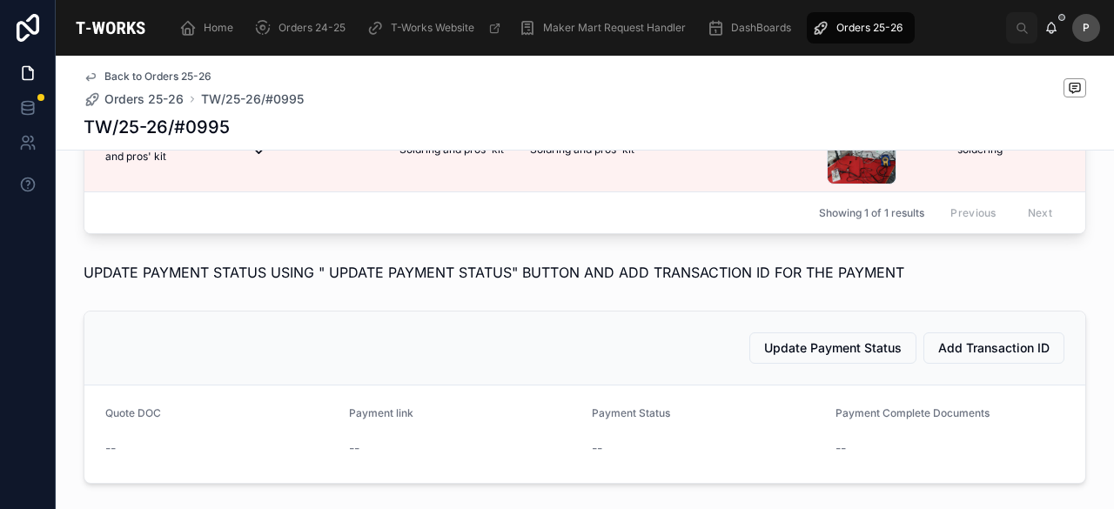
scroll to position [989, 0]
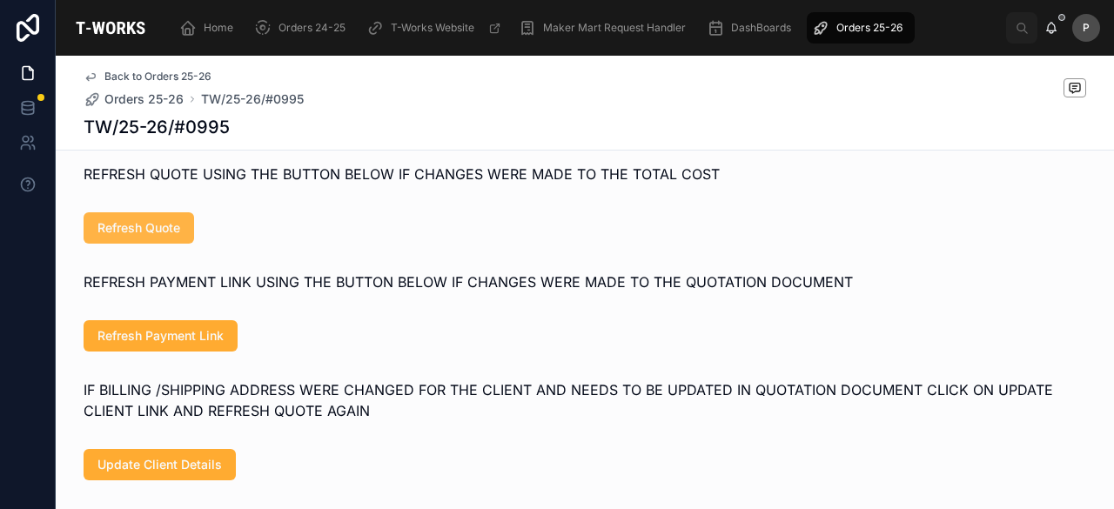
click at [171, 237] on span "Refresh Quote" at bounding box center [138, 227] width 83 height 17
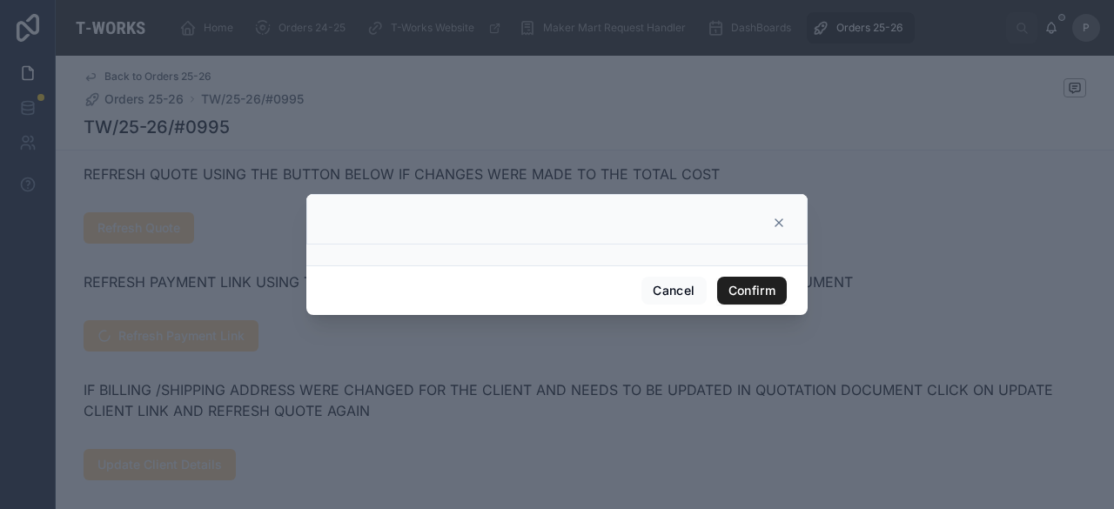
click at [750, 291] on button "Confirm" at bounding box center [752, 291] width 70 height 28
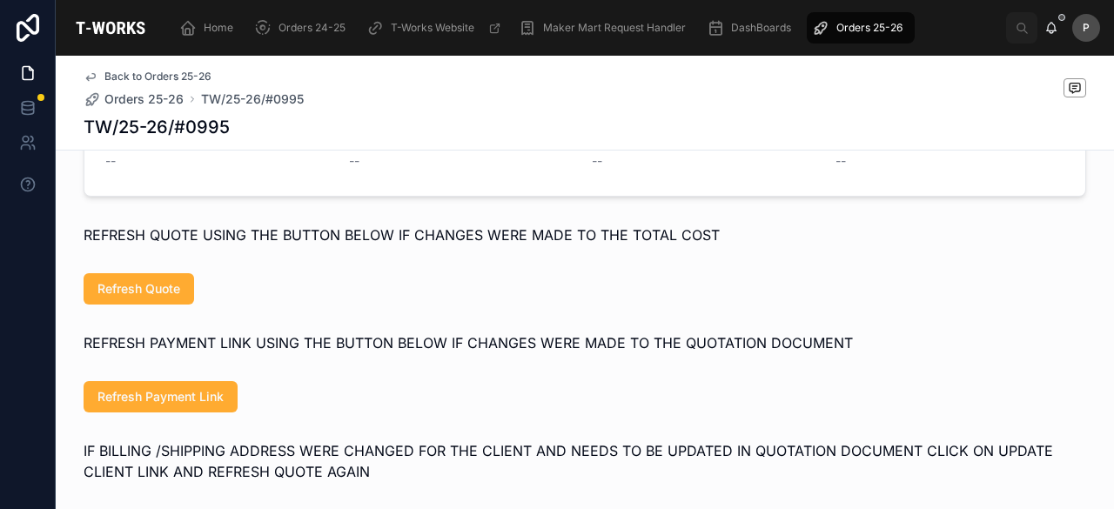
scroll to position [902, 0]
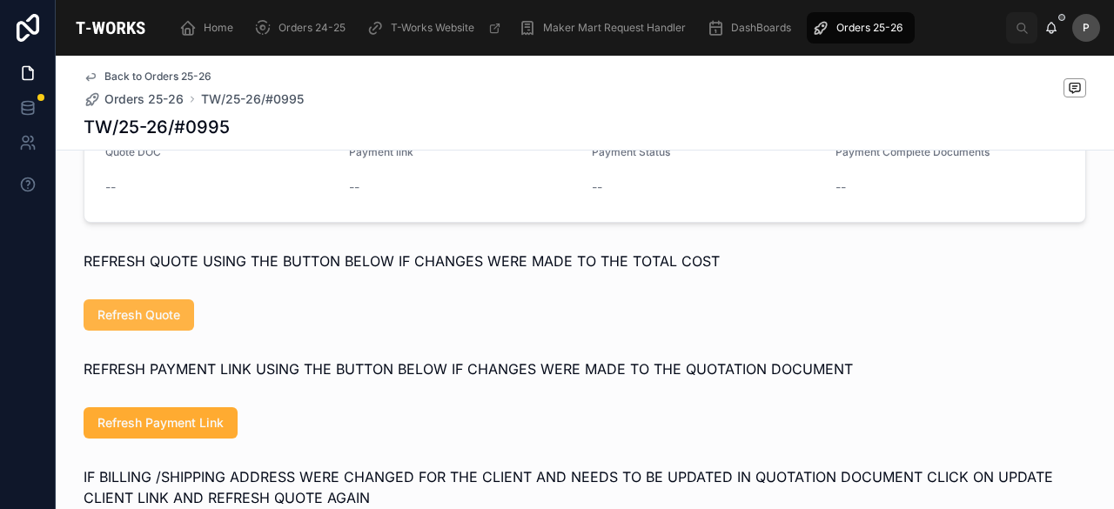
click at [154, 324] on span "Refresh Quote" at bounding box center [138, 314] width 83 height 17
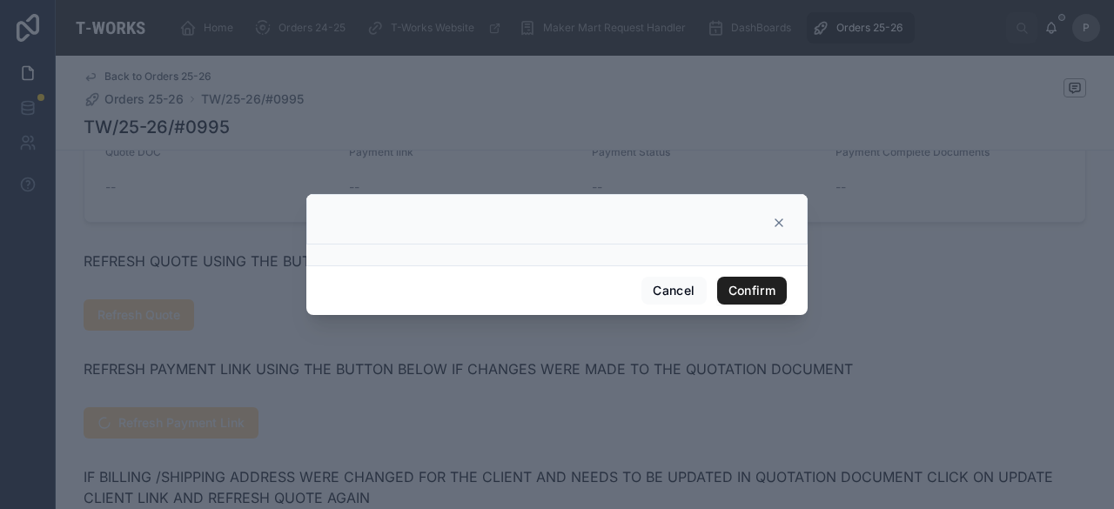
click at [750, 297] on button "Confirm" at bounding box center [752, 291] width 70 height 28
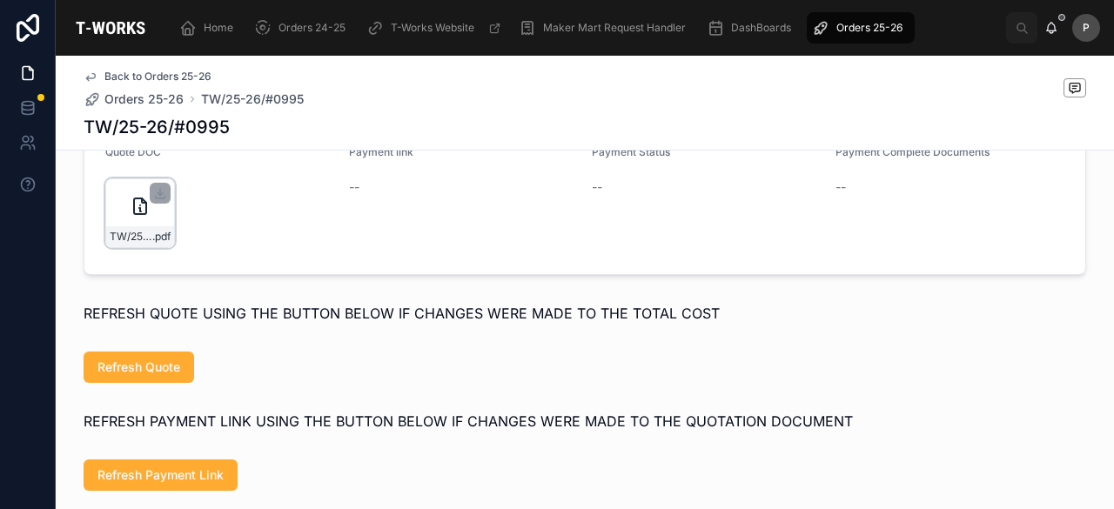
click at [146, 244] on div "TW/25-26/#0995 .pdf" at bounding box center [140, 213] width 70 height 70
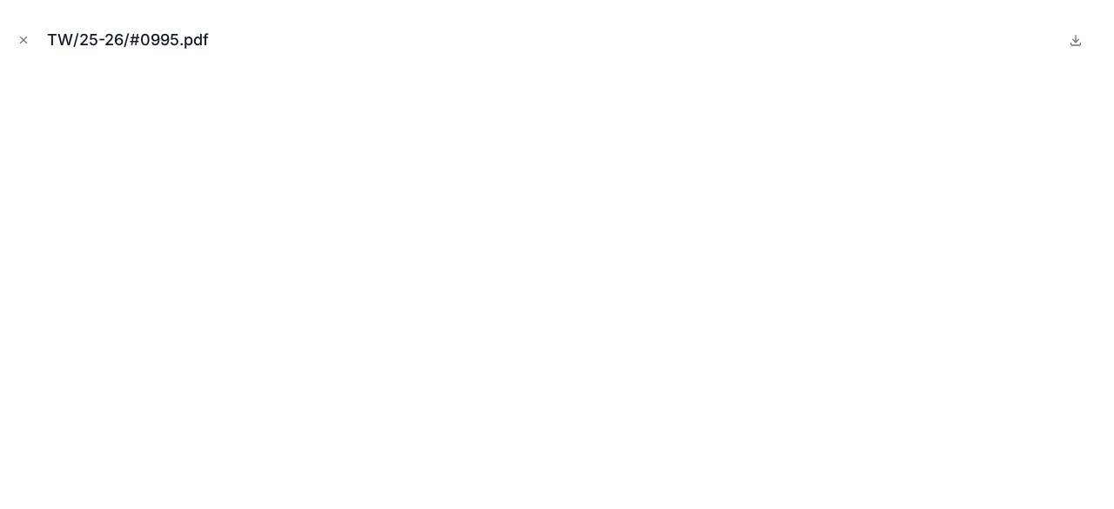
drag, startPoint x: 24, startPoint y: 35, endPoint x: 29, endPoint y: 59, distance: 24.9
click at [24, 35] on icon "Close modal" at bounding box center [23, 40] width 12 height 12
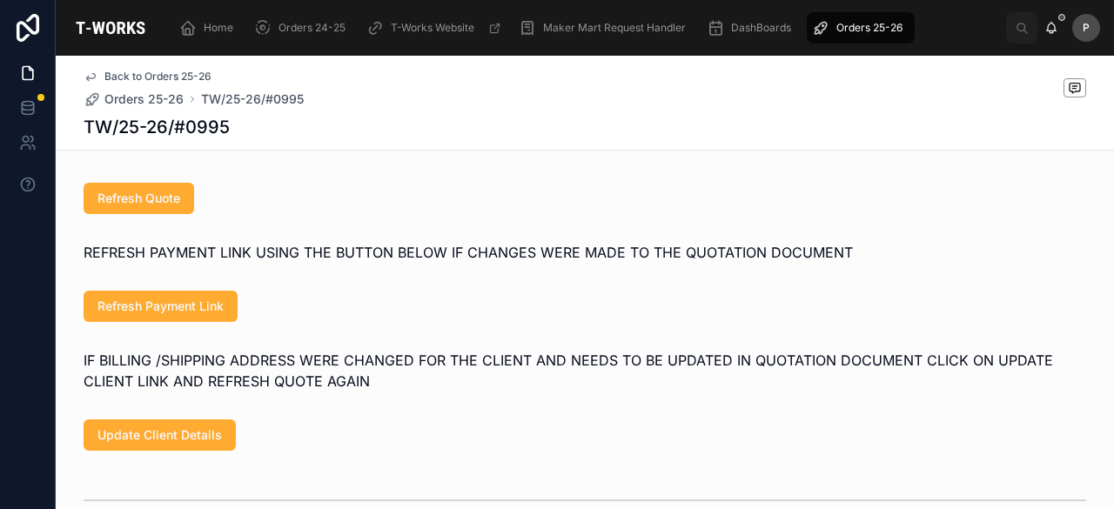
scroll to position [1076, 0]
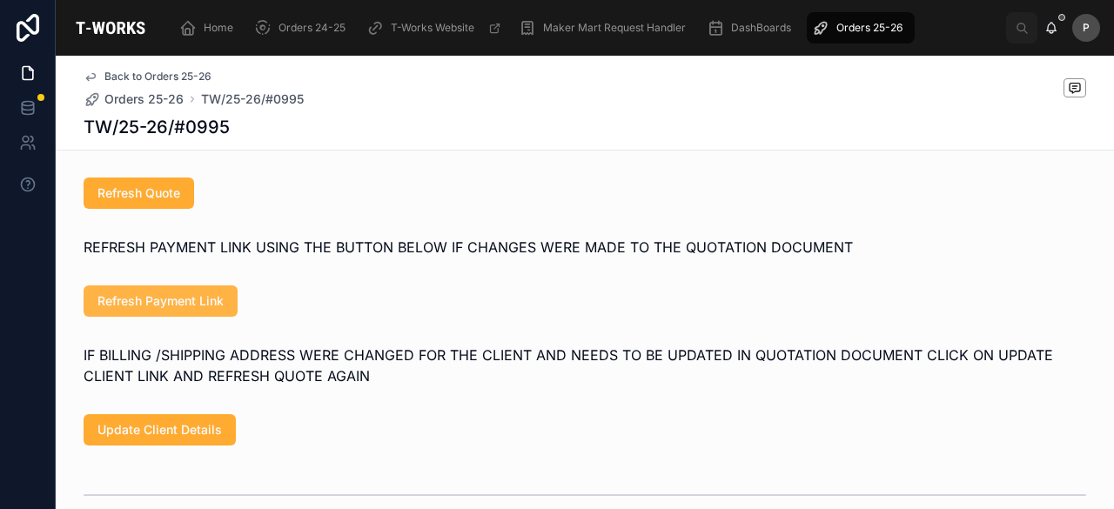
click at [193, 310] on span "Refresh Payment Link" at bounding box center [160, 300] width 126 height 17
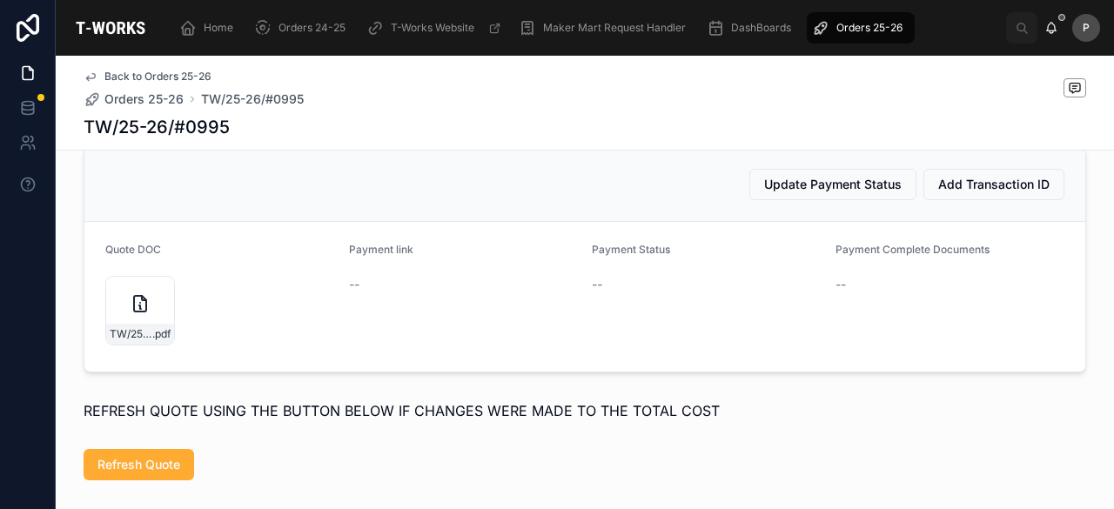
scroll to position [989, 0]
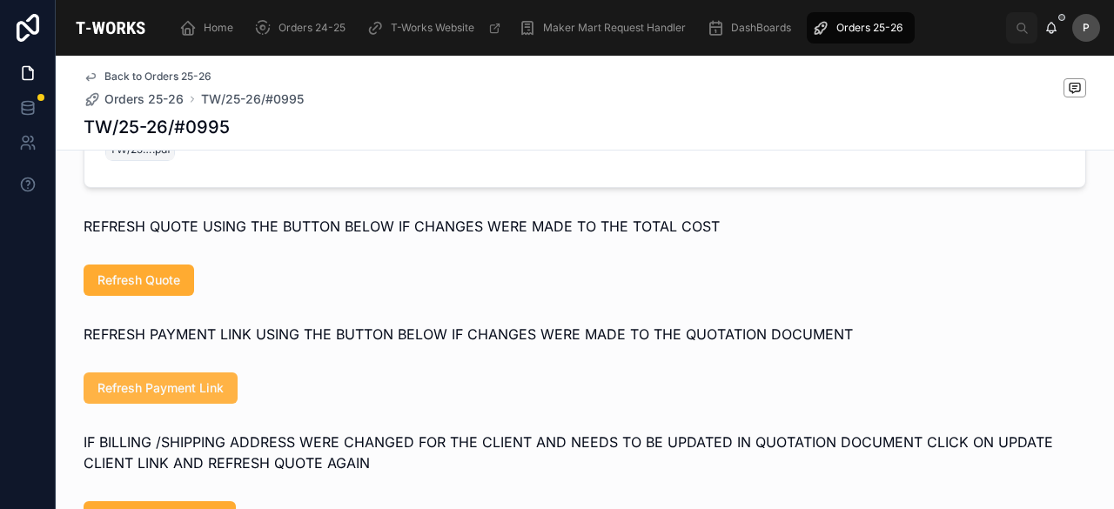
click at [199, 397] on span "Refresh Payment Link" at bounding box center [160, 388] width 126 height 17
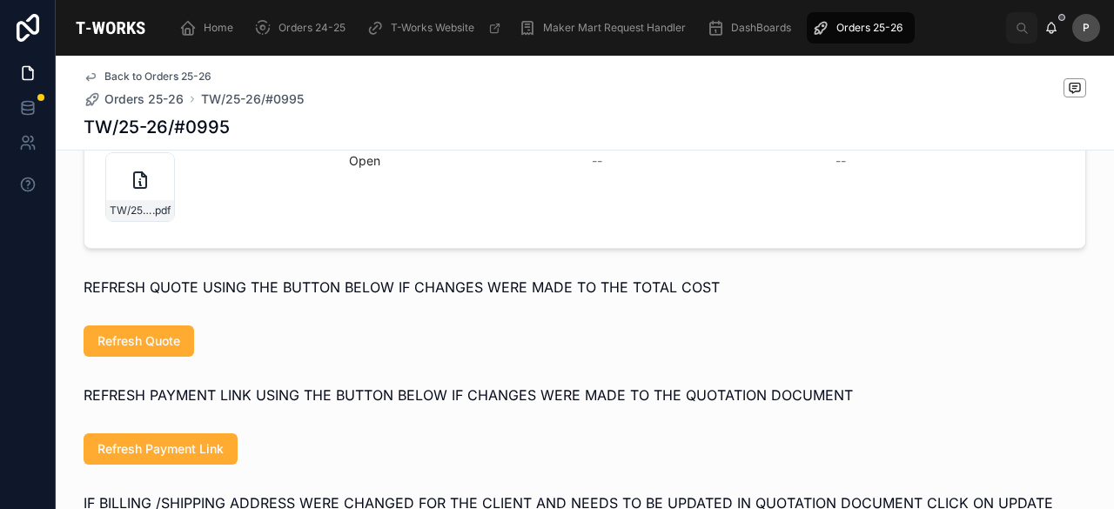
scroll to position [902, 0]
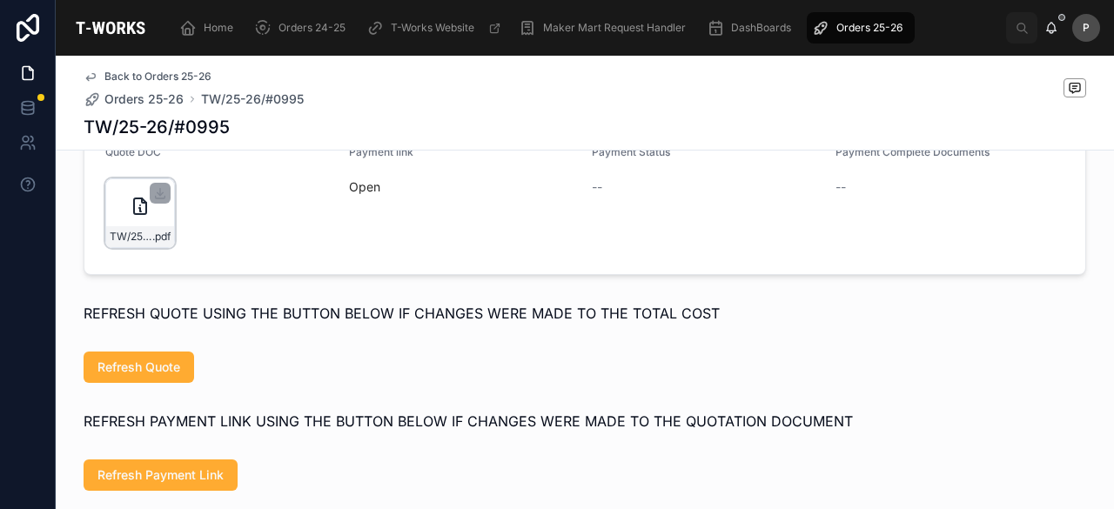
click at [153, 232] on div "TW/25-26/#0995 .pdf" at bounding box center [140, 213] width 70 height 70
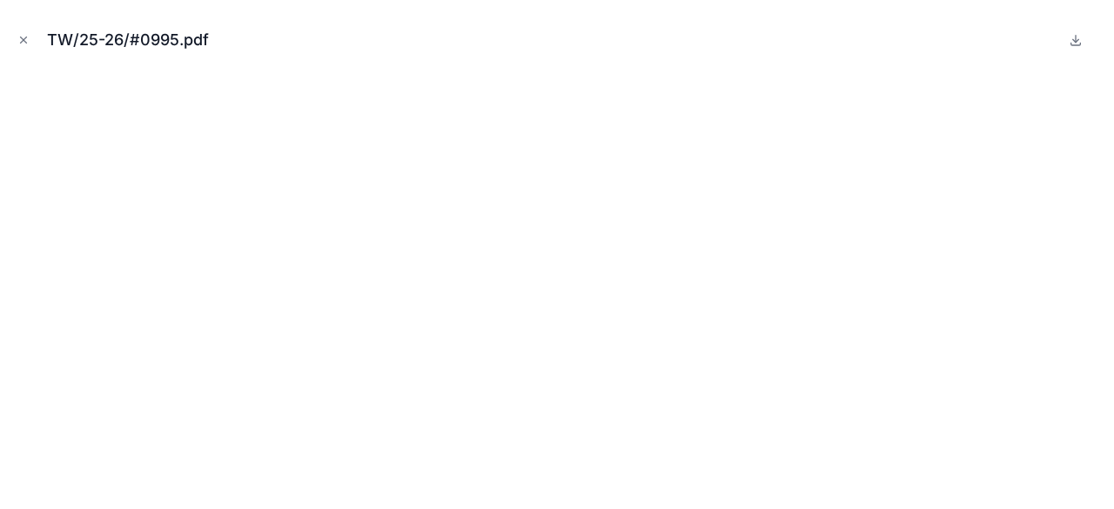
click at [25, 36] on icon "Close modal" at bounding box center [23, 40] width 12 height 12
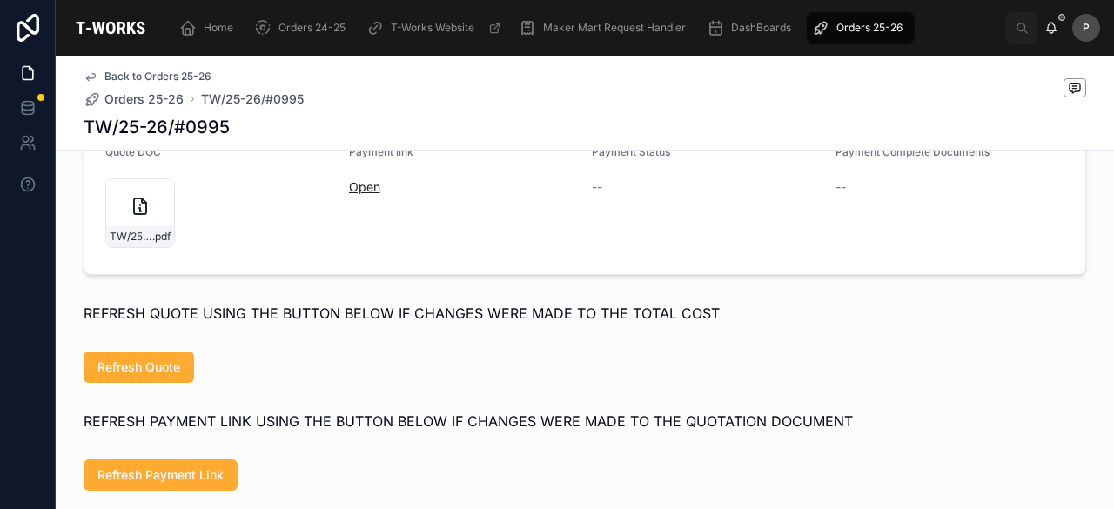
click at [362, 194] on link "Open" at bounding box center [364, 186] width 31 height 15
